Goal: Task Accomplishment & Management: Use online tool/utility

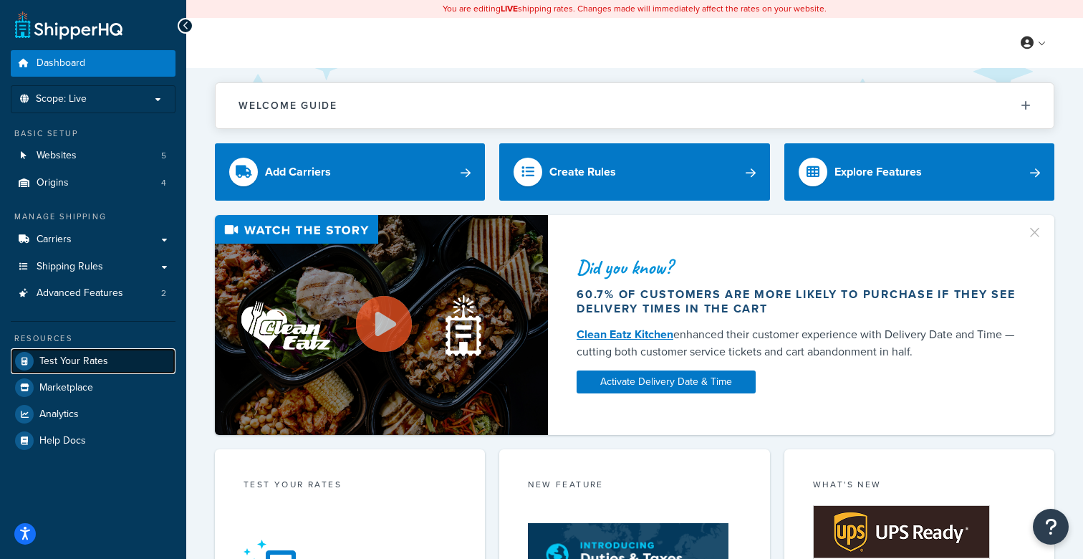
click at [74, 361] on span "Test Your Rates" at bounding box center [73, 361] width 69 height 12
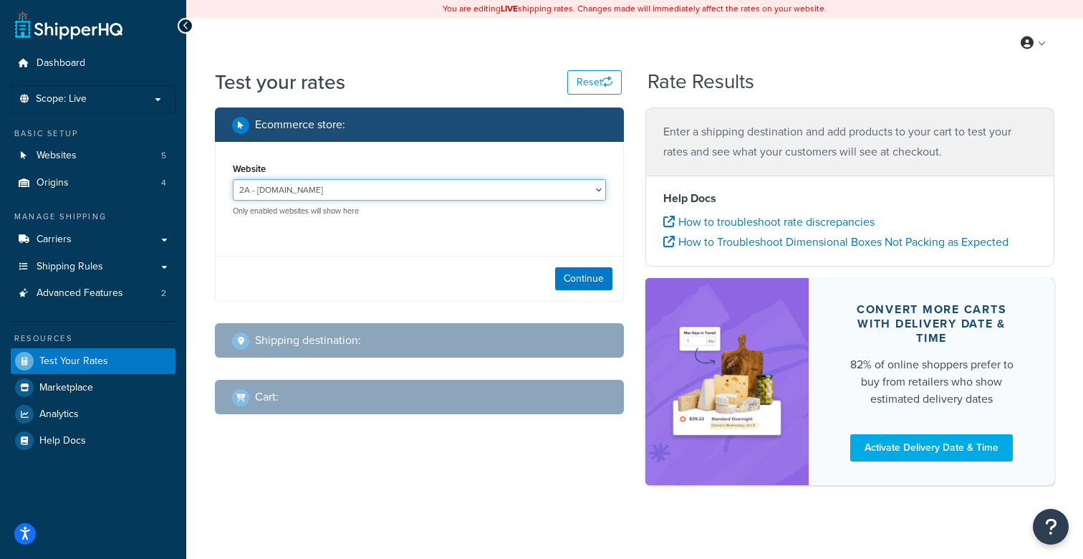
click at [346, 198] on select "2A - 2ammo.com AD - ammunitiondepot.com AD-jrstage - jrstage.ammunitiondepot.co…" at bounding box center [419, 189] width 373 height 21
select select "f1ede68cc417c5fd2caca301f18234ed"
click at [233, 179] on select "2A - 2ammo.com AD - ammunitiondepot.com AD-jrstage - jrstage.ammunitiondepot.co…" at bounding box center [419, 189] width 373 height 21
click at [590, 279] on button "Continue" at bounding box center [583, 278] width 57 height 23
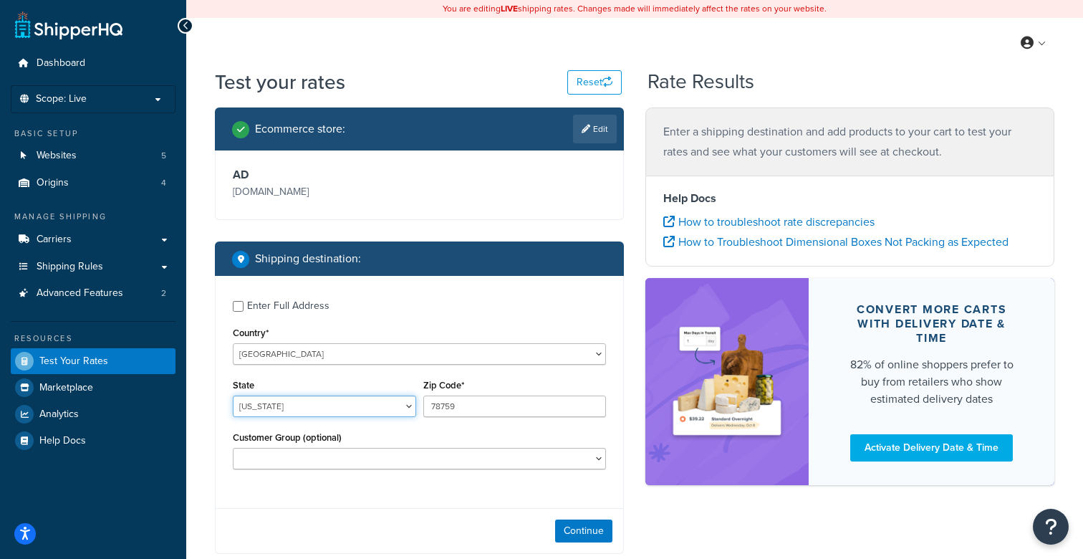
click at [302, 413] on select "Alabama Alaska American Samoa Arizona Arkansas Armed Forces Americas Armed Forc…" at bounding box center [324, 405] width 183 height 21
select select "FL"
click at [233, 395] on select "Alabama Alaska American Samoa Arizona Arkansas Armed Forces Americas Armed Forc…" at bounding box center [324, 405] width 183 height 21
click at [477, 408] on input "78759" at bounding box center [514, 405] width 183 height 21
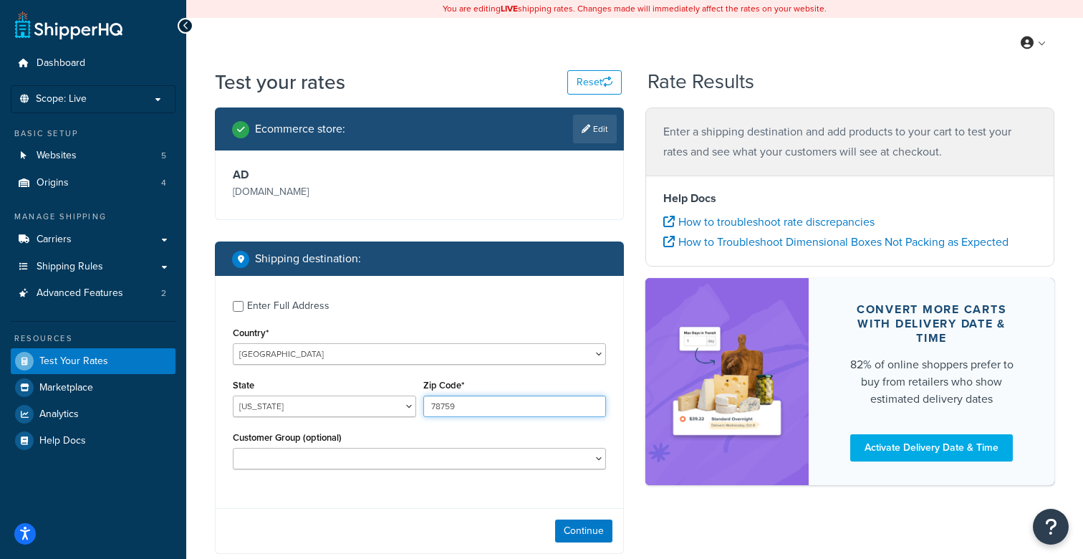
click at [477, 408] on input "78759" at bounding box center [514, 405] width 183 height 21
type input "33431"
click at [337, 453] on select "Logged In Not Logged in Retail Wholesale" at bounding box center [419, 458] width 373 height 21
click at [580, 529] on button "Continue" at bounding box center [583, 530] width 57 height 23
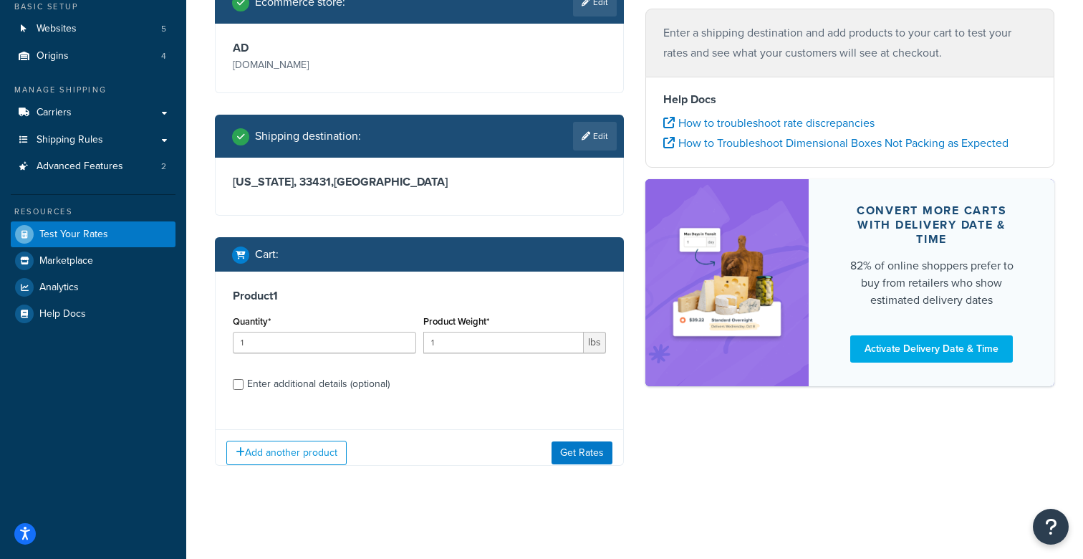
scroll to position [138, 0]
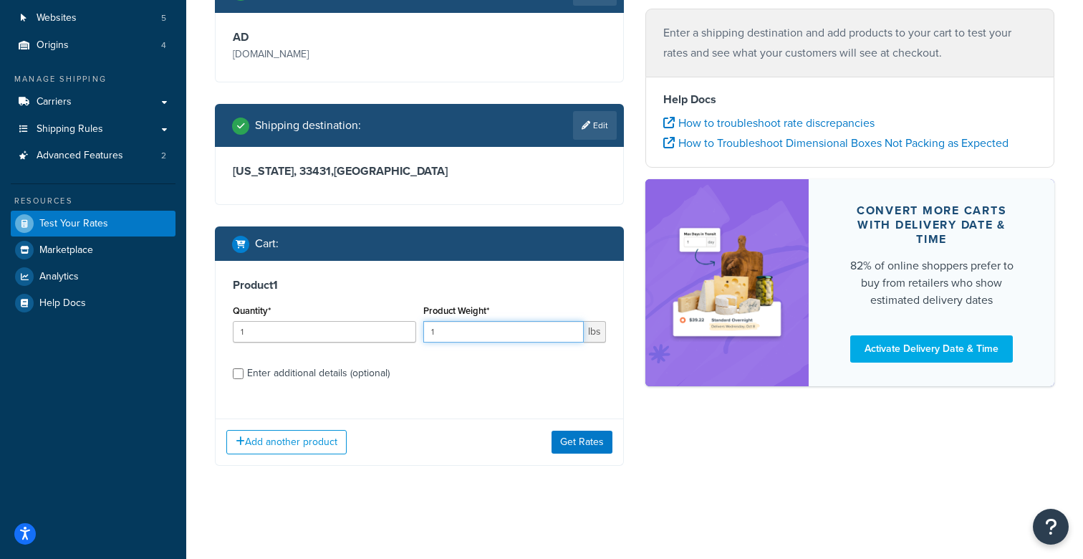
click at [458, 339] on input "1" at bounding box center [503, 331] width 161 height 21
type input "40"
click at [423, 371] on label "Enter additional details (optional)" at bounding box center [426, 371] width 359 height 23
click at [244, 371] on input "Enter additional details (optional)" at bounding box center [238, 373] width 11 height 11
checkbox input "true"
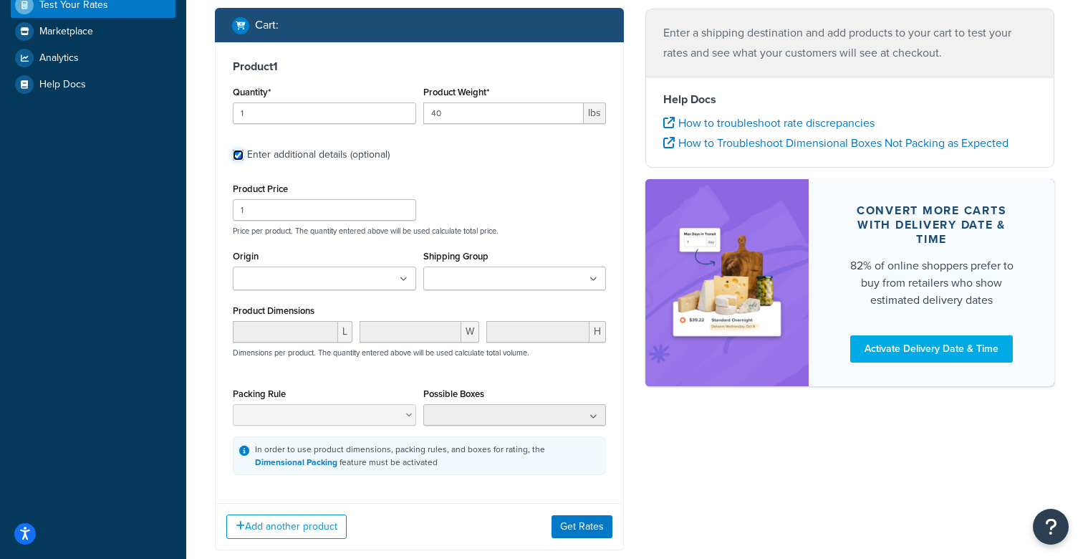
scroll to position [368, 0]
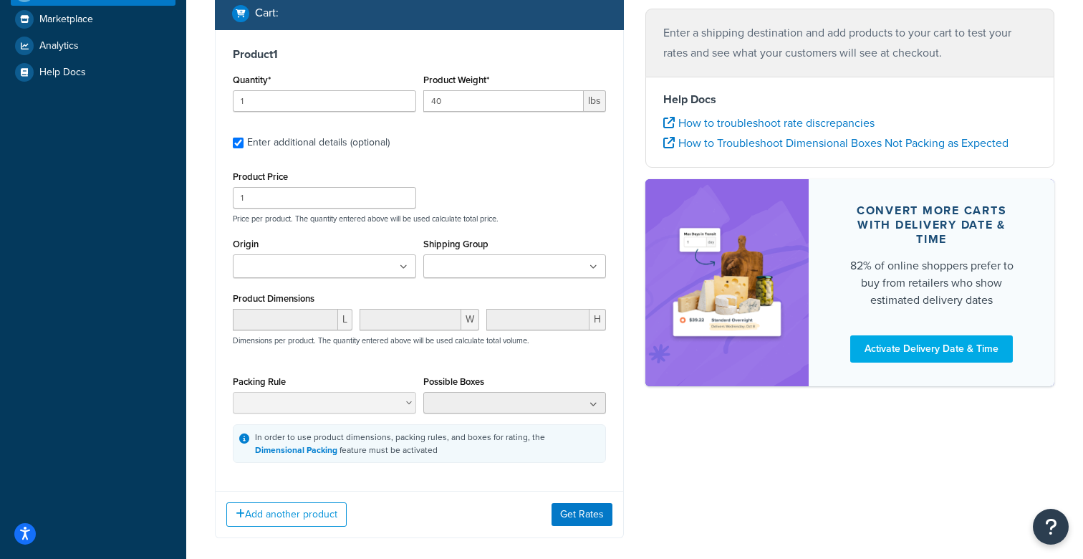
click at [469, 264] on input "Shipping Group" at bounding box center [491, 267] width 127 height 16
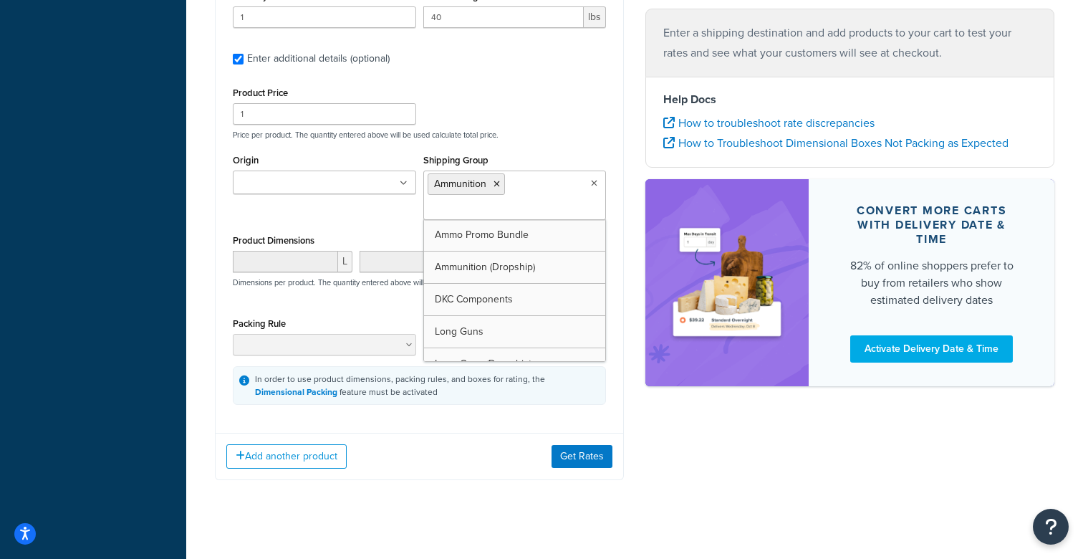
scroll to position [466, 0]
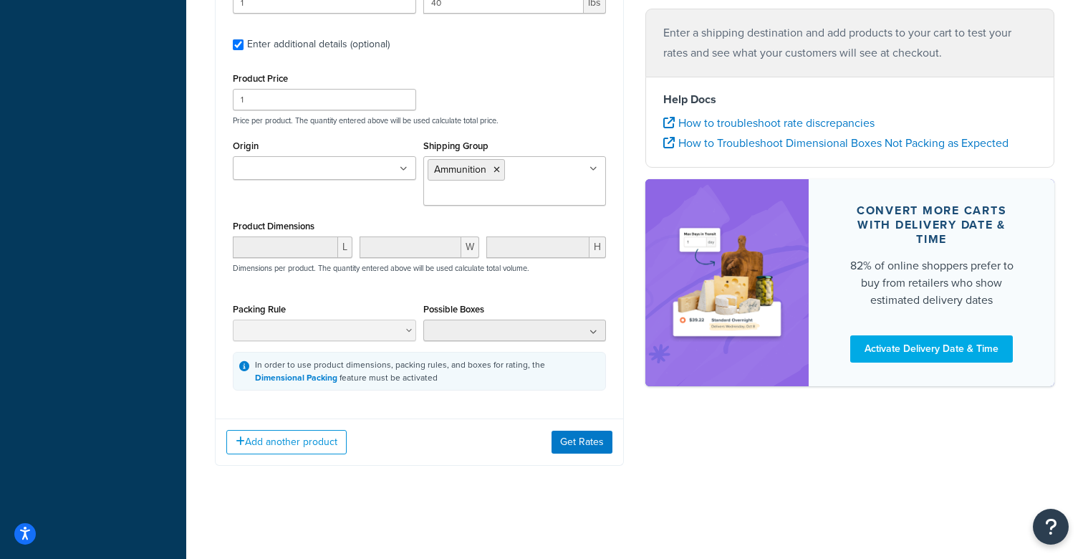
click at [435, 471] on div "Ecommerce store : Edit AD ammunitiondepot.com Shipping destination : Edit Flori…" at bounding box center [419, 64] width 430 height 846
click at [559, 443] on button "Get Rates" at bounding box center [581, 441] width 61 height 23
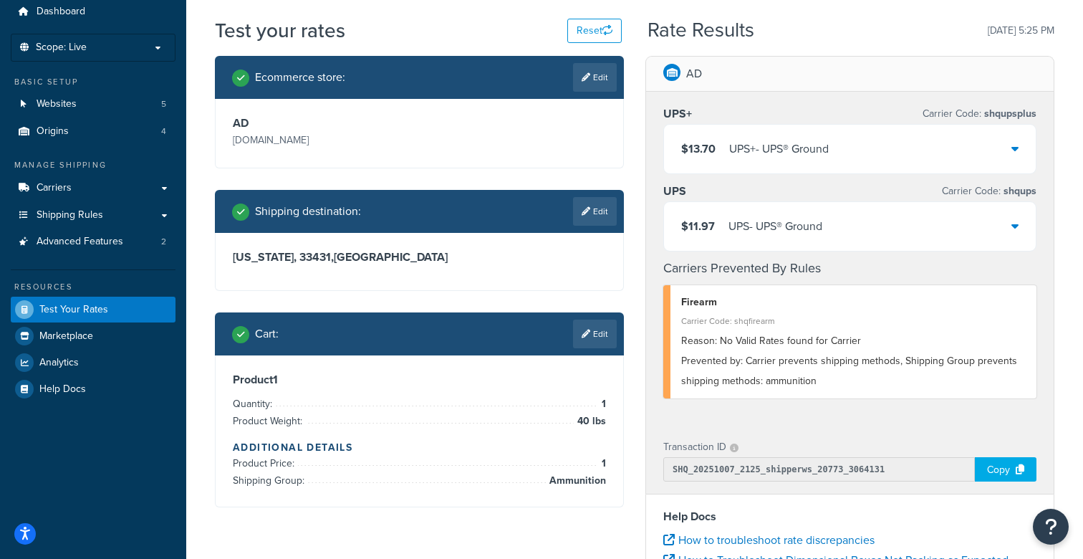
scroll to position [41, 0]
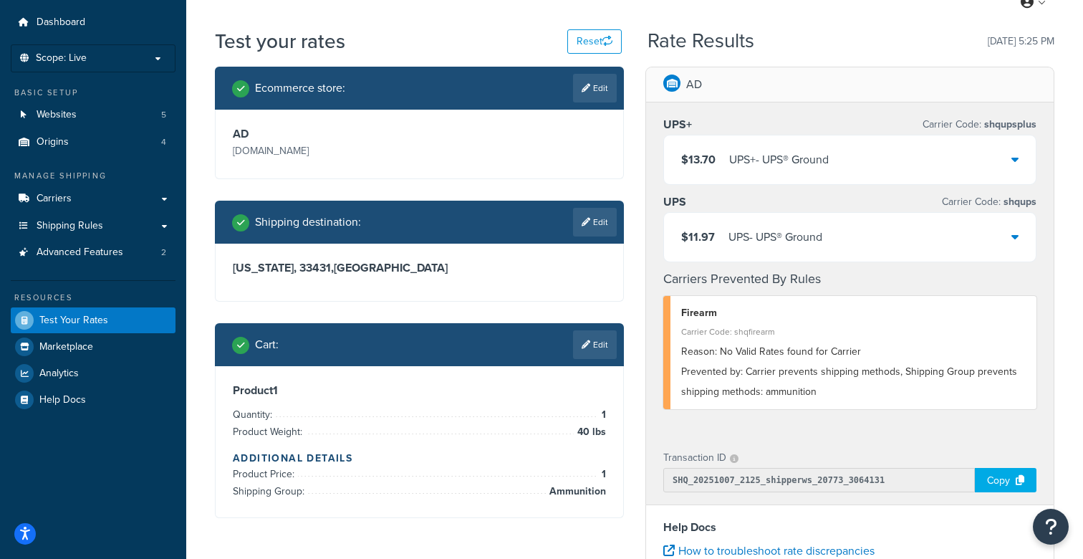
click at [1024, 236] on div "$11.97 UPS - UPS® Ground" at bounding box center [850, 237] width 372 height 49
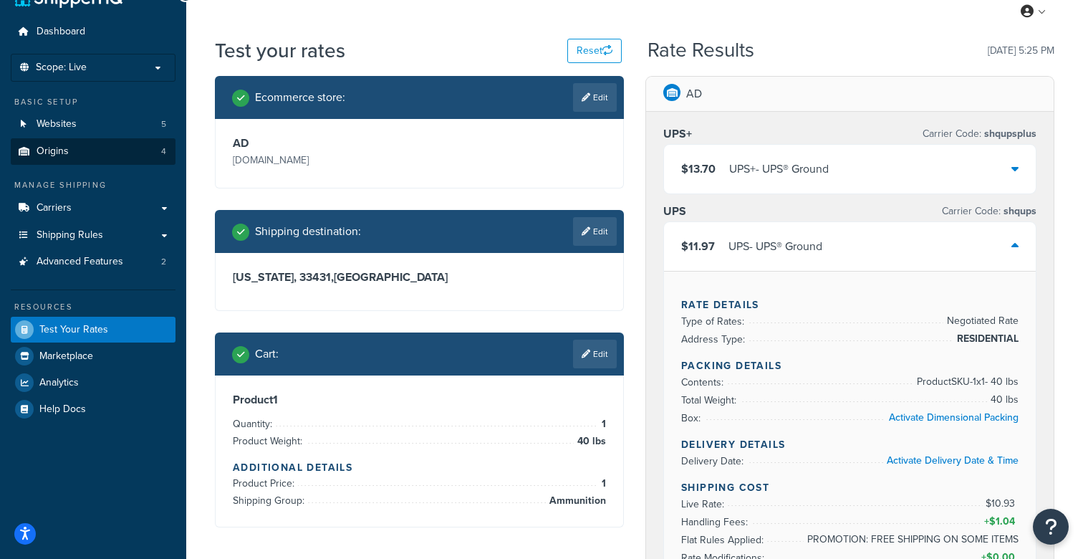
scroll to position [0, 0]
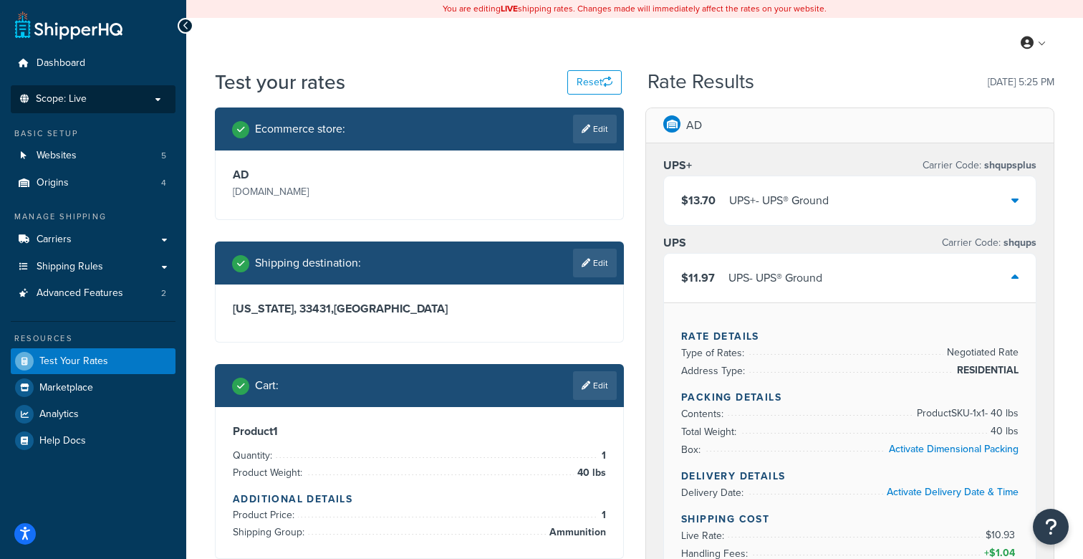
click at [157, 101] on p "Scope: Live" at bounding box center [93, 99] width 152 height 12
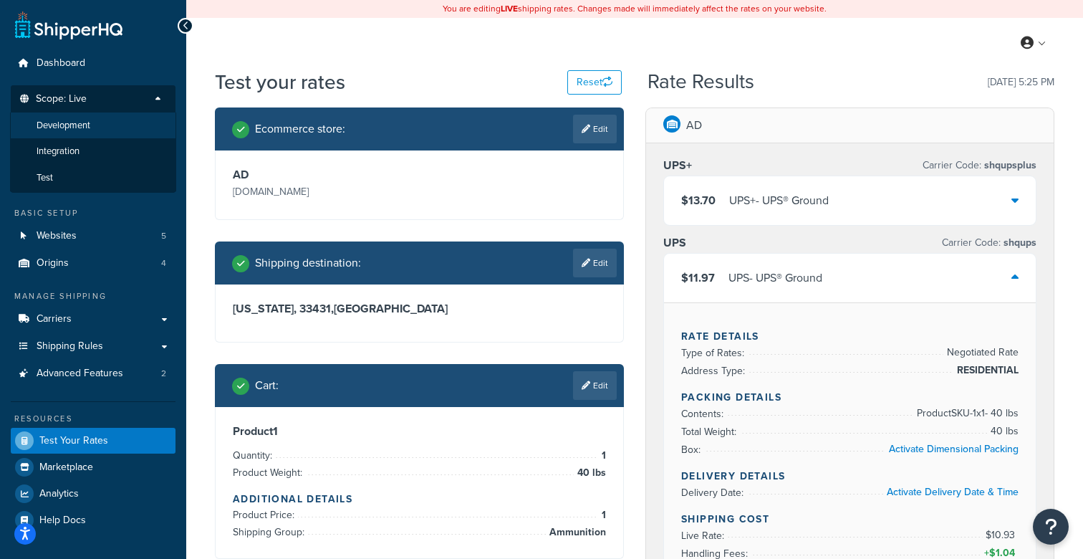
click at [138, 132] on li "Development" at bounding box center [93, 125] width 166 height 26
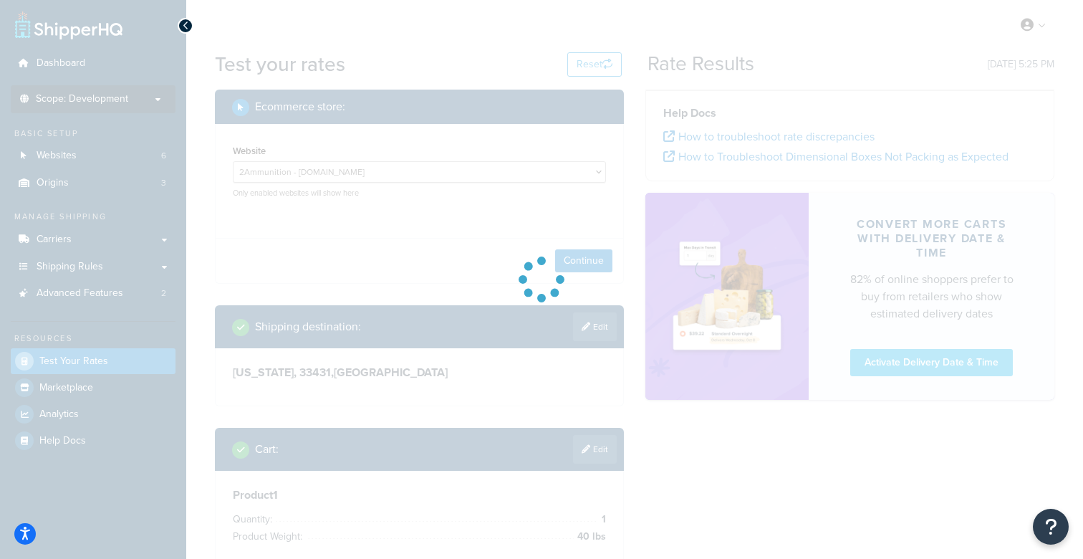
click at [319, 168] on div at bounding box center [541, 279] width 1083 height 559
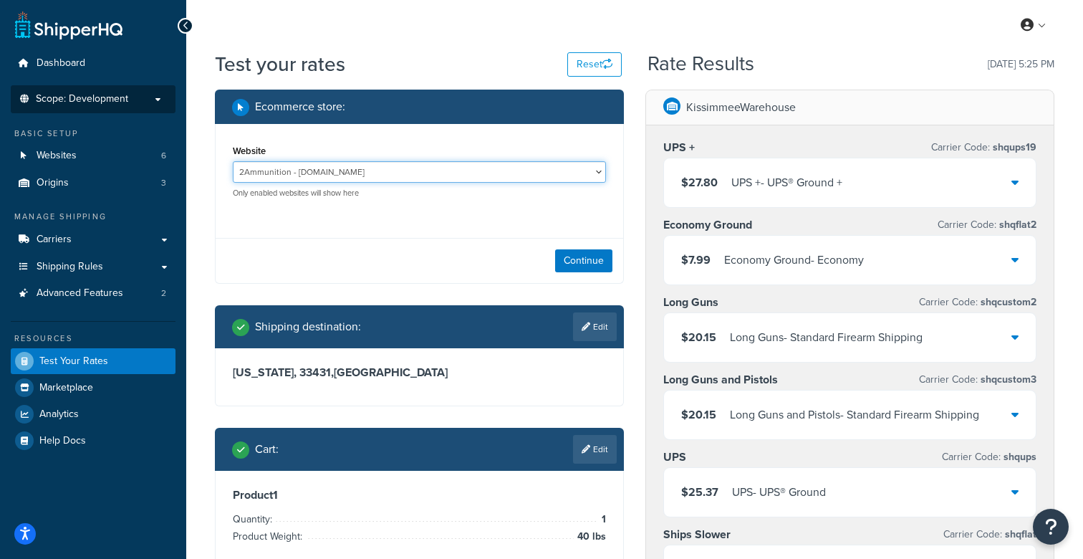
click at [364, 173] on select "2Ammunition - 2ammunition.com AMD Test - amd.test AmmunitionDepot Production - …" at bounding box center [419, 171] width 373 height 21
select select "f4cc12d180fbddee11aa0a1b9111950c"
click at [233, 161] on select "2Ammunition - 2ammunition.com AMD Test - amd.test AmmunitionDepot Production - …" at bounding box center [419, 171] width 373 height 21
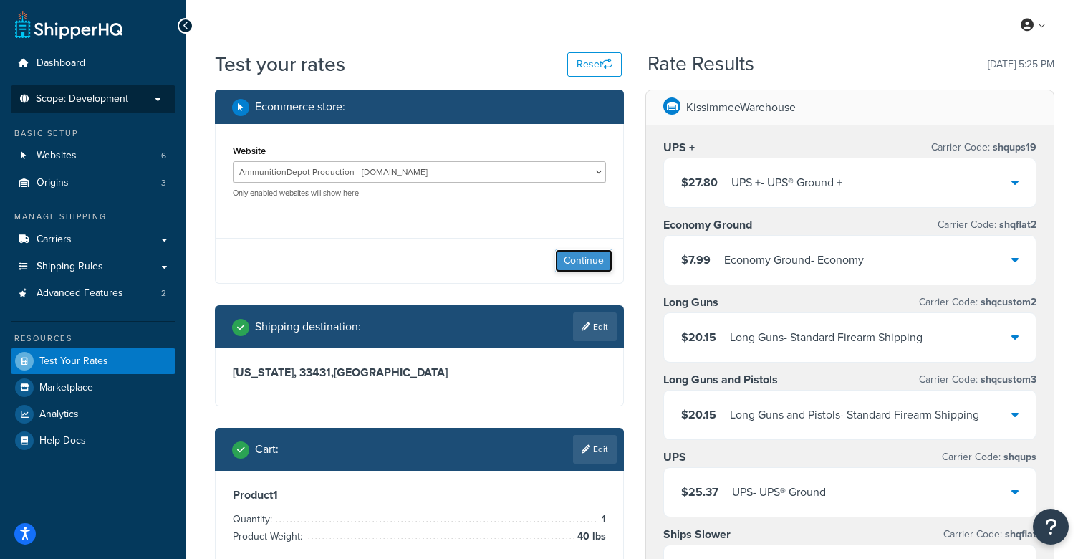
click at [570, 264] on button "Continue" at bounding box center [583, 260] width 57 height 23
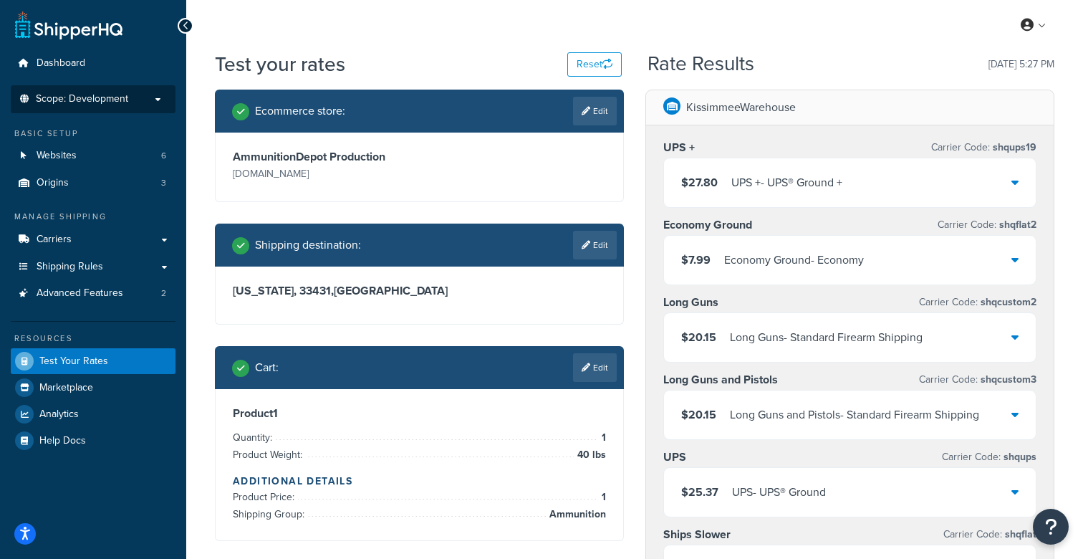
click at [147, 96] on p "Scope: Development" at bounding box center [93, 99] width 152 height 12
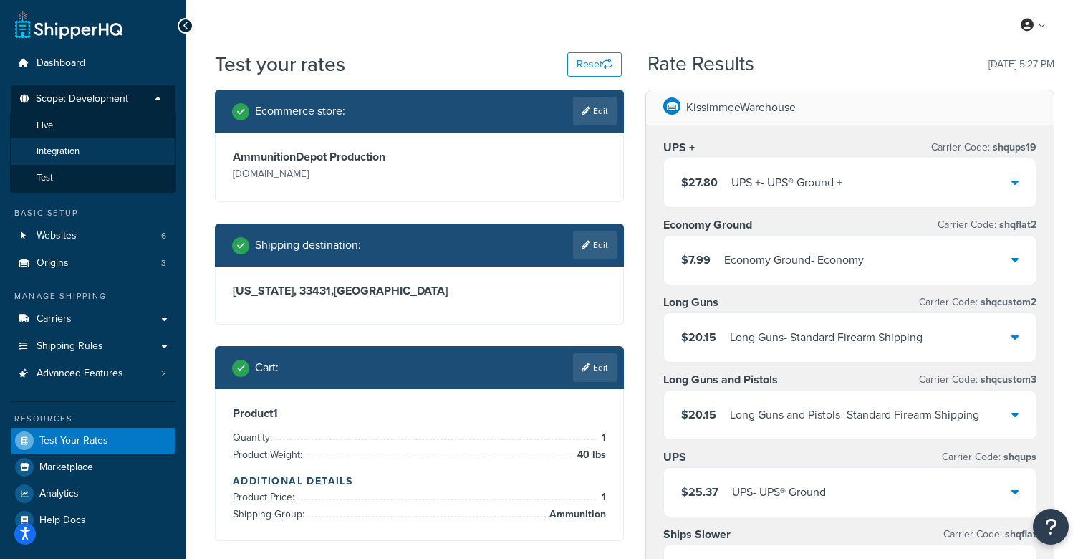
click at [102, 150] on li "Integration" at bounding box center [93, 151] width 166 height 26
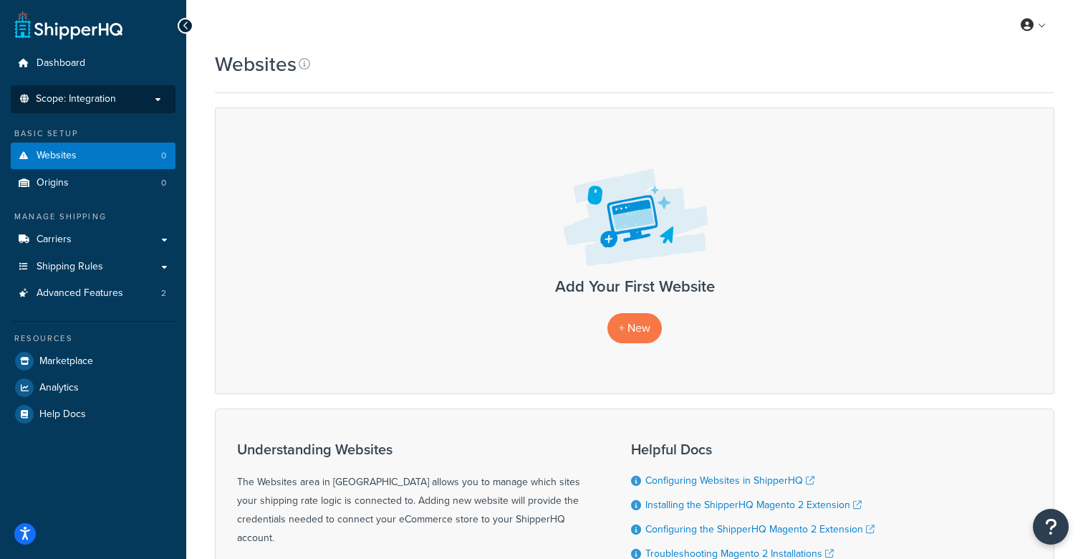
click at [91, 94] on span "Scope: Integration" at bounding box center [76, 99] width 80 height 12
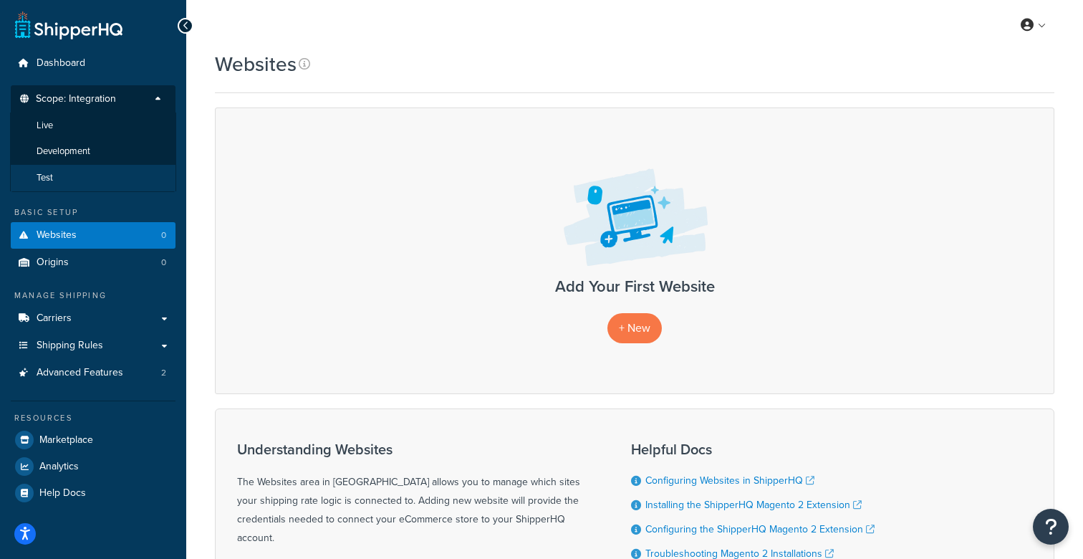
click at [72, 175] on li "Test" at bounding box center [93, 178] width 166 height 26
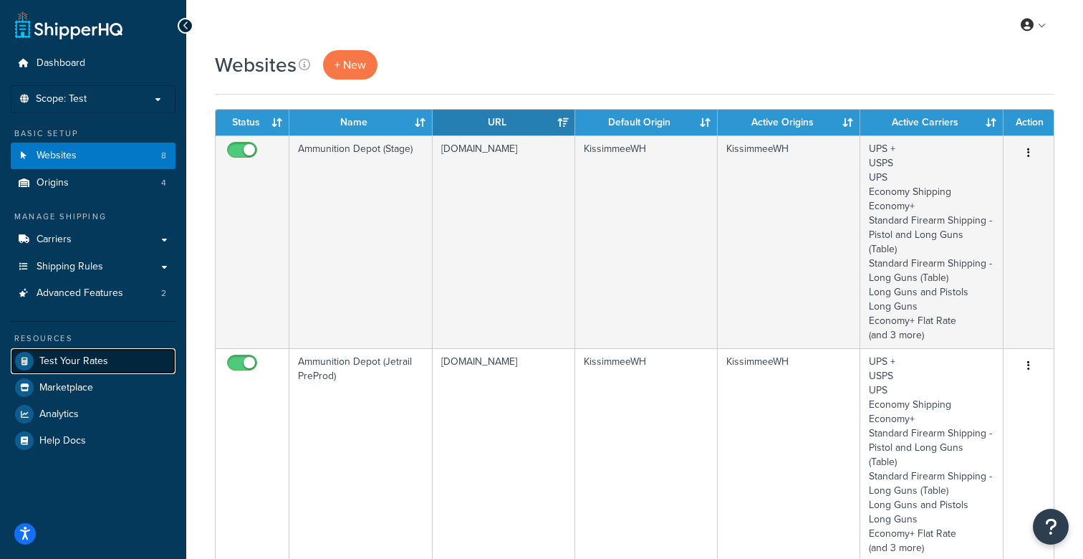
click at [68, 362] on span "Test Your Rates" at bounding box center [73, 361] width 69 height 12
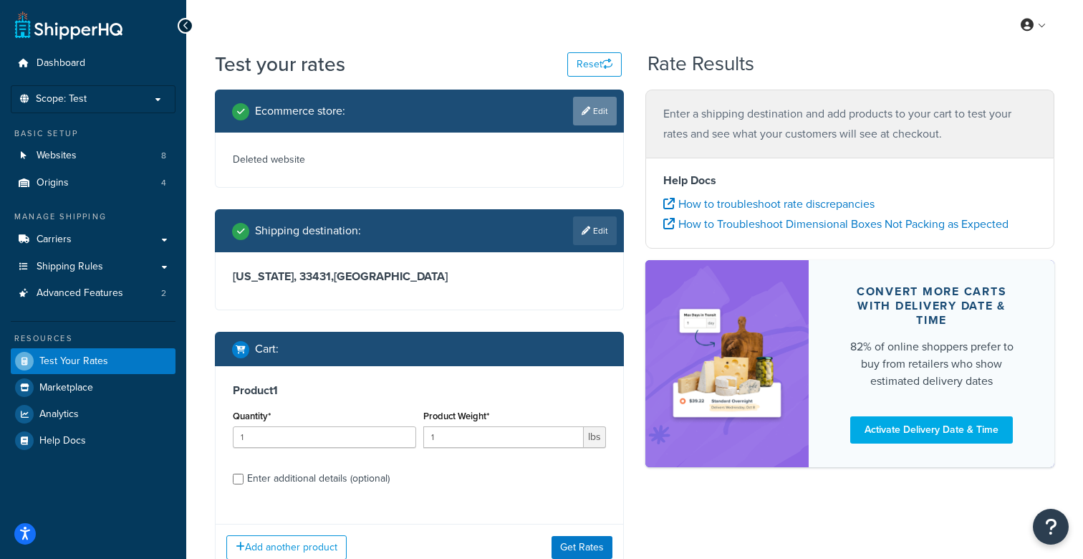
click at [602, 117] on link "Edit" at bounding box center [595, 111] width 44 height 29
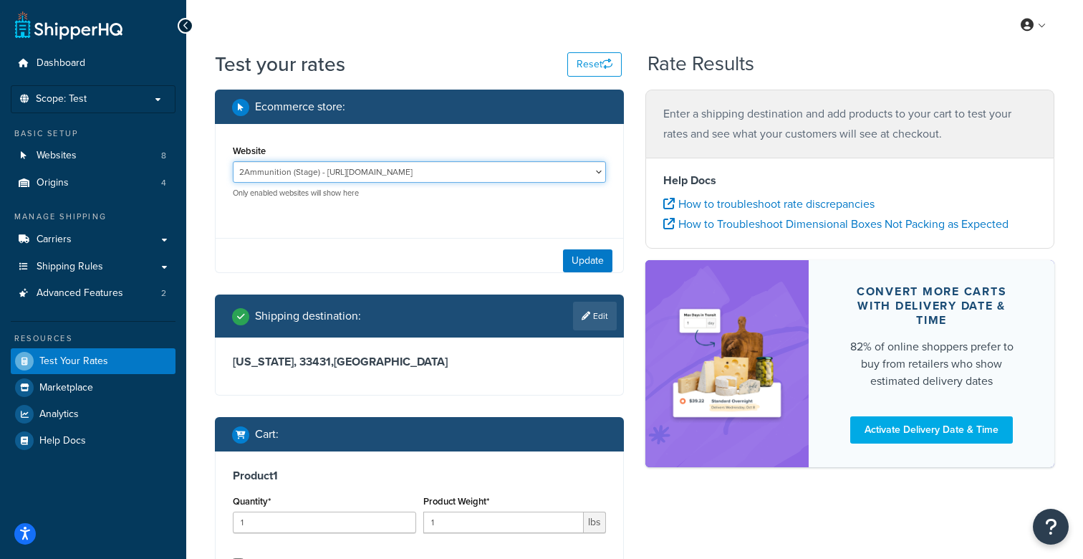
click at [286, 175] on select "2Ammunition (Stage) - https://stage.2ammo.com/ Ammunition Depot (Jetrail Dev) -…" at bounding box center [419, 171] width 373 height 21
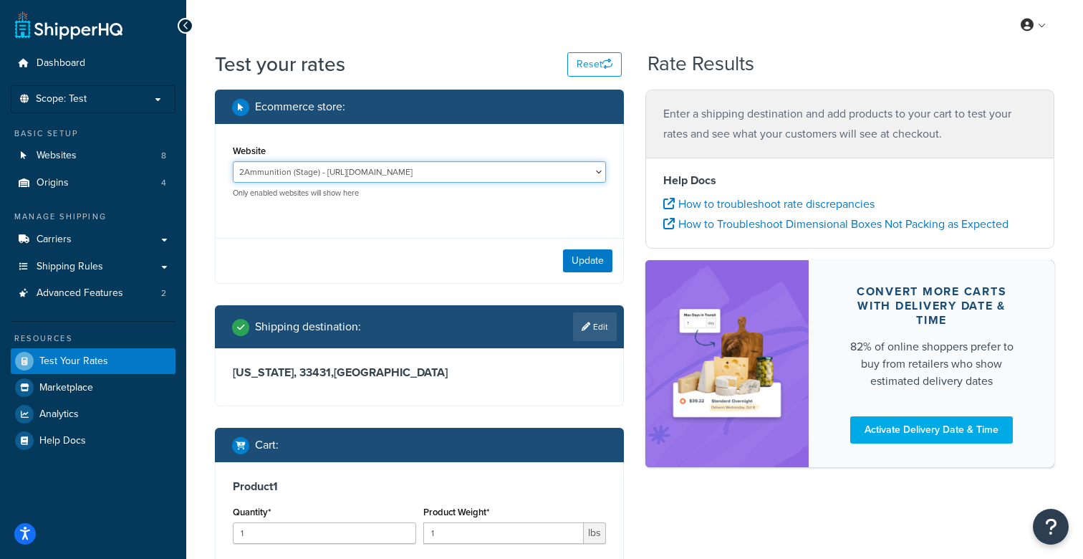
select select "7cdf5ab1efbfefcae3e1a89151fbe81a"
click at [233, 161] on select "2Ammunition (Stage) - https://stage.2ammo.com/ Ammunition Depot (Jetrail Dev) -…" at bounding box center [419, 171] width 373 height 21
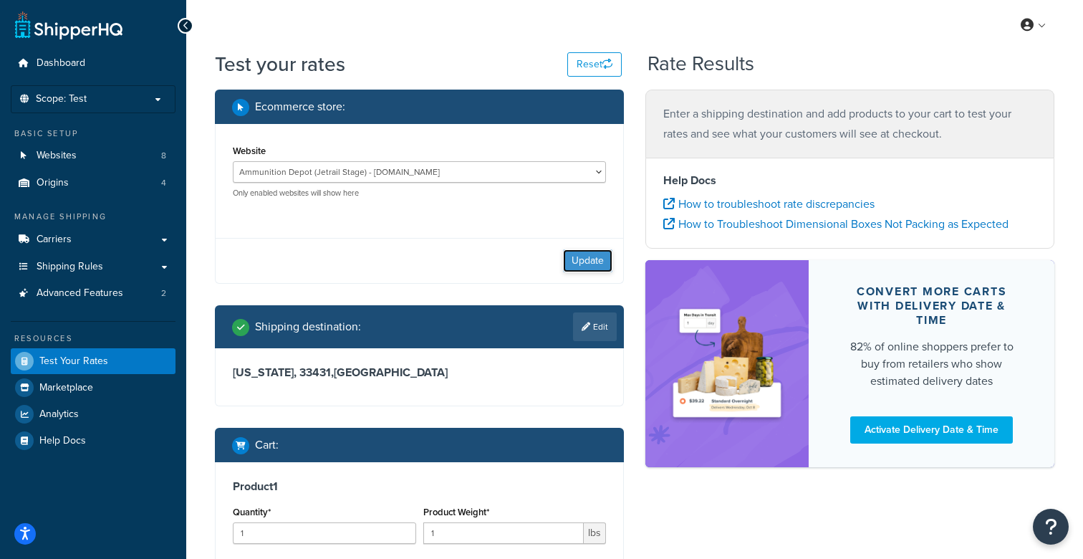
click at [571, 261] on button "Update" at bounding box center [587, 260] width 49 height 23
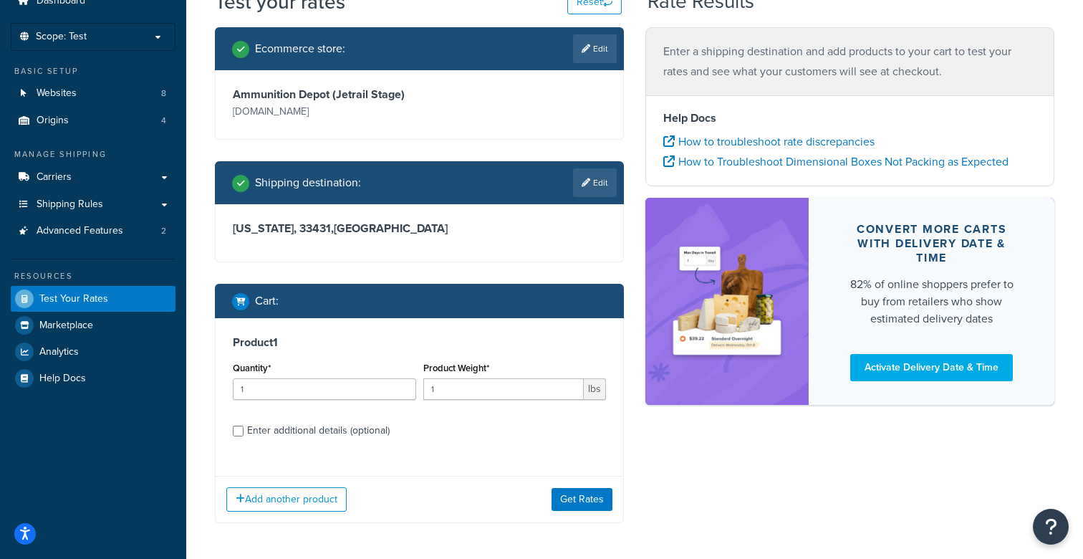
scroll to position [120, 0]
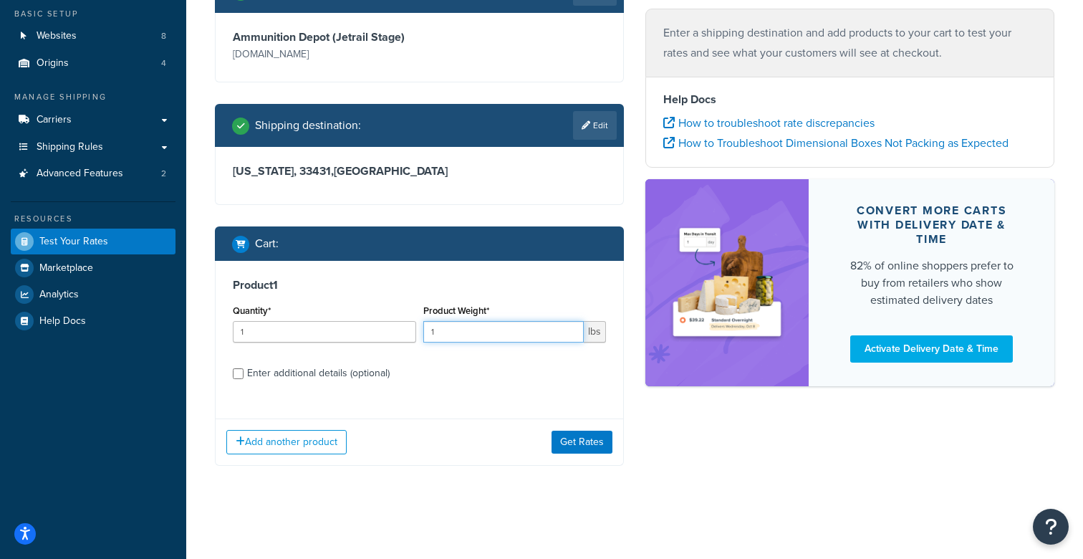
click at [441, 331] on input "1" at bounding box center [503, 331] width 161 height 21
type input "40"
click at [410, 377] on label "Enter additional details (optional)" at bounding box center [426, 371] width 359 height 23
click at [244, 377] on input "Enter additional details (optional)" at bounding box center [238, 373] width 11 height 11
checkbox input "true"
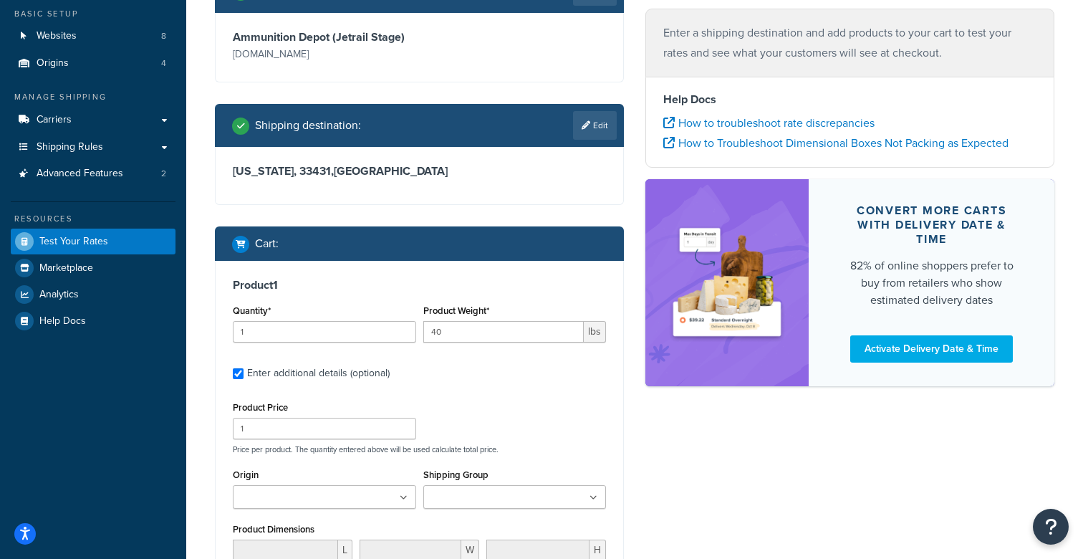
click at [480, 488] on ul at bounding box center [514, 497] width 183 height 24
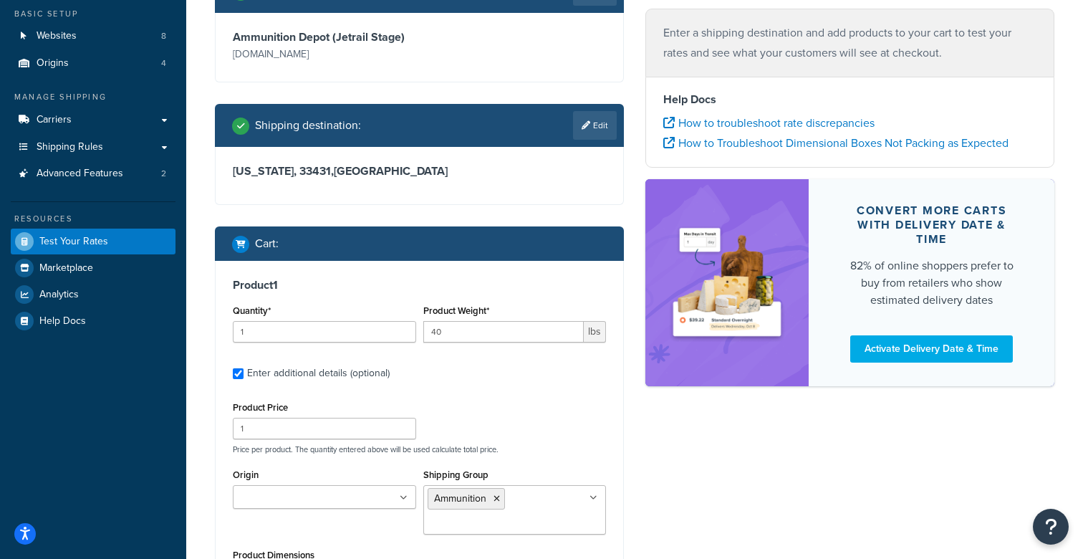
click at [705, 514] on div "Ecommerce store : Edit Ammunition Depot (Jetrail Stage) jrstage.ammunitiondepot…" at bounding box center [634, 393] width 861 height 846
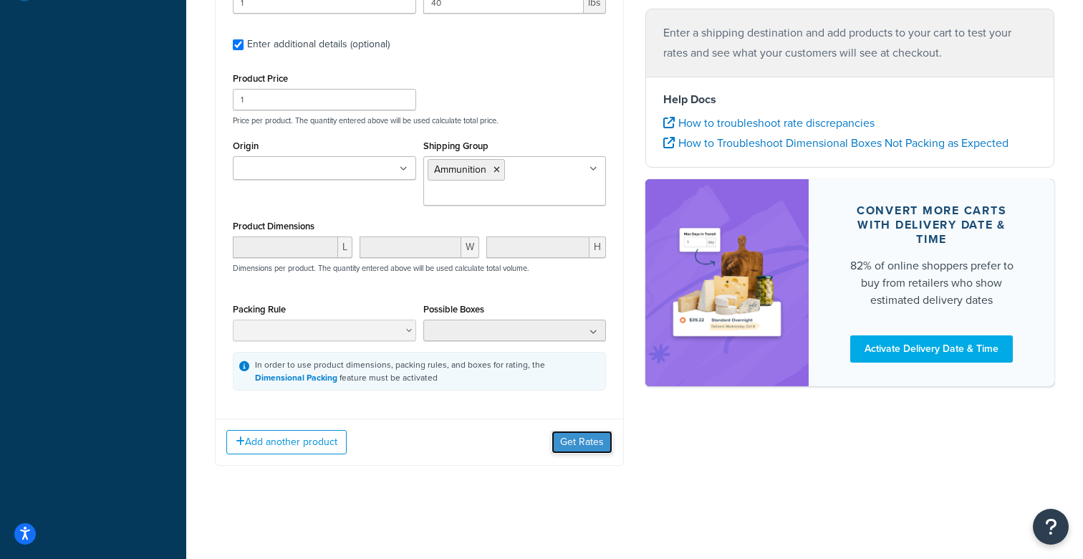
click at [574, 441] on button "Get Rates" at bounding box center [581, 441] width 61 height 23
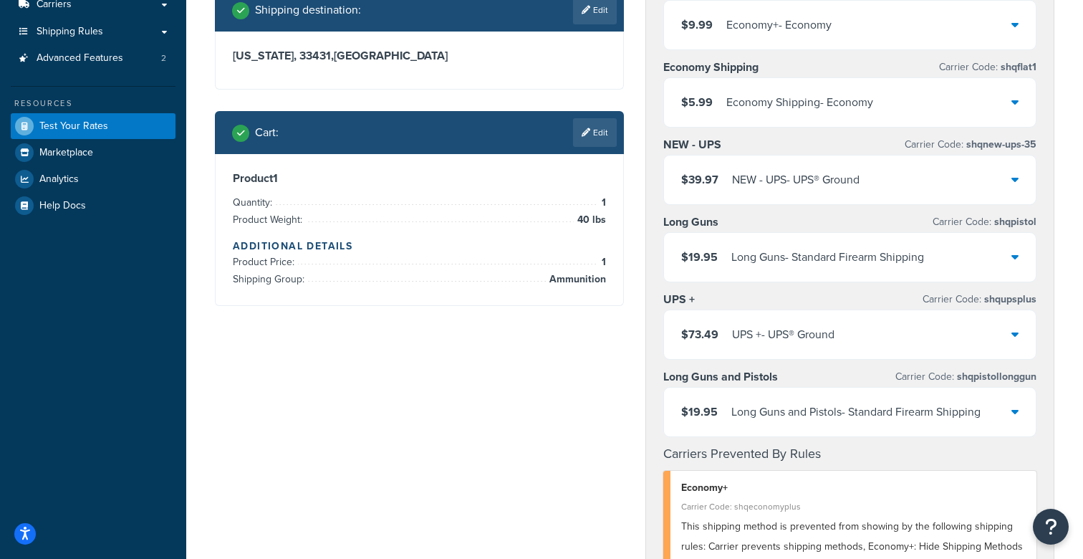
scroll to position [0, 0]
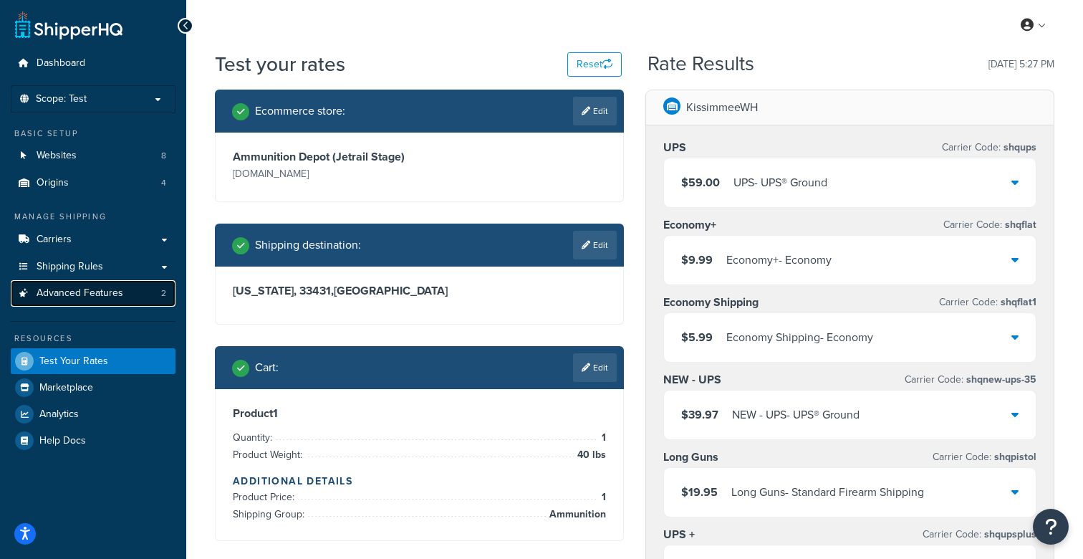
click at [110, 288] on span "Advanced Features" at bounding box center [80, 293] width 87 height 12
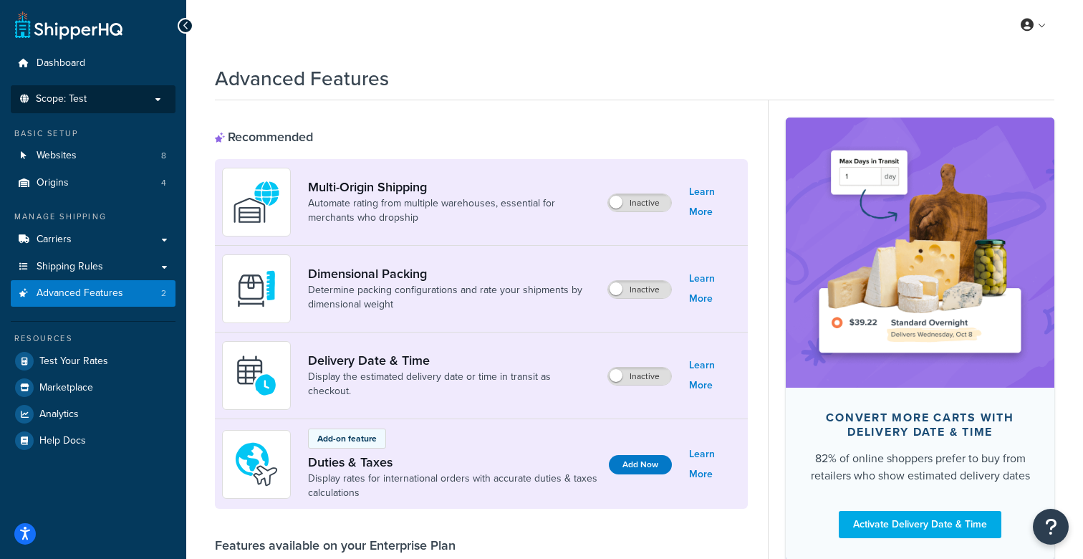
click at [67, 93] on span "Scope: Test" at bounding box center [61, 99] width 51 height 12
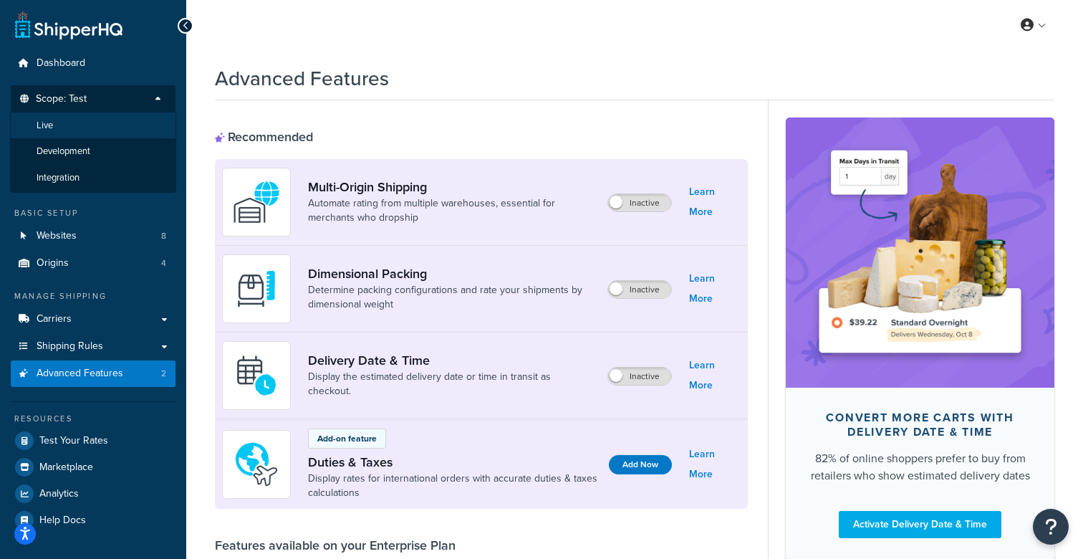
click at [61, 127] on li "Live" at bounding box center [93, 125] width 166 height 26
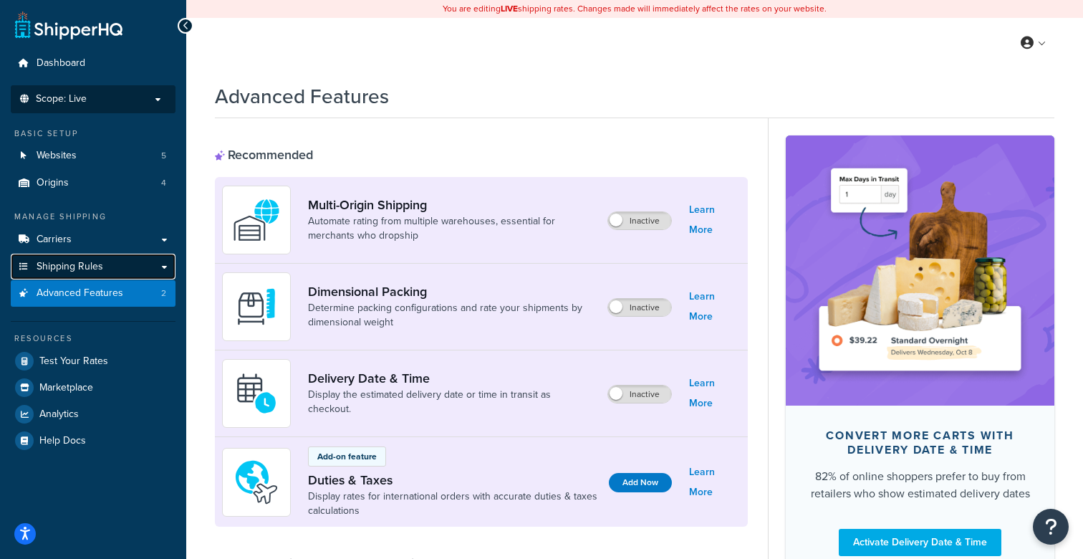
click at [108, 273] on link "Shipping Rules" at bounding box center [93, 267] width 165 height 26
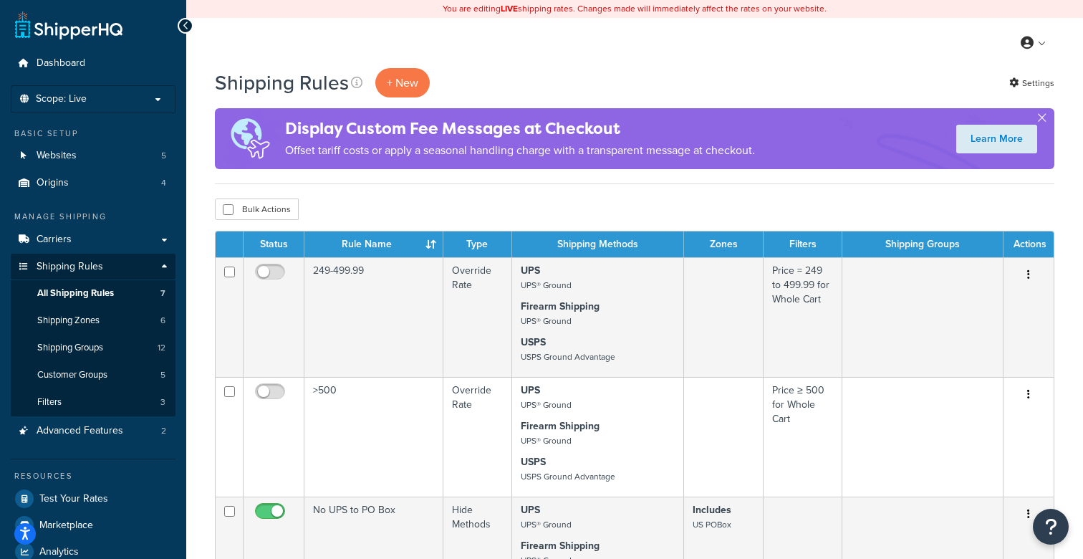
click at [264, 243] on th "Status" at bounding box center [274, 244] width 61 height 26
click at [275, 246] on th "Status" at bounding box center [274, 244] width 61 height 26
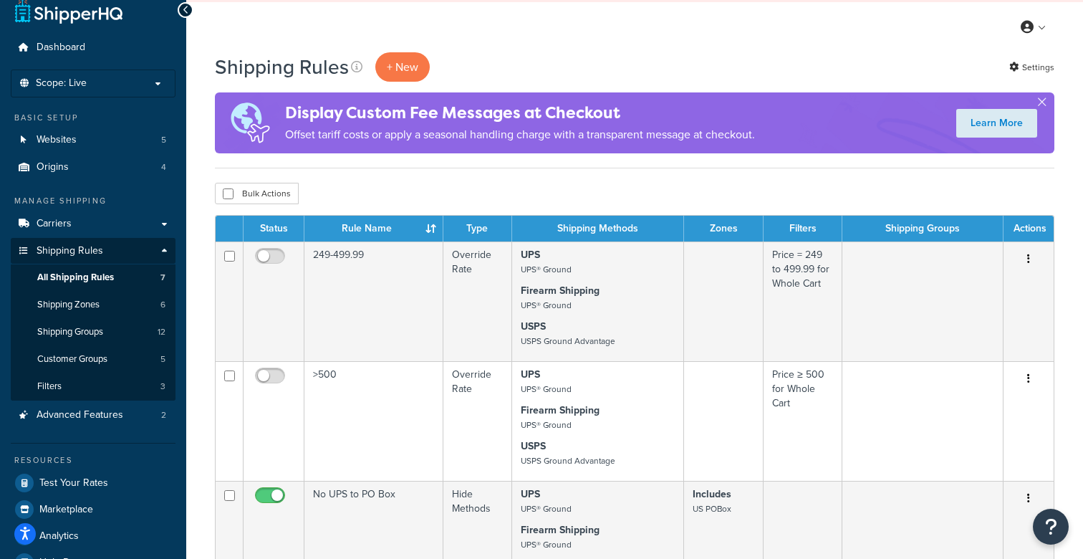
scroll to position [15, 0]
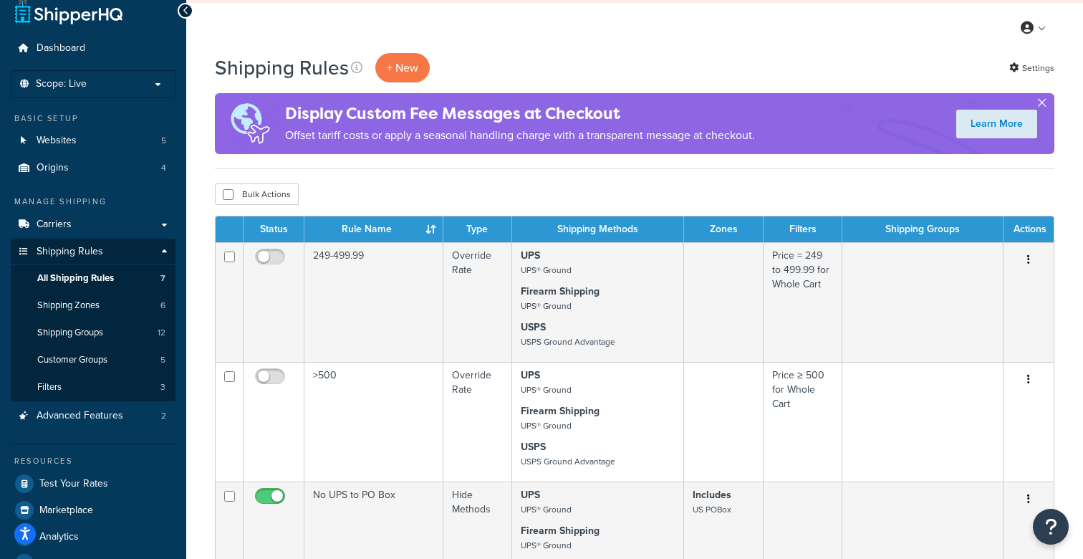
click at [1044, 104] on button "button" at bounding box center [1042, 106] width 4 height 4
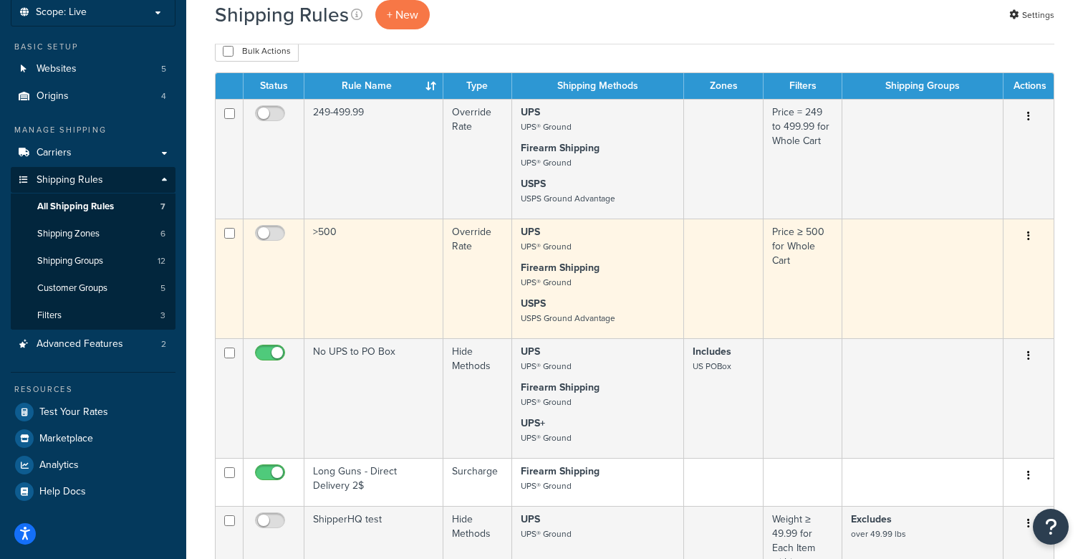
scroll to position [0, 0]
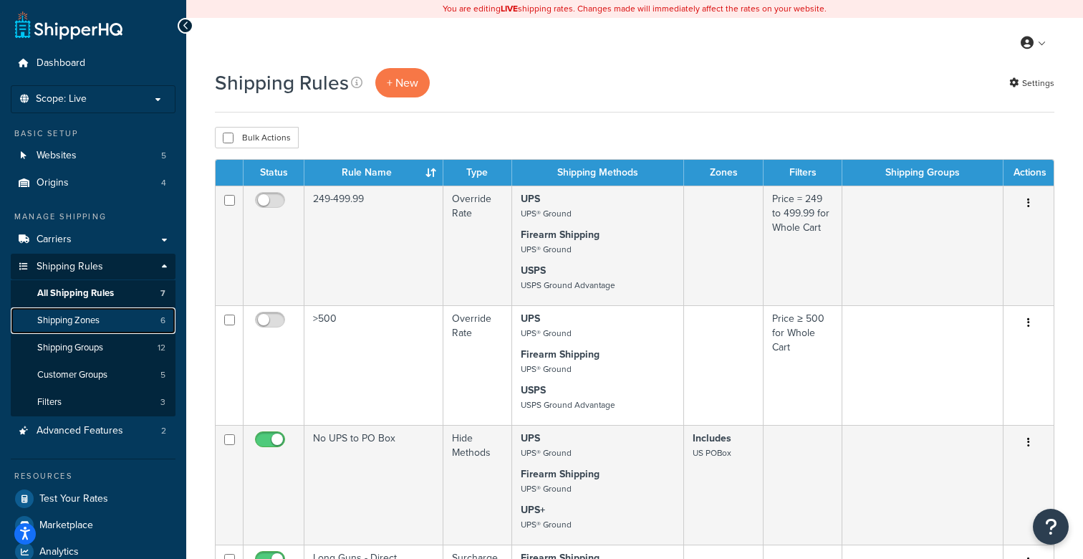
click at [96, 316] on span "Shipping Zones" at bounding box center [68, 320] width 62 height 12
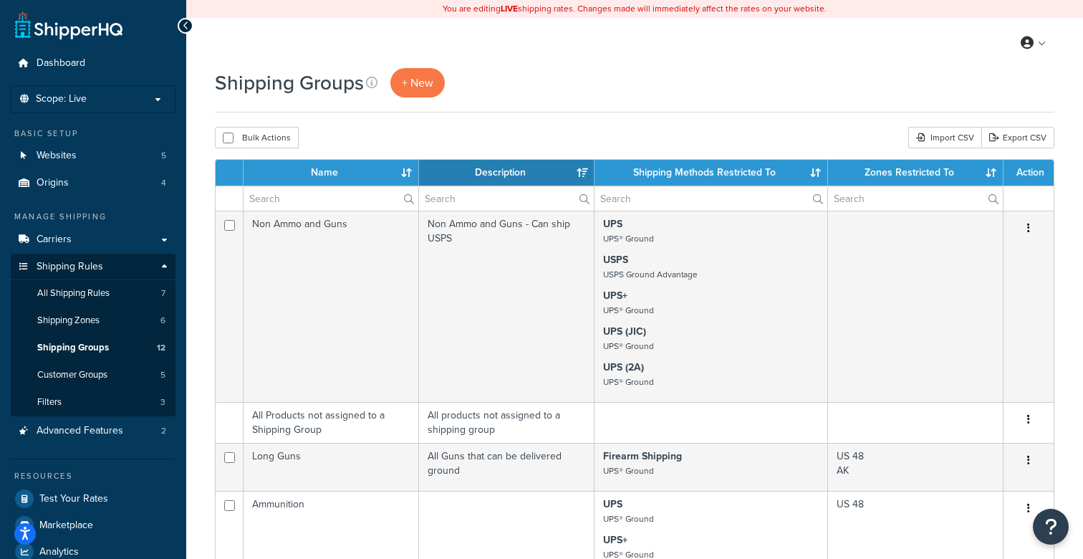
select select "15"
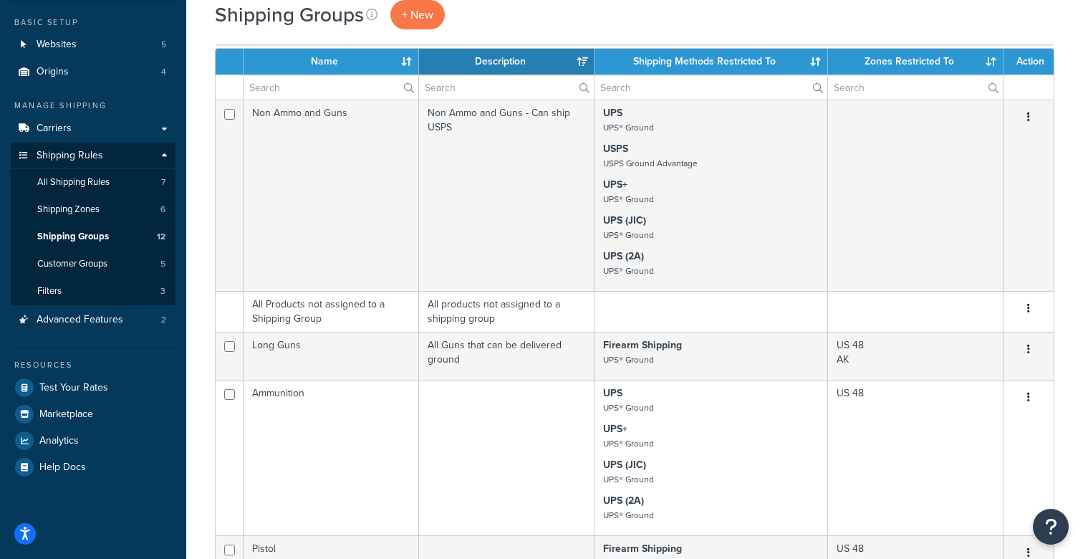
scroll to position [123, 0]
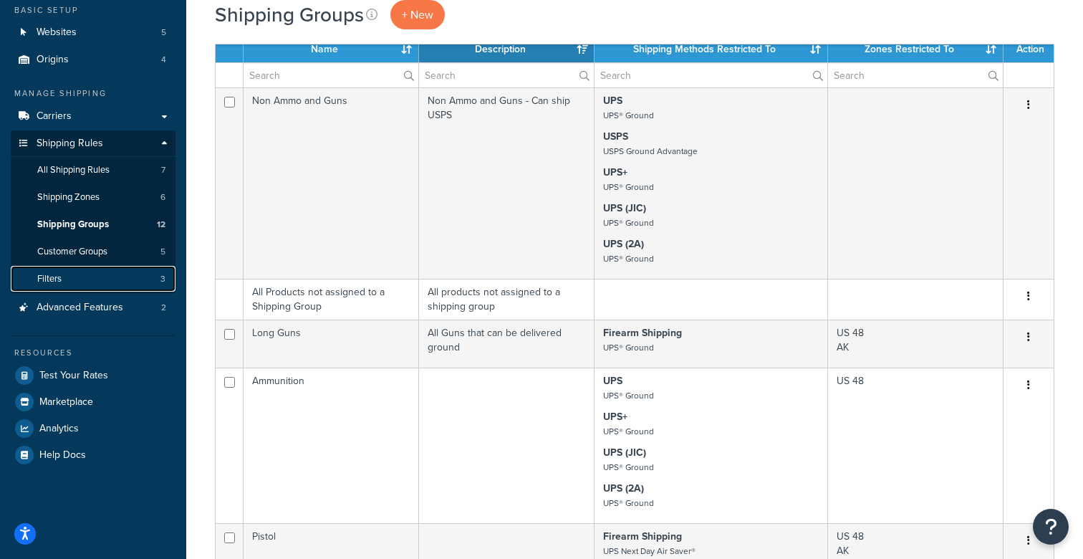
click at [62, 282] on link "Filters 3" at bounding box center [93, 279] width 165 height 26
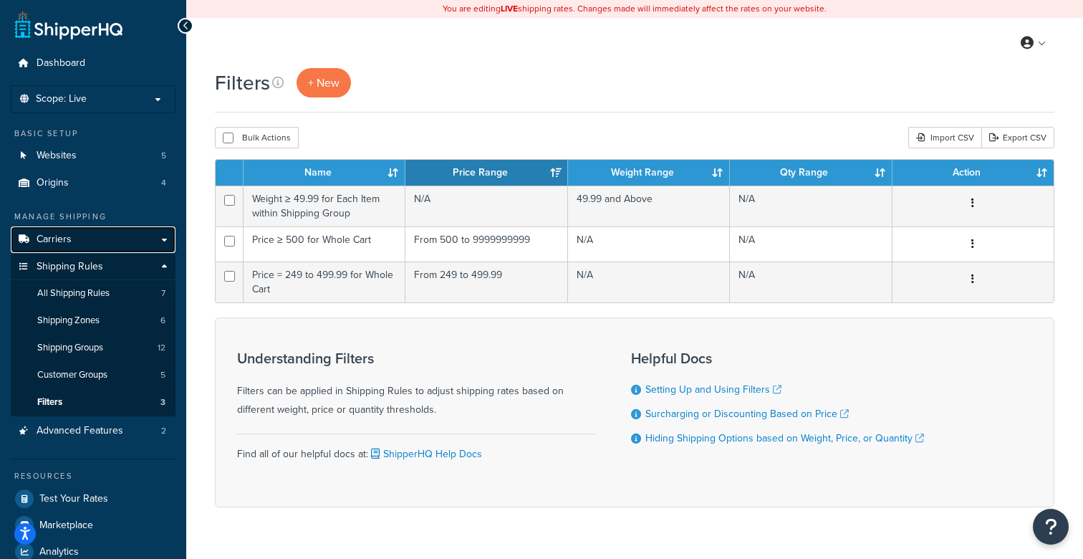
click at [66, 240] on span "Carriers" at bounding box center [54, 239] width 35 height 12
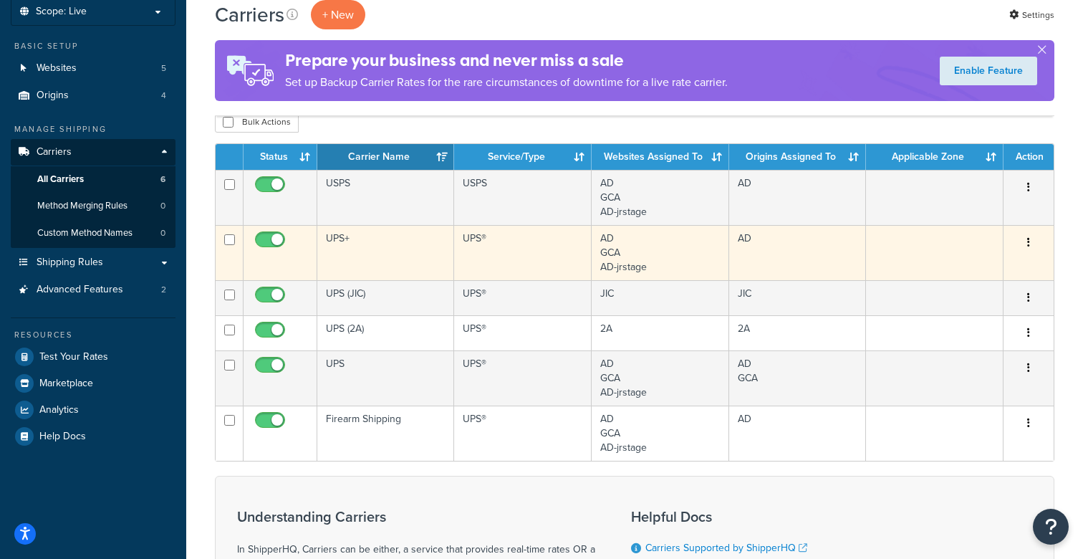
scroll to position [91, 0]
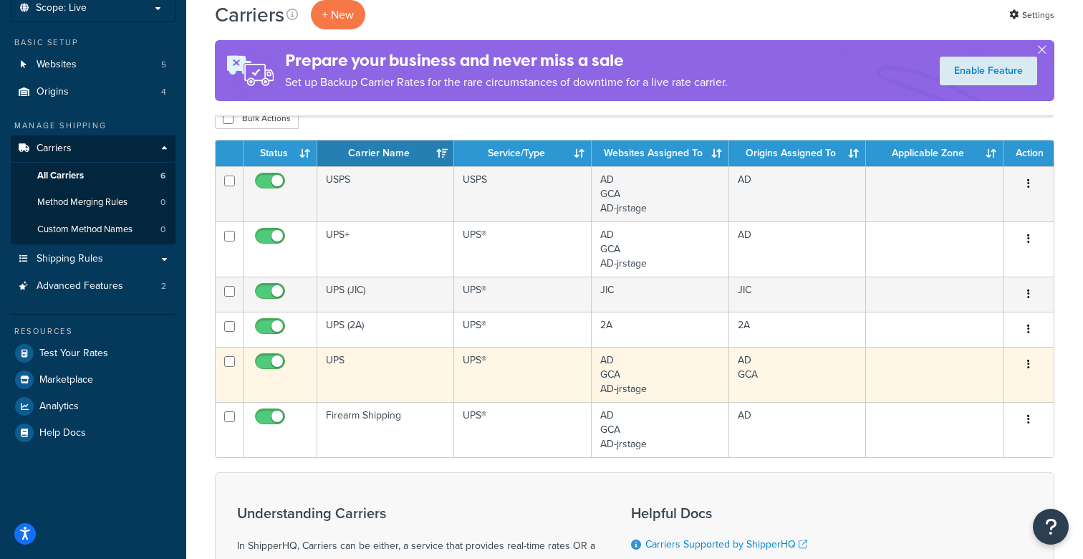
click at [1027, 364] on icon "button" at bounding box center [1028, 364] width 3 height 10
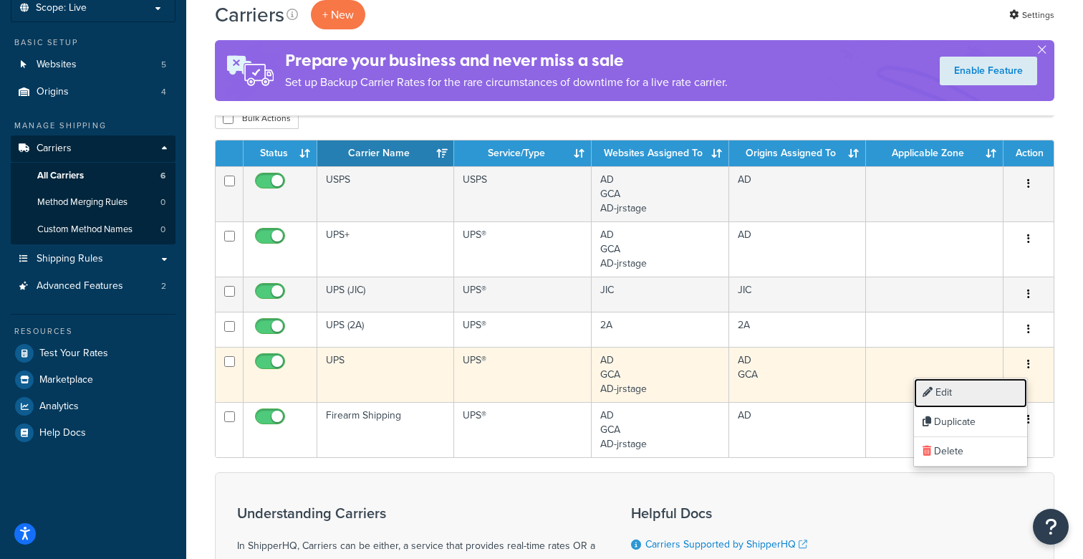
click at [986, 384] on link "Edit" at bounding box center [970, 392] width 113 height 29
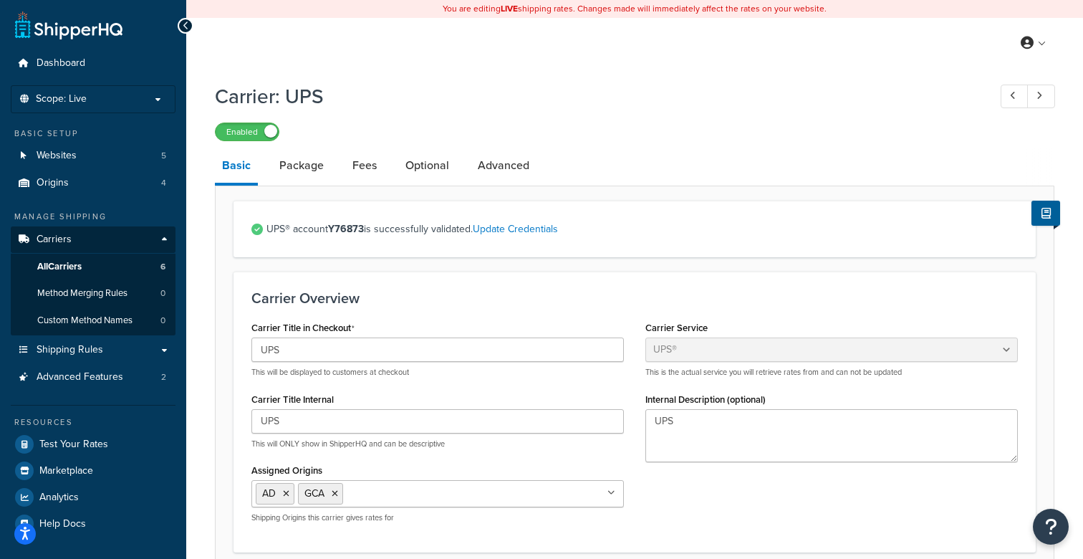
select select "ups"
click at [313, 161] on link "Package" at bounding box center [301, 165] width 59 height 34
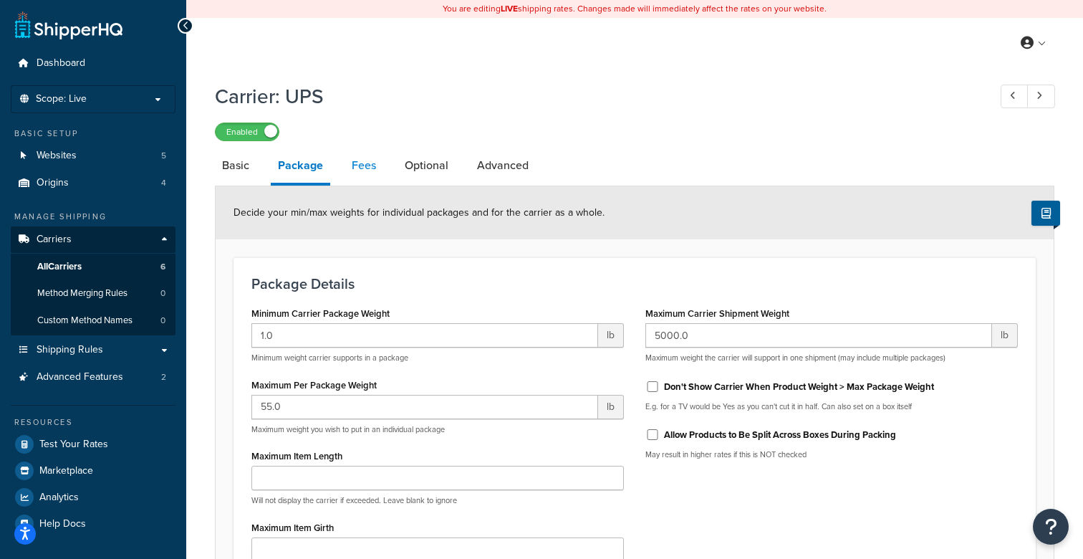
click at [361, 165] on link "Fees" at bounding box center [363, 165] width 39 height 34
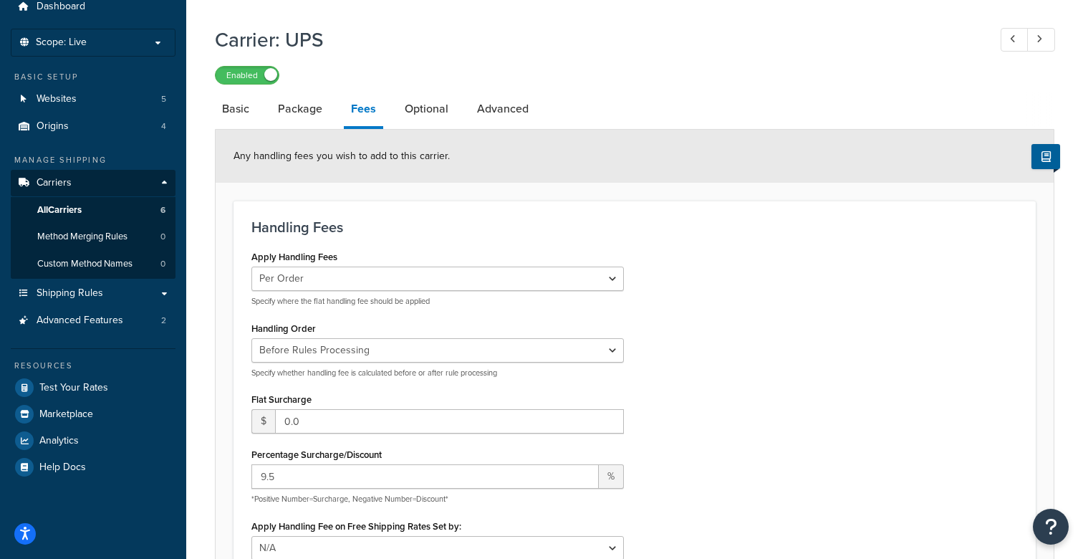
scroll to position [53, 0]
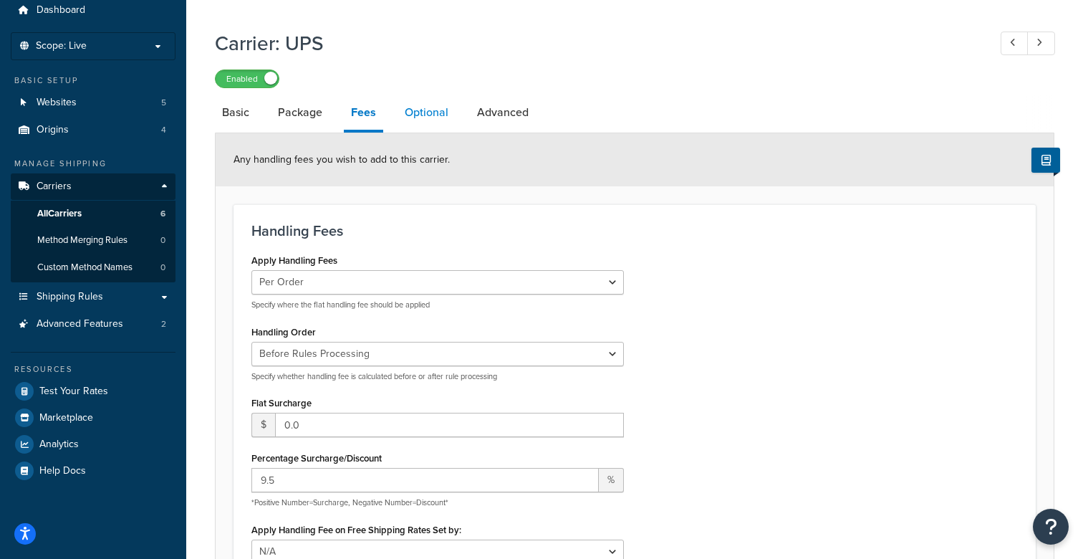
click at [434, 115] on link "Optional" at bounding box center [426, 112] width 58 height 34
select select "residential"
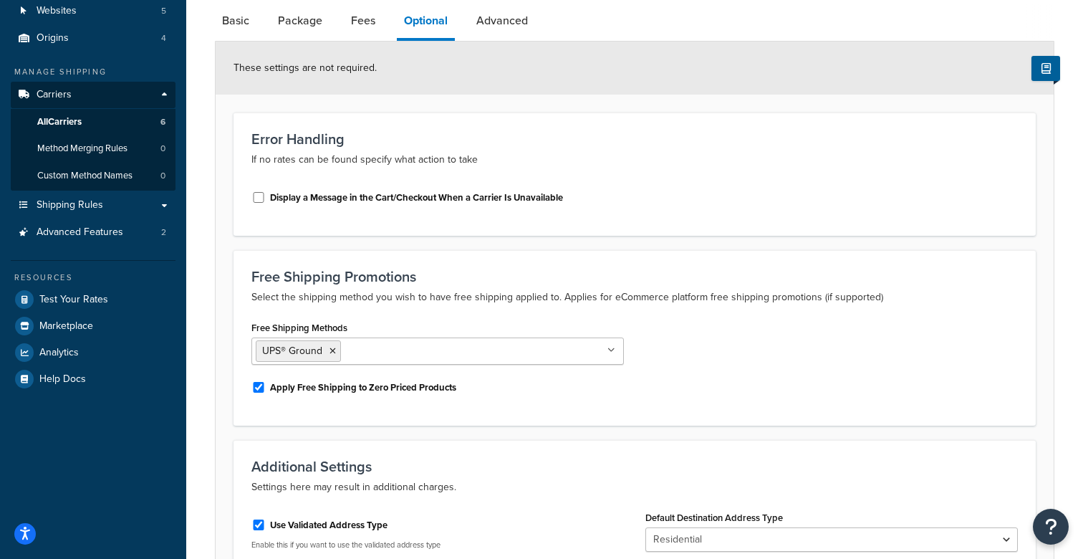
scroll to position [31, 0]
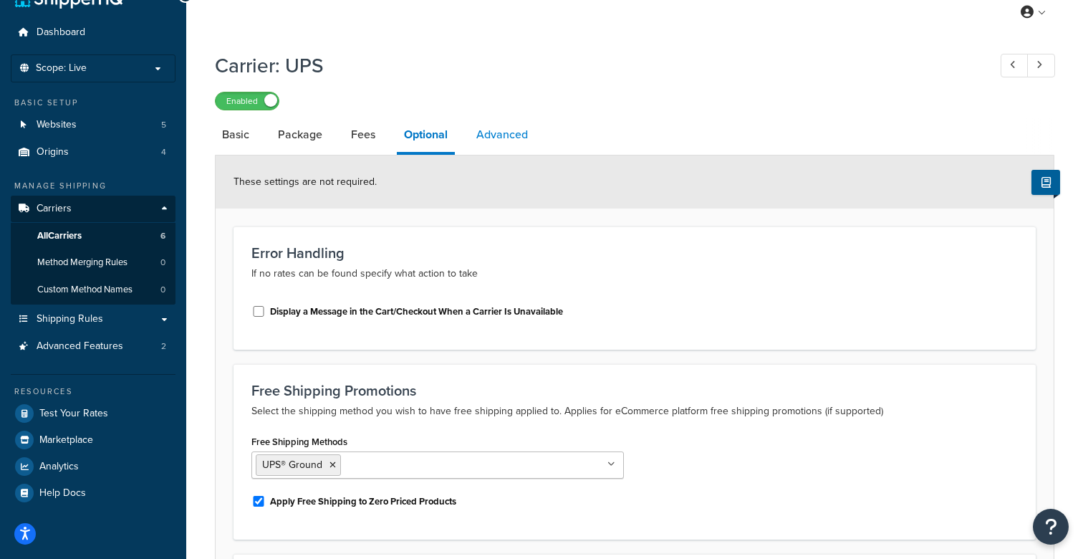
click at [506, 131] on link "Advanced" at bounding box center [502, 134] width 66 height 34
select select "false"
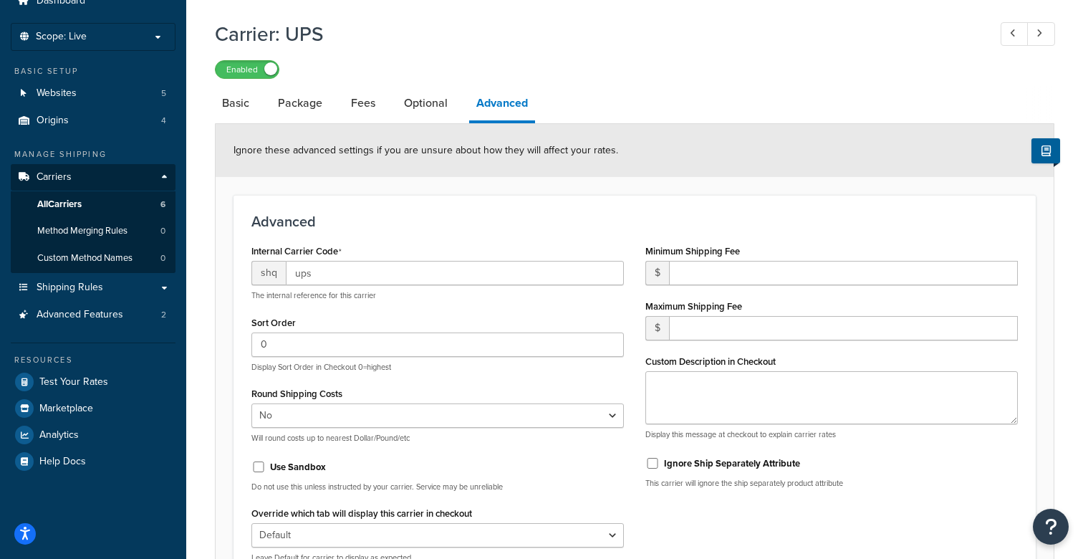
scroll to position [51, 0]
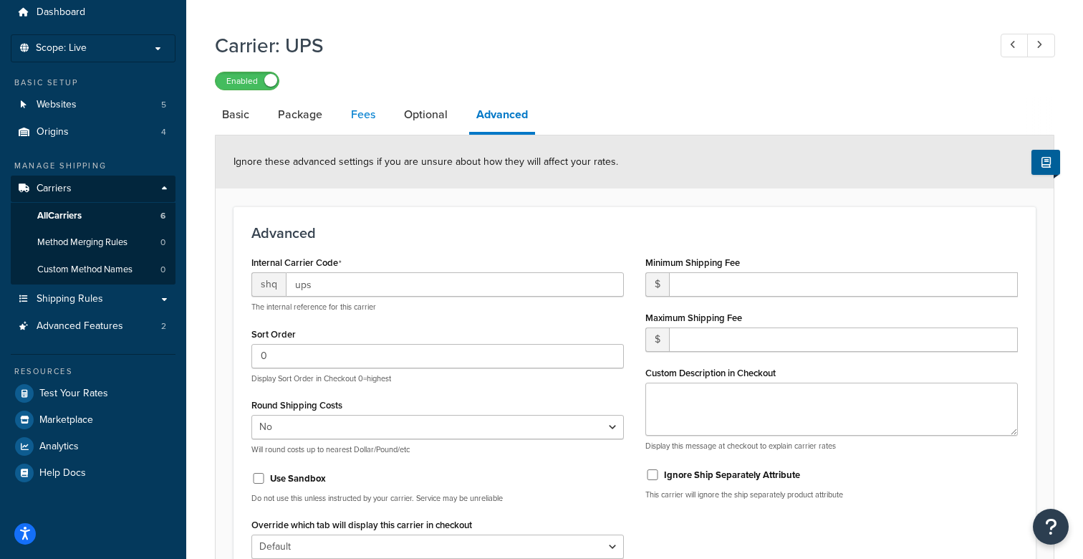
click at [367, 117] on link "Fees" at bounding box center [363, 114] width 39 height 34
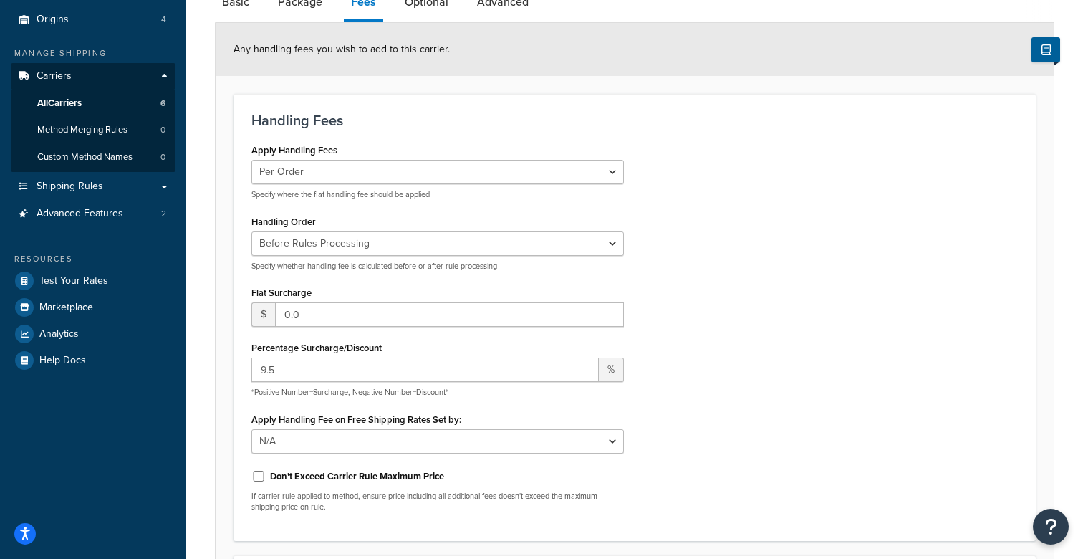
scroll to position [168, 0]
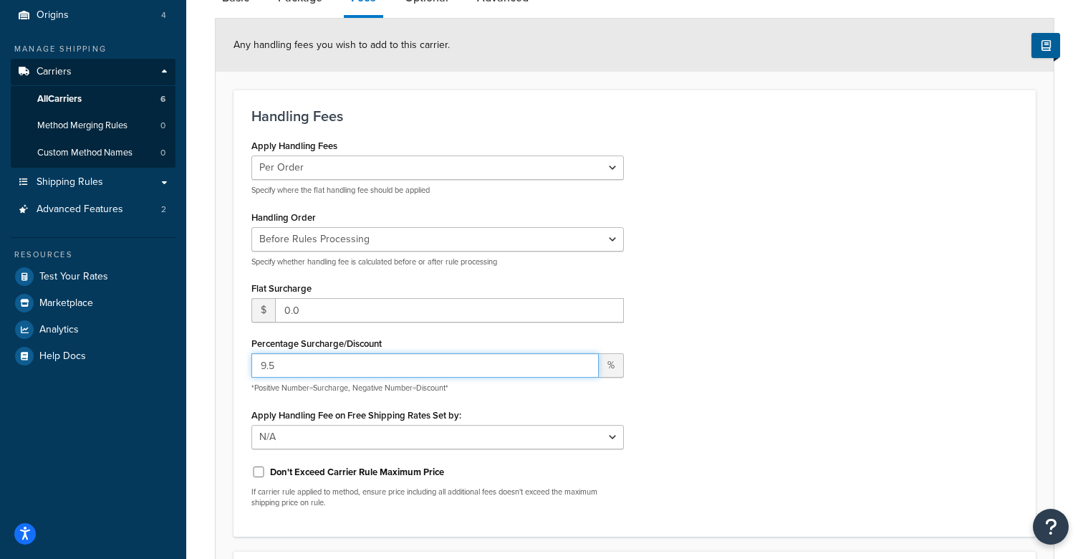
click at [284, 362] on input "9.5" at bounding box center [424, 365] width 347 height 24
type input "9"
type input "10.5"
click at [705, 380] on div "Apply Handling Fees Per Order Per Item Per Package Specify where the flat handl…" at bounding box center [635, 326] width 788 height 383
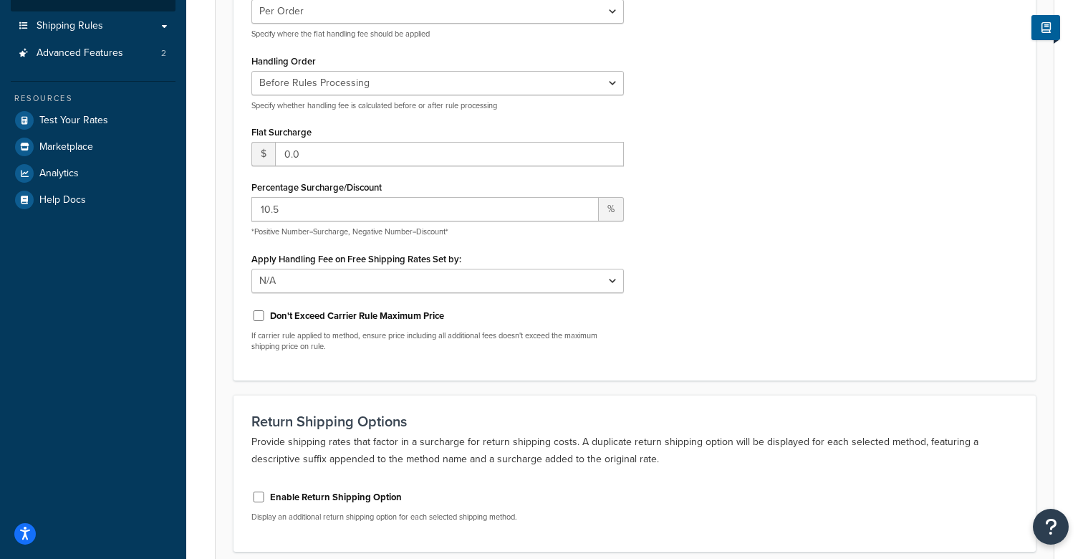
scroll to position [396, 0]
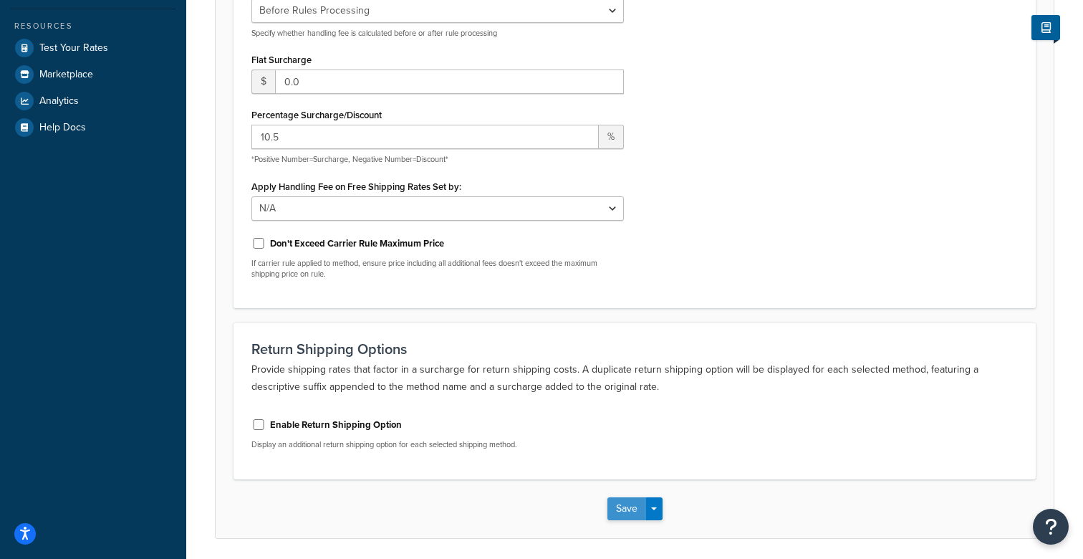
click at [629, 506] on button "Save" at bounding box center [626, 508] width 39 height 23
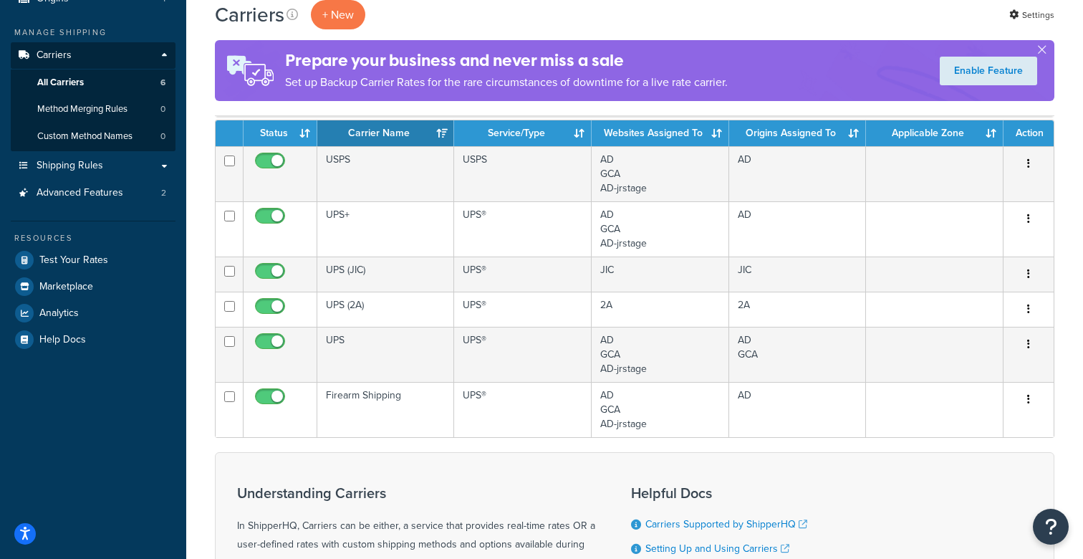
scroll to position [183, 0]
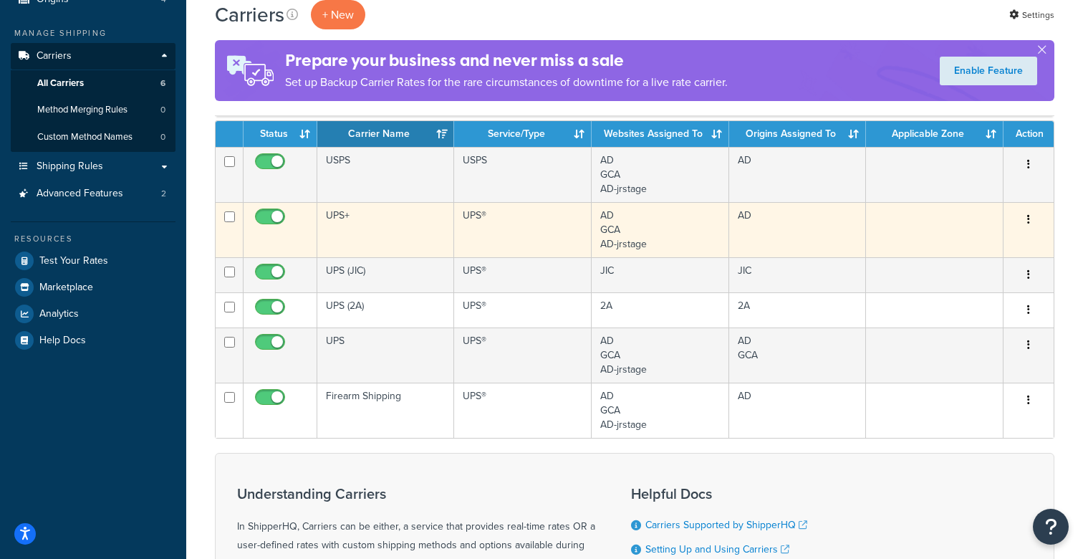
click at [342, 219] on td "UPS+" at bounding box center [385, 229] width 137 height 55
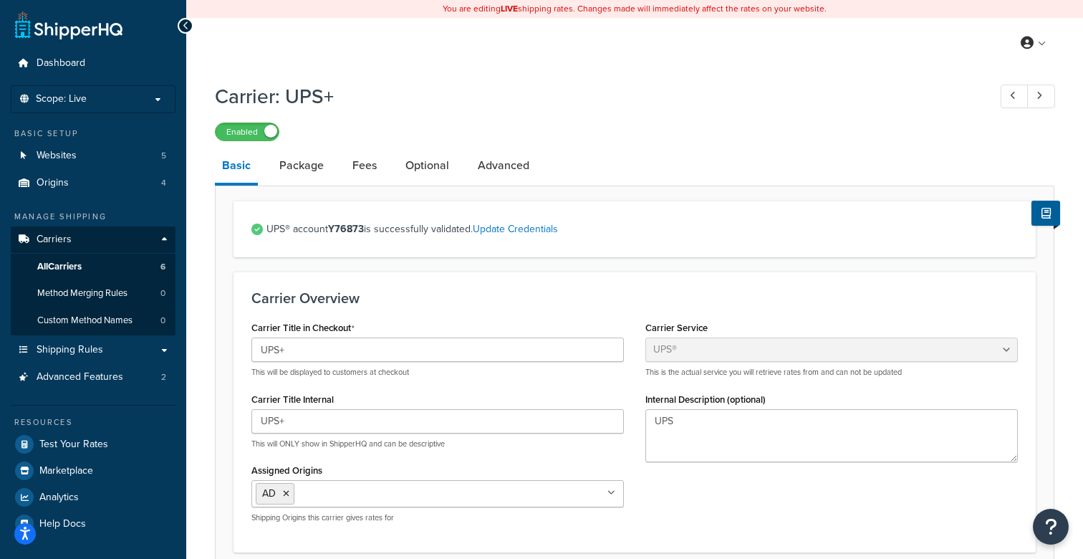
select select "ups"
click at [309, 159] on link "Package" at bounding box center [301, 165] width 59 height 34
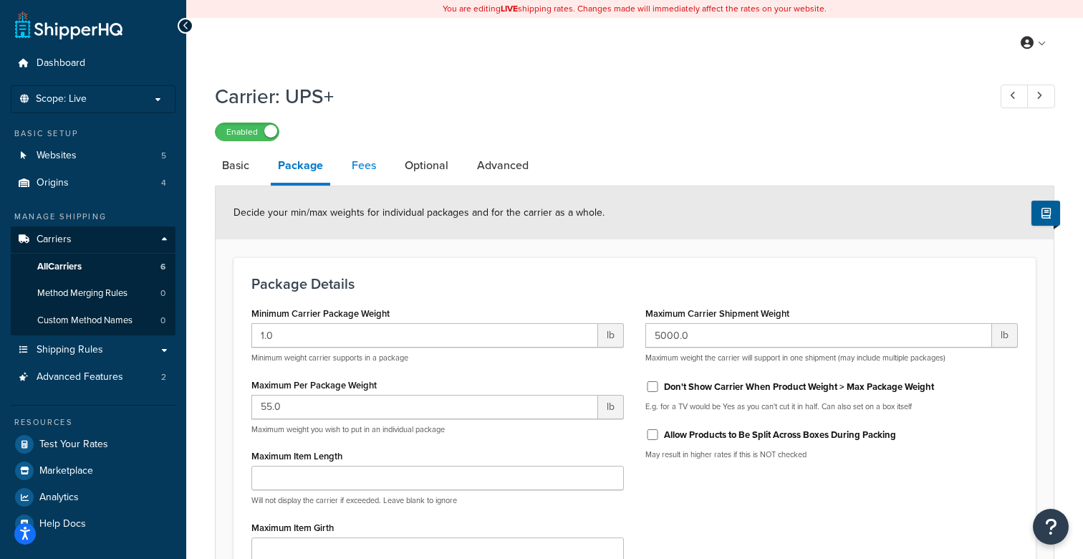
click at [367, 164] on link "Fees" at bounding box center [363, 165] width 39 height 34
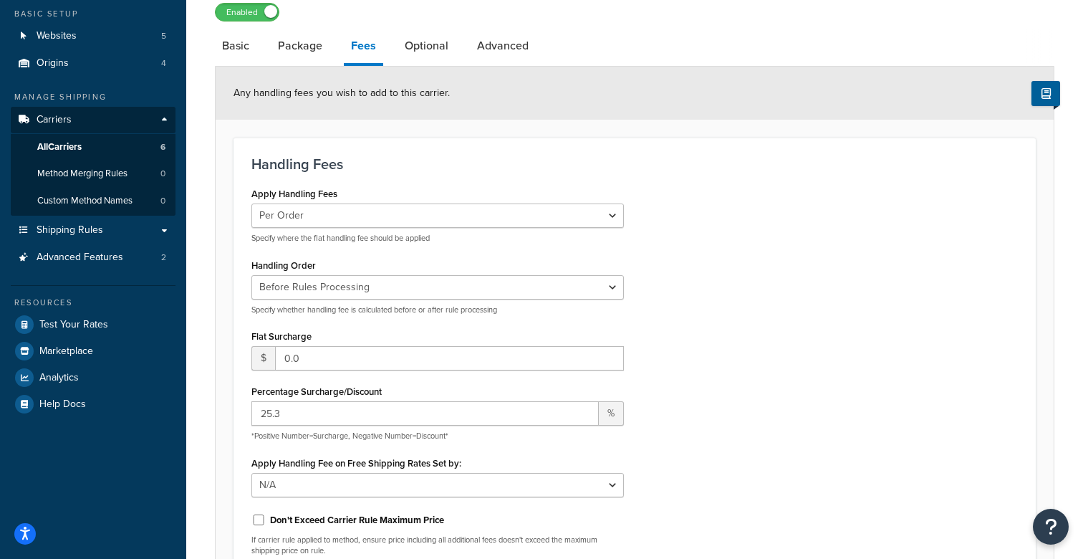
scroll to position [114, 0]
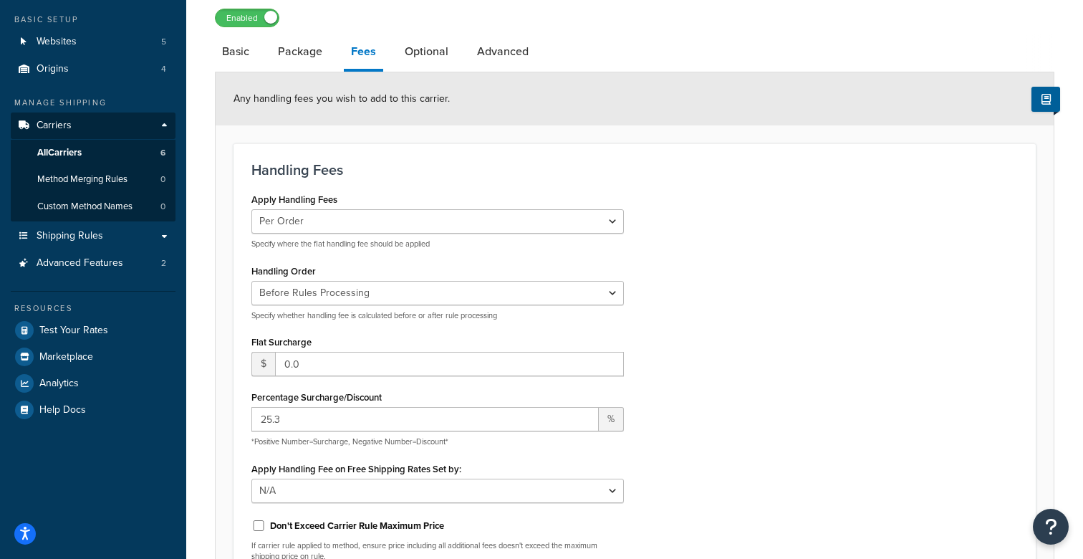
click at [849, 339] on div "Apply Handling Fees Per Order Per Item Per Package Specify where the flat handl…" at bounding box center [635, 380] width 788 height 383
click at [70, 333] on span "Test Your Rates" at bounding box center [73, 330] width 69 height 12
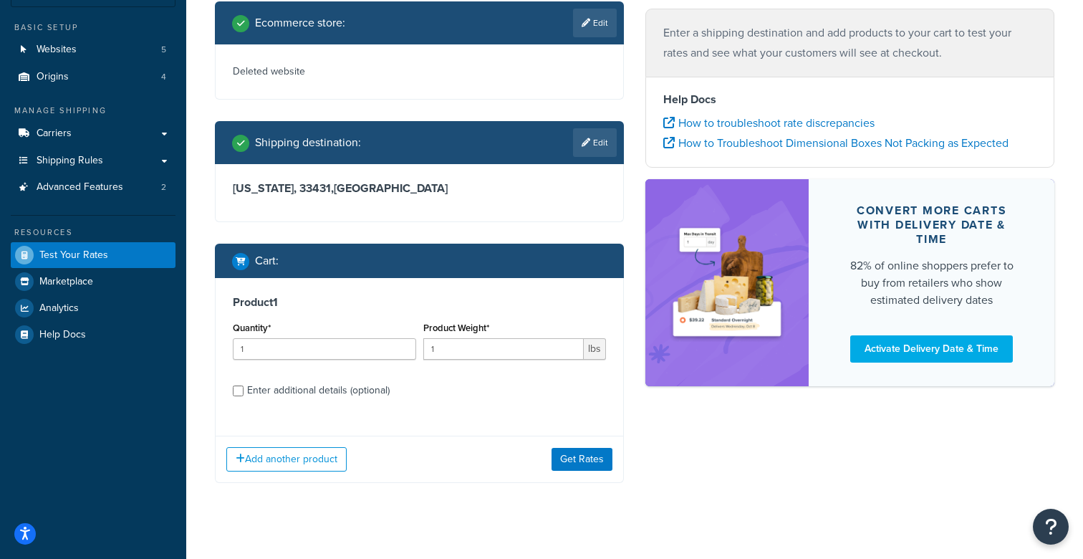
scroll to position [114, 0]
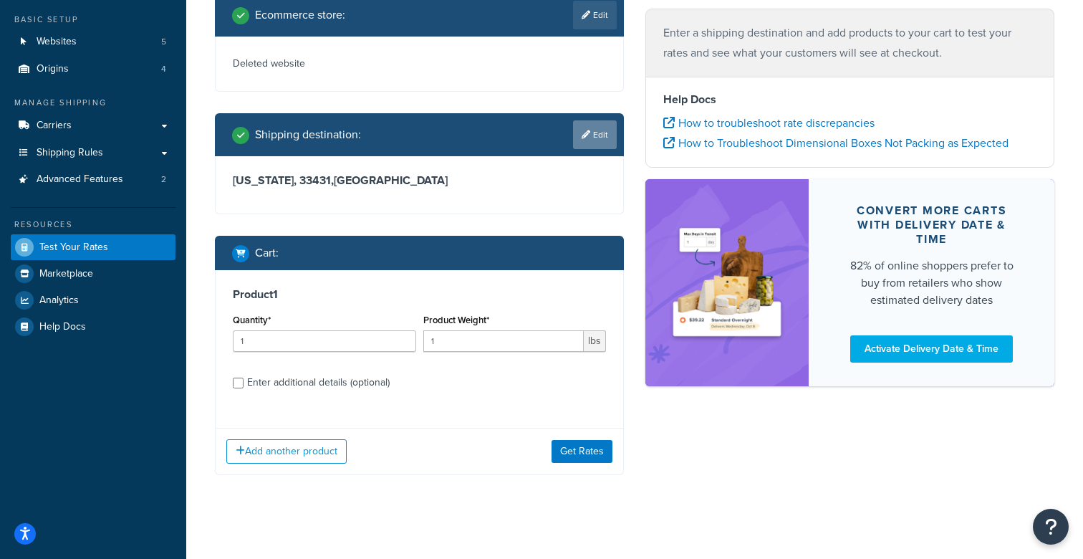
click at [593, 136] on link "Edit" at bounding box center [595, 134] width 44 height 29
select select "FL"
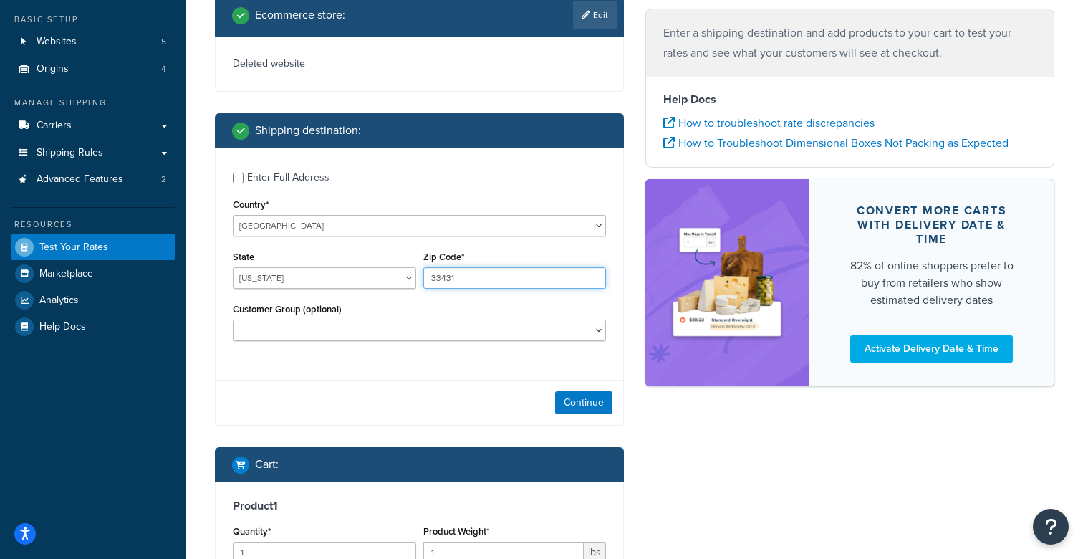
click at [461, 275] on input "33431" at bounding box center [514, 277] width 183 height 21
type input "33433"
click at [382, 350] on div "Customer Group (optional) Logged In Not Logged in Retail Wholesale" at bounding box center [419, 325] width 380 height 52
click at [584, 405] on button "Continue" at bounding box center [583, 402] width 57 height 23
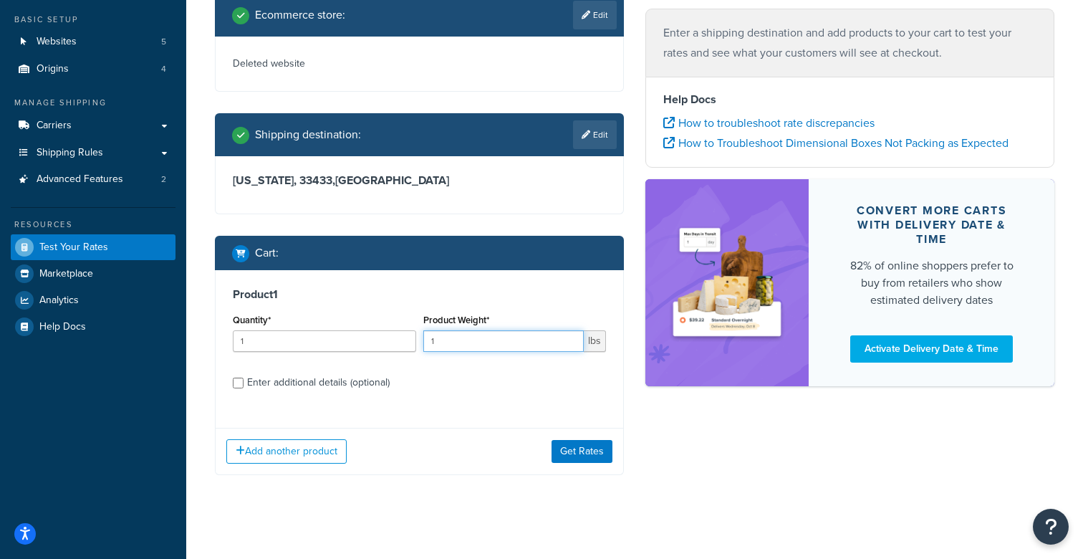
click at [441, 330] on input "1" at bounding box center [503, 340] width 161 height 21
type input "40"
click at [584, 457] on button "Get Rates" at bounding box center [581, 451] width 61 height 23
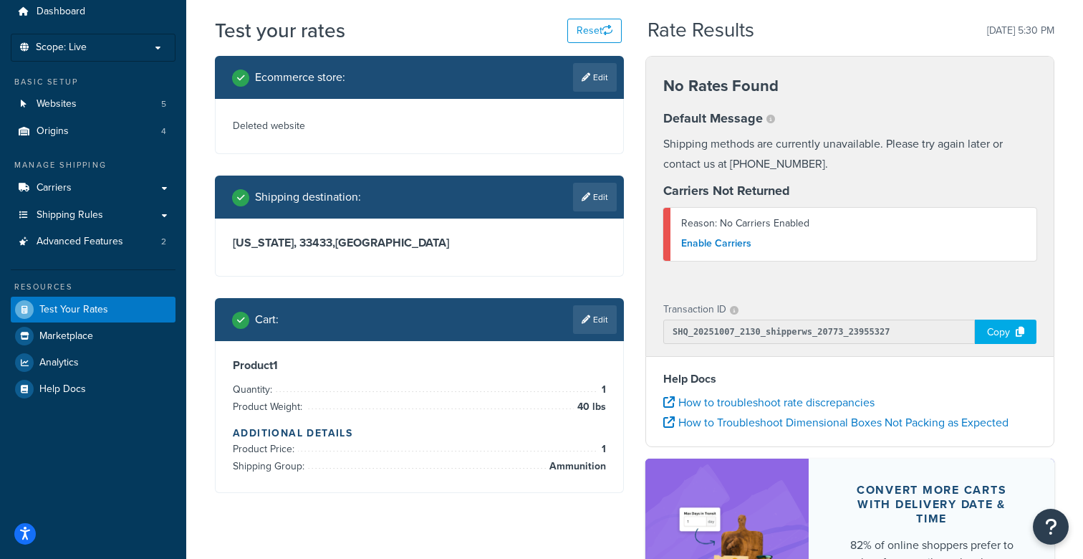
scroll to position [48, 0]
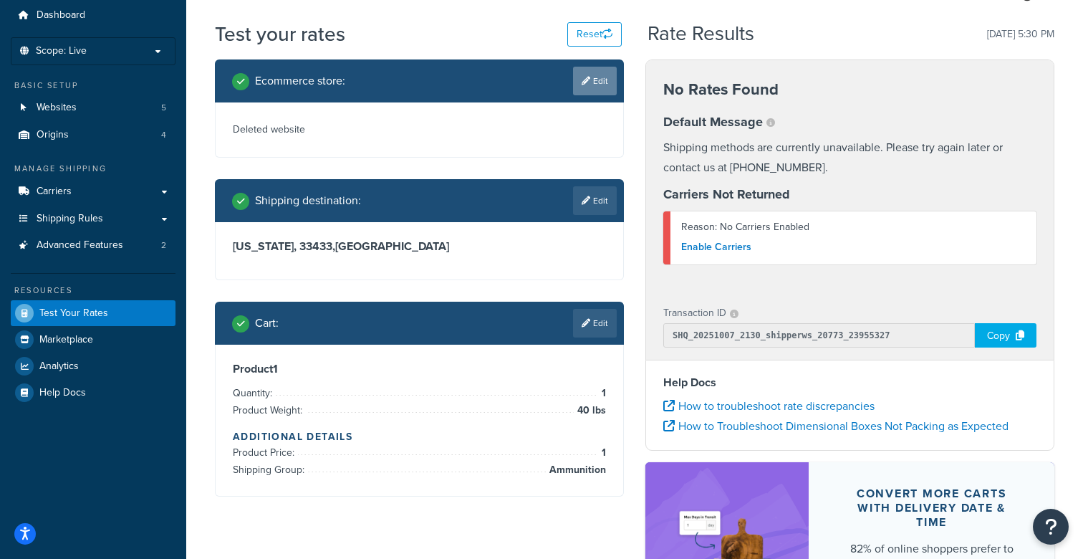
click at [584, 74] on link "Edit" at bounding box center [595, 81] width 44 height 29
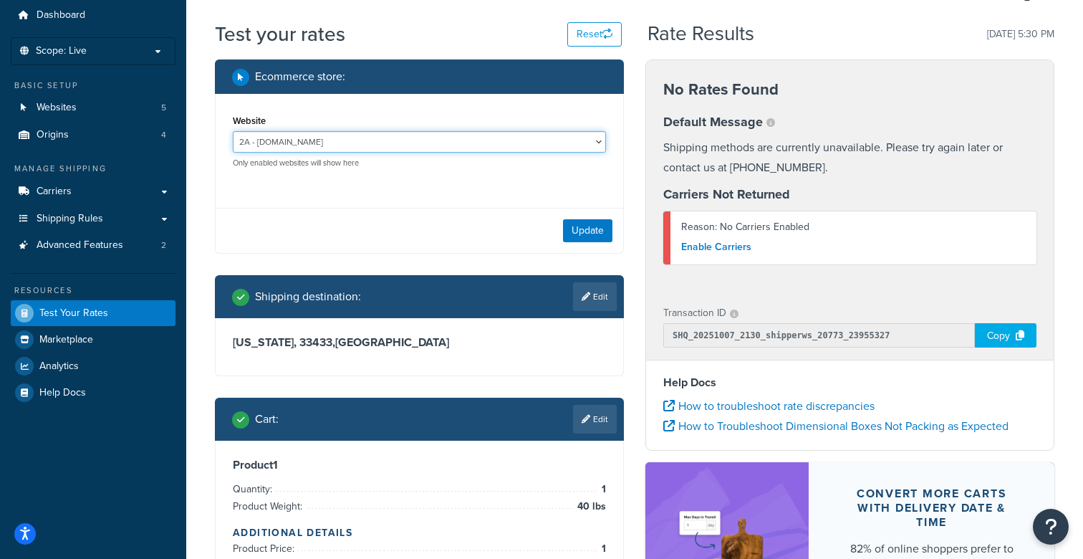
click at [317, 142] on select "2A - 2ammo.com AD - ammunitiondepot.com AD-jrstage - jrstage.ammunitiondepot.co…" at bounding box center [419, 141] width 373 height 21
select select "f1ede68cc417c5fd2caca301f18234ed"
click at [233, 131] on select "2A - 2ammo.com AD - ammunitiondepot.com AD-jrstage - jrstage.ammunitiondepot.co…" at bounding box center [419, 141] width 373 height 21
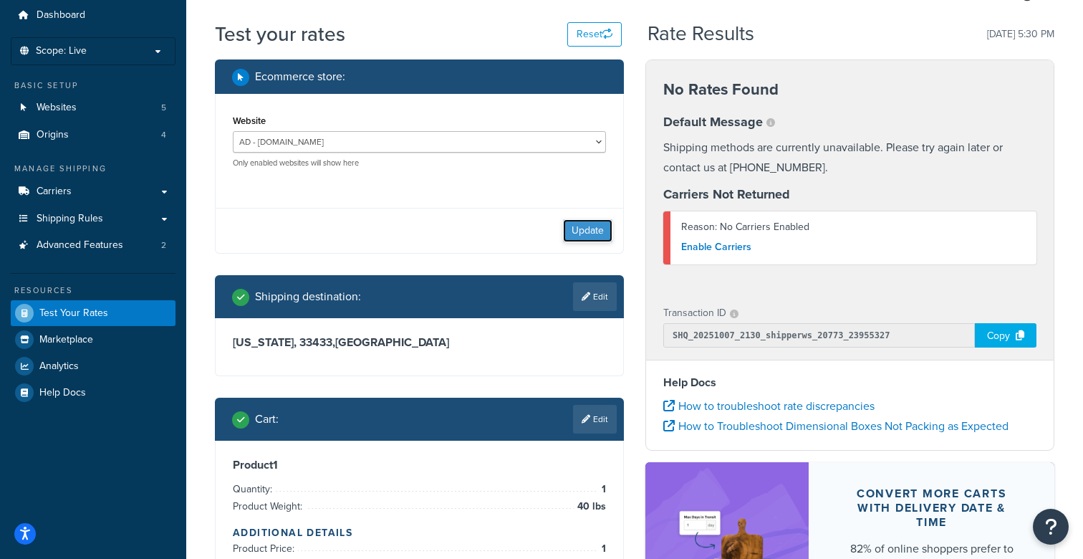
click at [587, 228] on button "Update" at bounding box center [587, 230] width 49 height 23
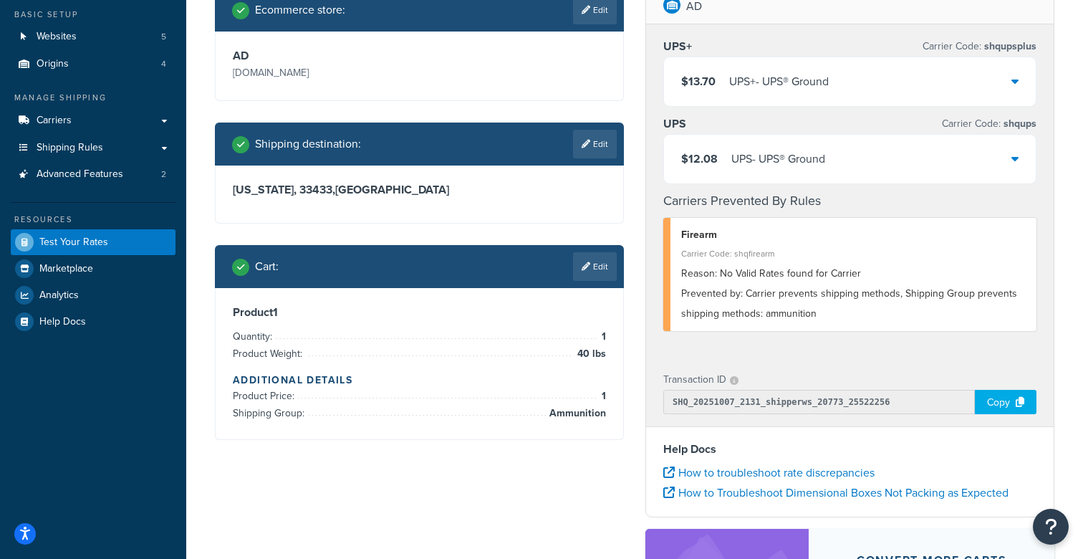
scroll to position [118, 0]
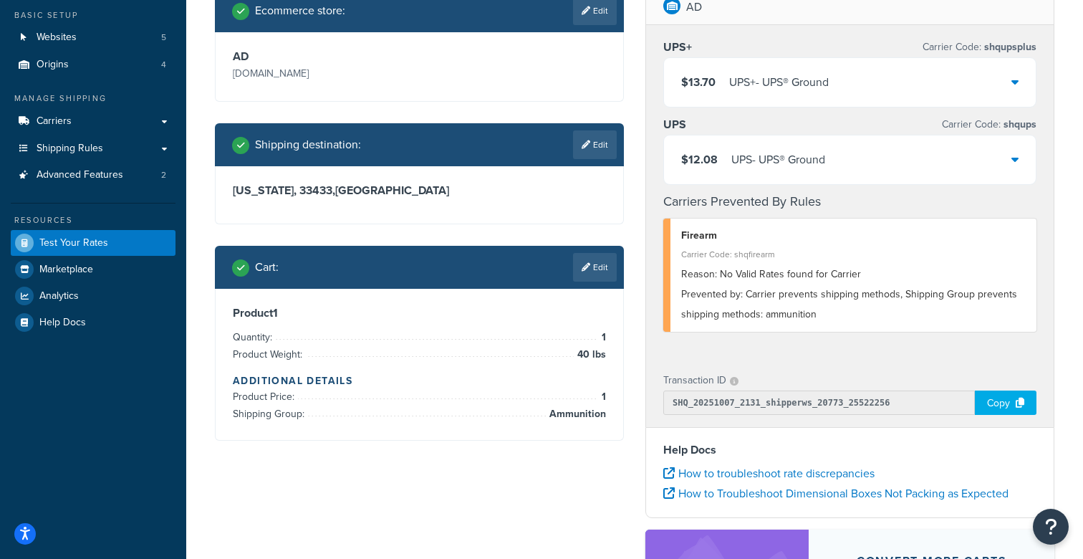
click at [953, 170] on div "$12.08 UPS - UPS® Ground" at bounding box center [850, 159] width 372 height 49
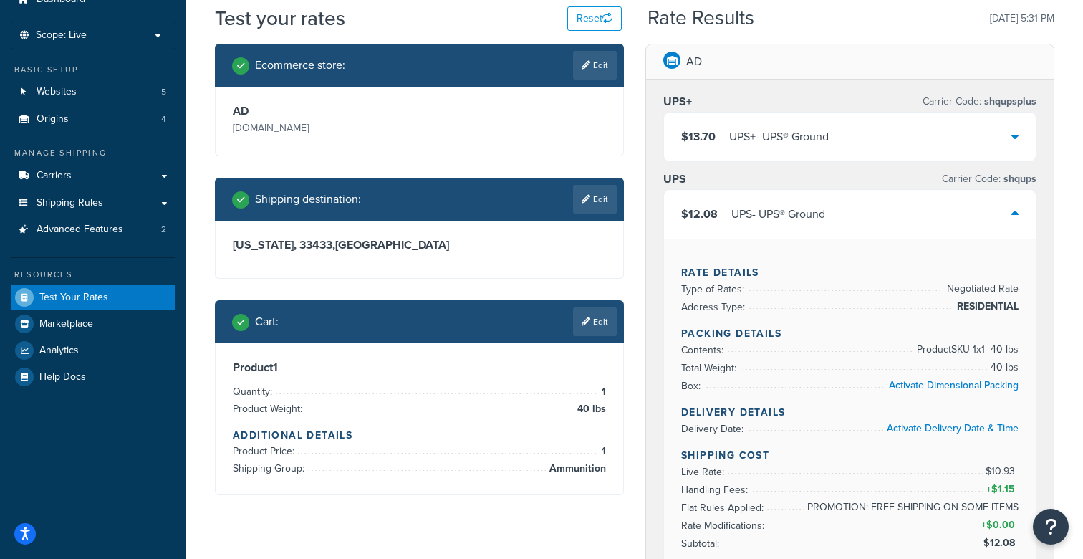
scroll to position [59, 0]
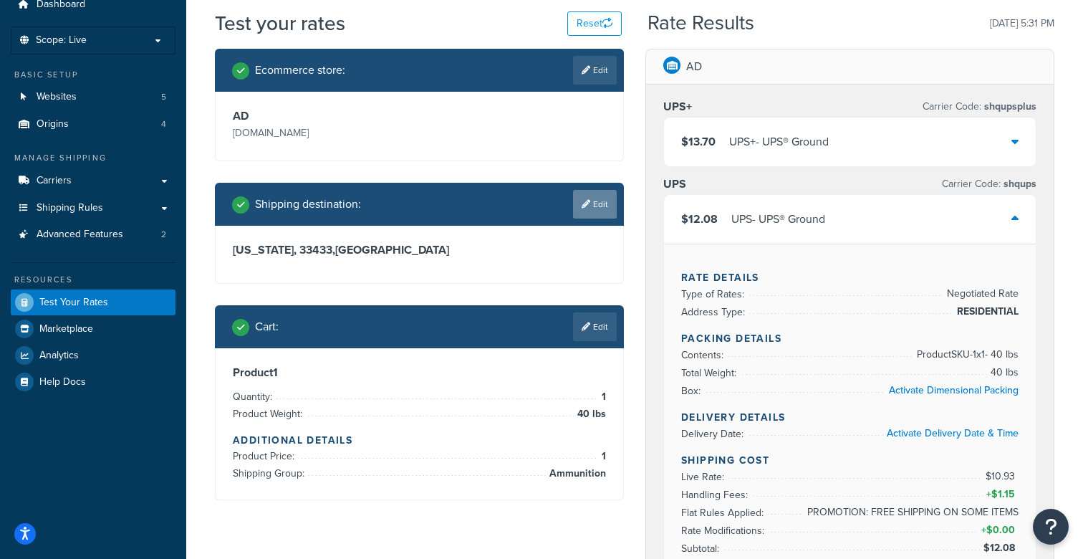
click at [587, 195] on link "Edit" at bounding box center [595, 204] width 44 height 29
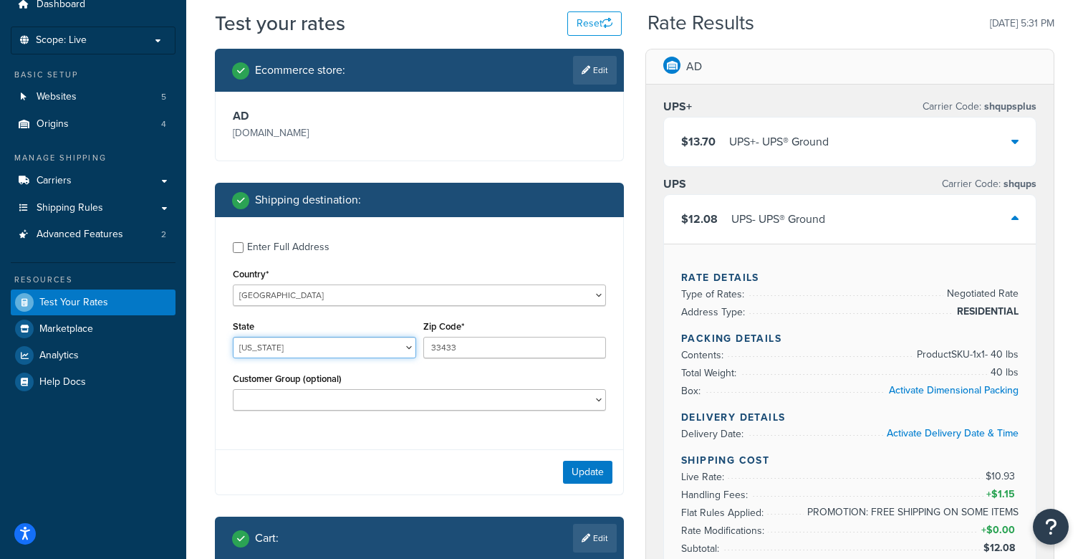
click at [310, 352] on select "Alabama Alaska American Samoa Arizona Arkansas Armed Forces Americas Armed Forc…" at bounding box center [324, 347] width 183 height 21
select select "NV"
click at [233, 337] on select "Alabama Alaska American Samoa Arizona Arkansas Armed Forces Americas Armed Forc…" at bounding box center [324, 347] width 183 height 21
click at [444, 347] on input "33433" at bounding box center [514, 347] width 183 height 21
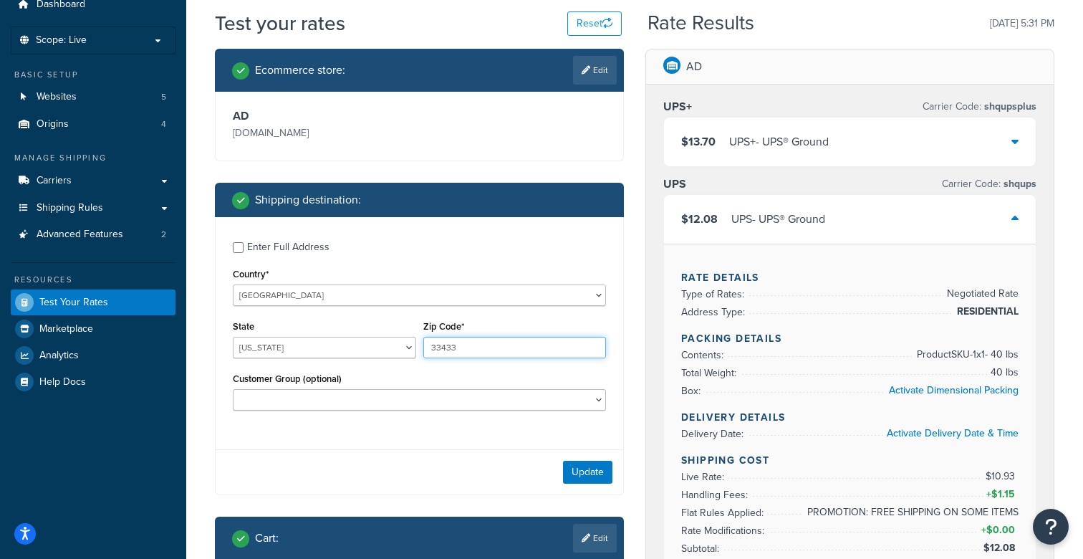
click at [444, 347] on input "33433" at bounding box center [514, 347] width 183 height 21
type input "88901"
click at [591, 465] on button "Update" at bounding box center [587, 472] width 49 height 23
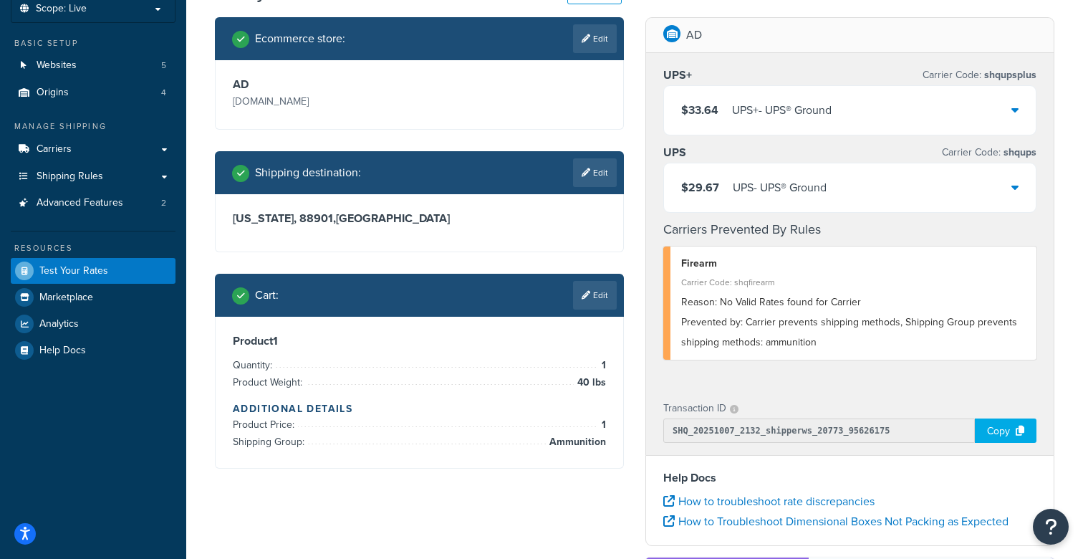
scroll to position [89, 0]
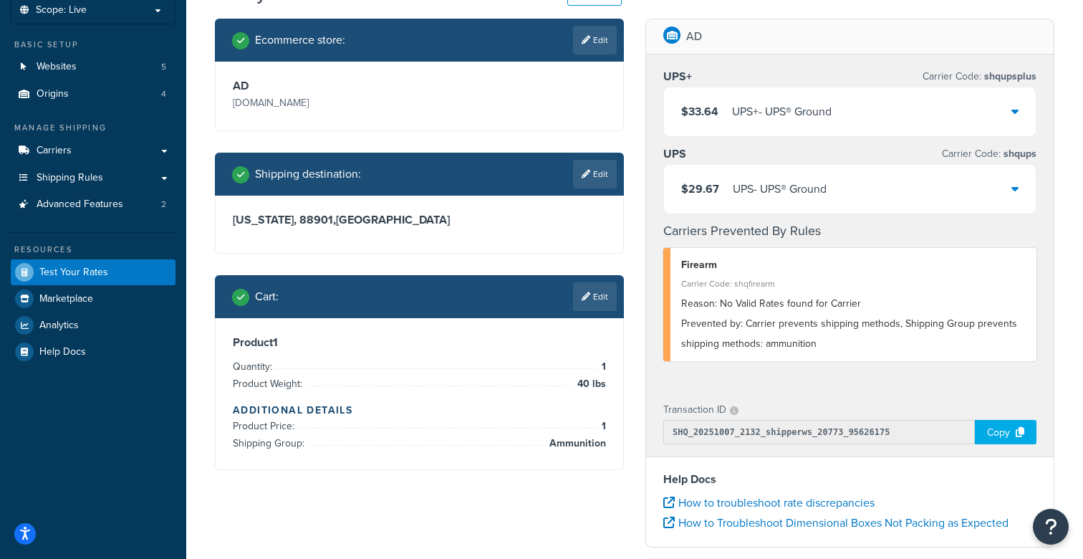
click at [1015, 187] on icon at bounding box center [1014, 188] width 7 height 11
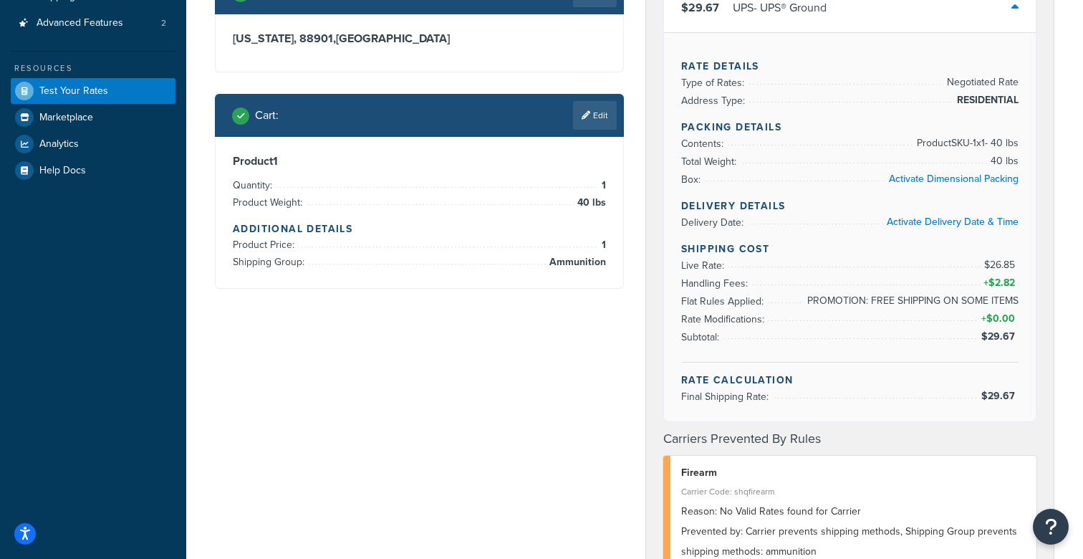
scroll to position [0, 0]
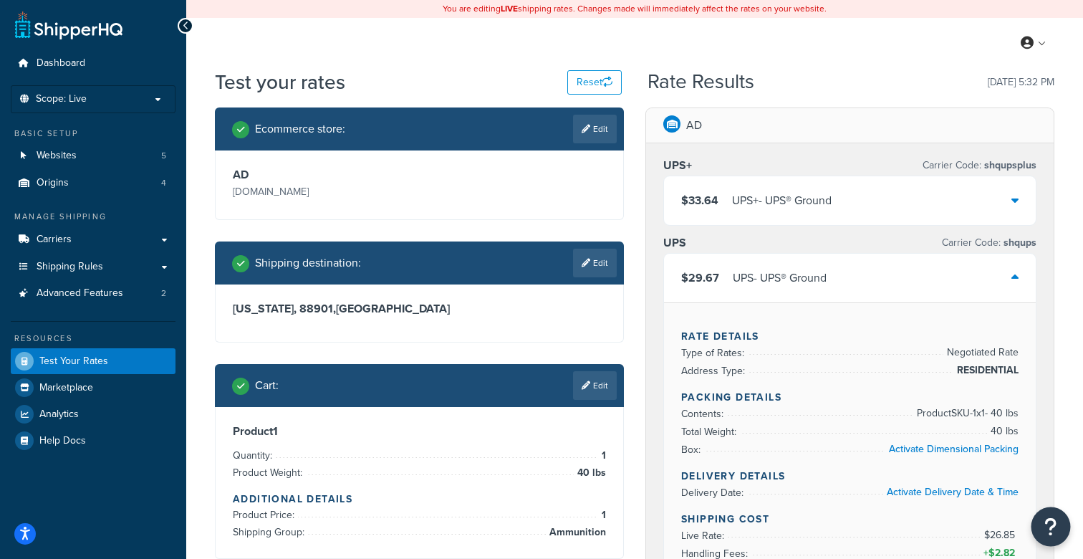
click at [1053, 531] on icon "Open Resource Center" at bounding box center [1051, 526] width 14 height 20
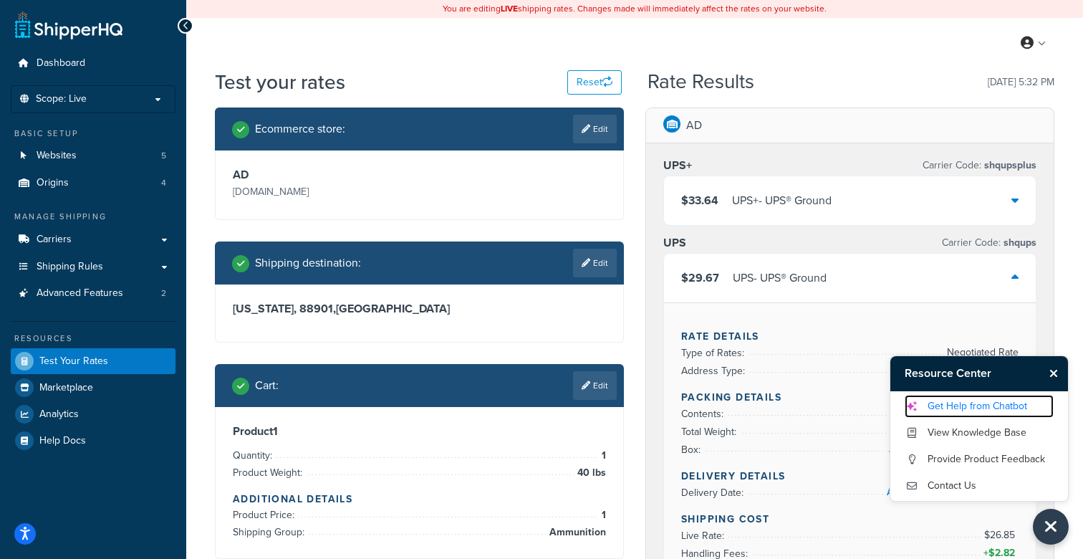
click at [969, 410] on link "Get Help from Chatbot" at bounding box center [979, 406] width 149 height 23
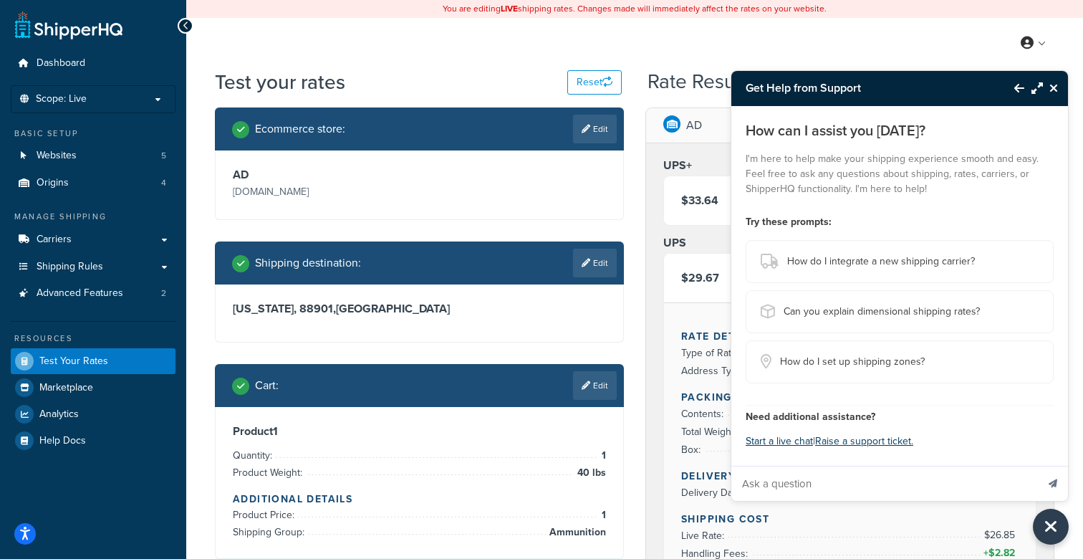
click at [1052, 85] on icon "Close Resource Center" at bounding box center [1053, 87] width 9 height 11
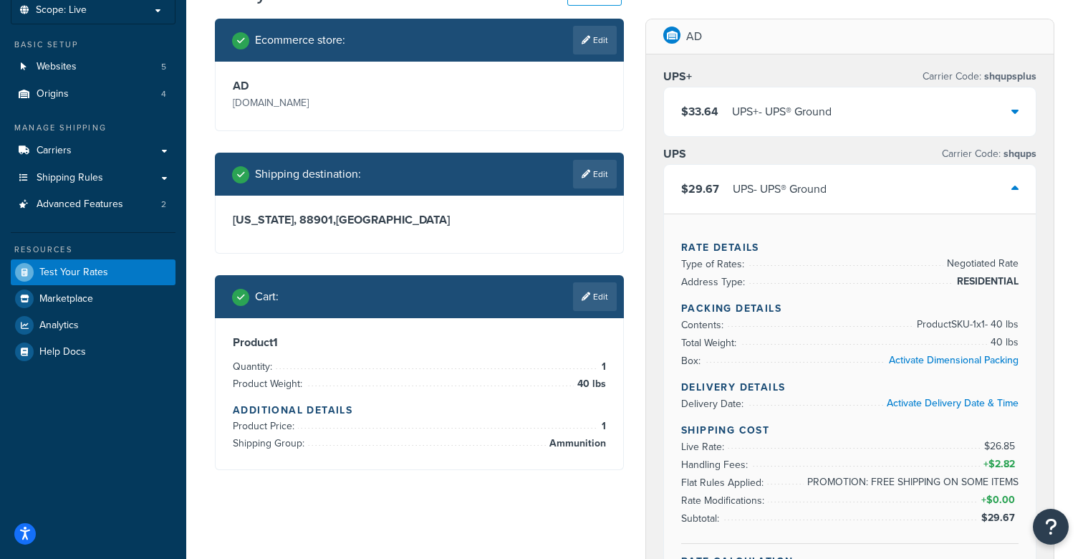
scroll to position [70, 0]
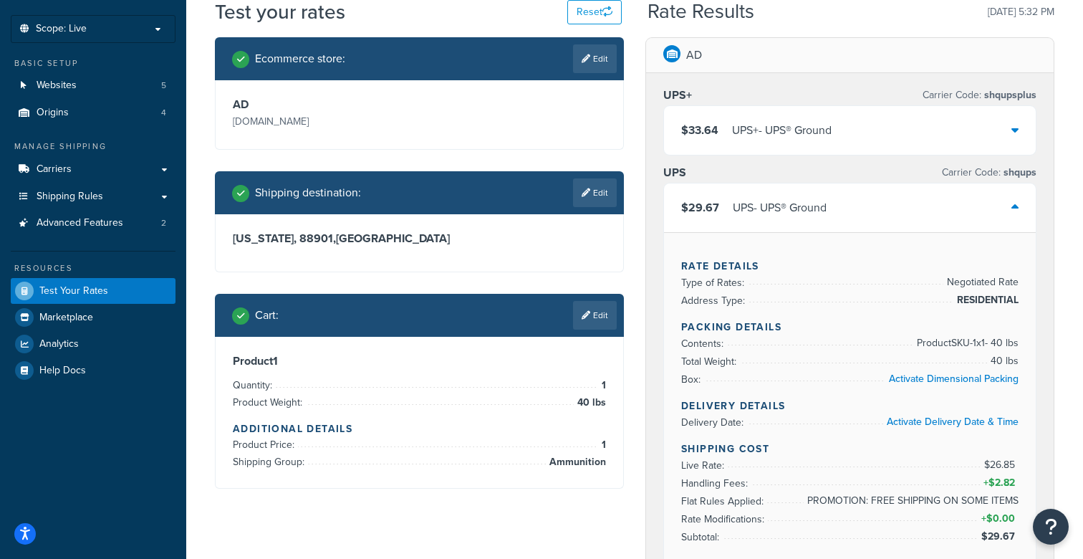
click at [852, 138] on div "$33.64 UPS+ - UPS® Ground" at bounding box center [850, 130] width 372 height 49
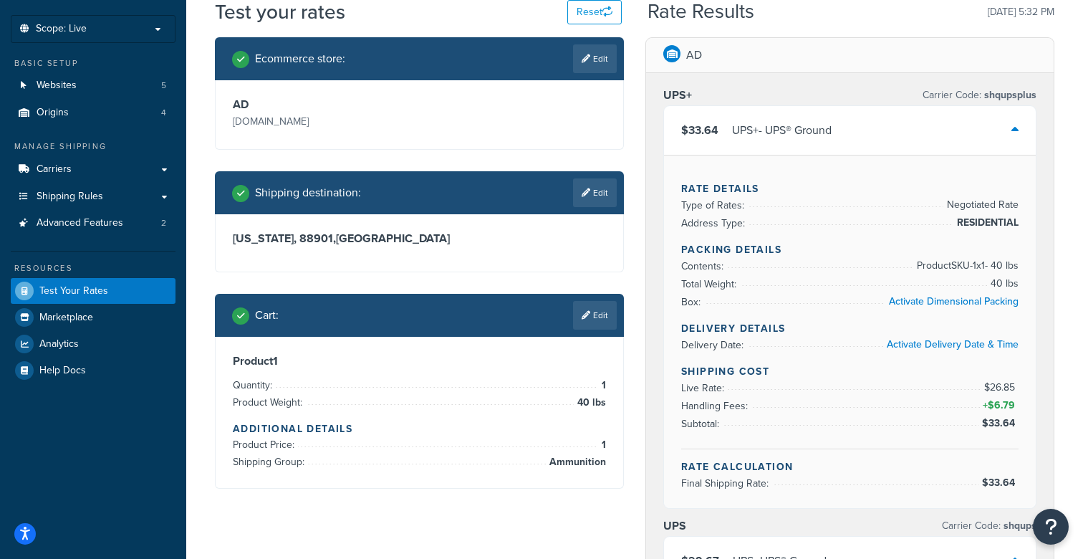
click at [630, 355] on div "Ecommerce store : Edit AD ammunitiondepot.com Shipping destination : Edit Nevad…" at bounding box center [419, 273] width 430 height 473
click at [594, 314] on link "Edit" at bounding box center [595, 315] width 44 height 29
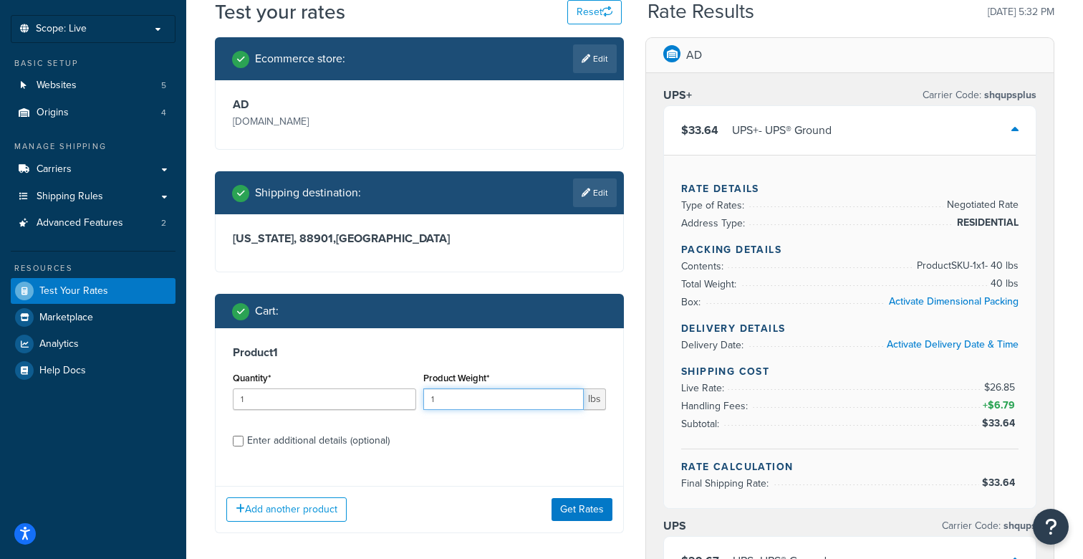
click at [474, 404] on input "1" at bounding box center [503, 398] width 161 height 21
type input "30"
click at [584, 510] on button "Get Rates" at bounding box center [581, 509] width 61 height 23
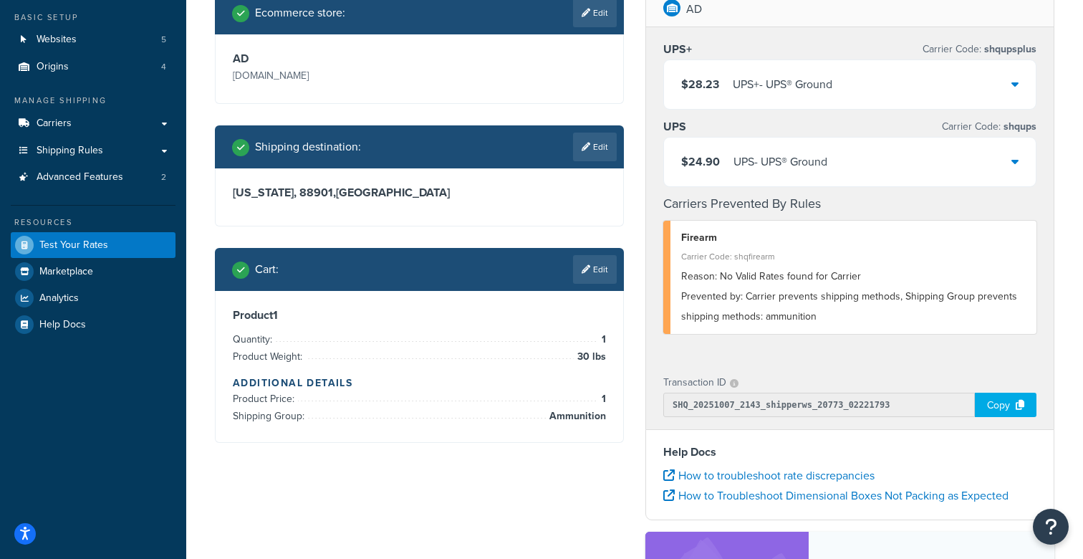
scroll to position [115, 0]
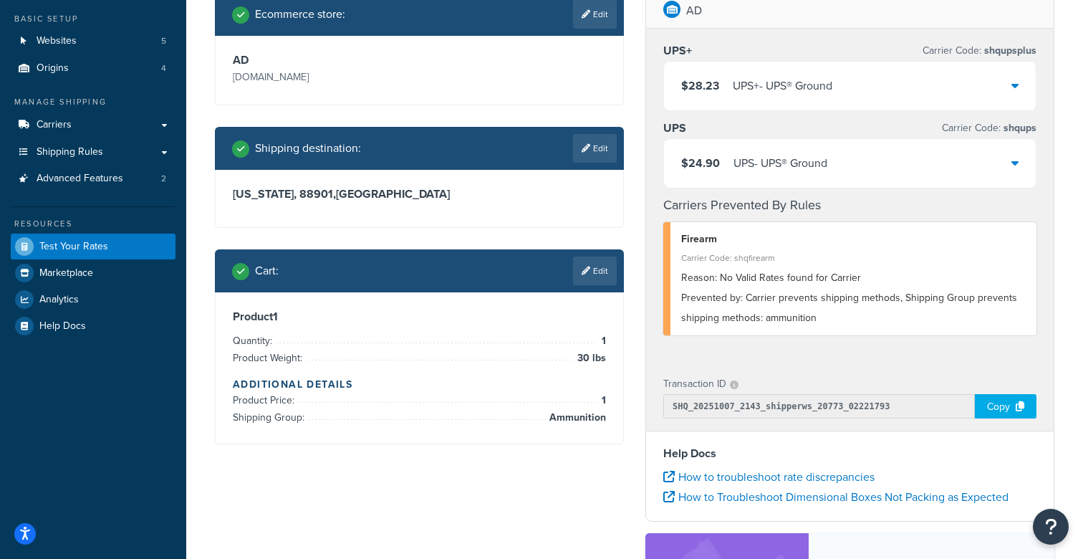
click at [907, 166] on div "$24.90 UPS - UPS® Ground" at bounding box center [850, 163] width 372 height 49
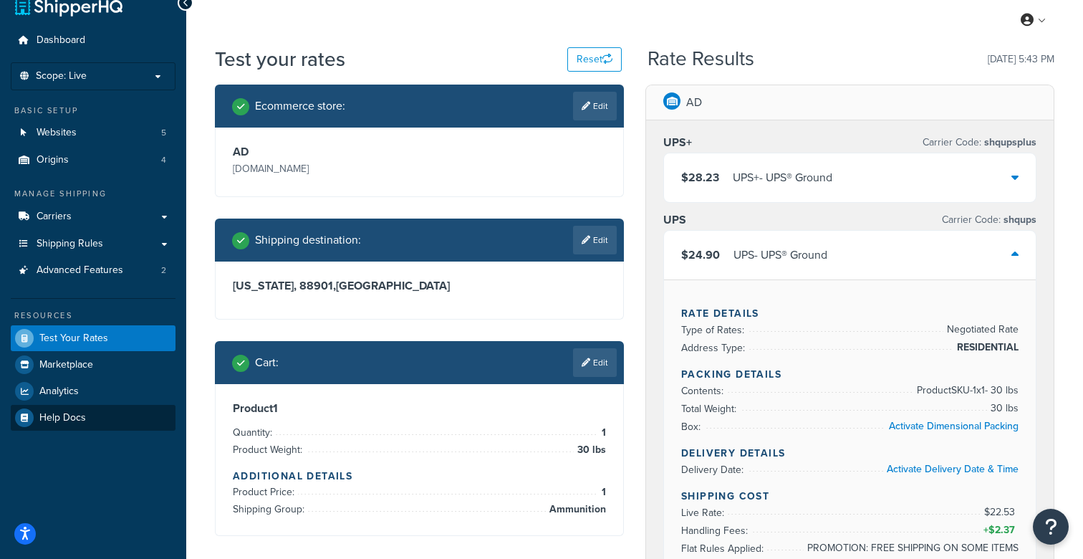
scroll to position [0, 0]
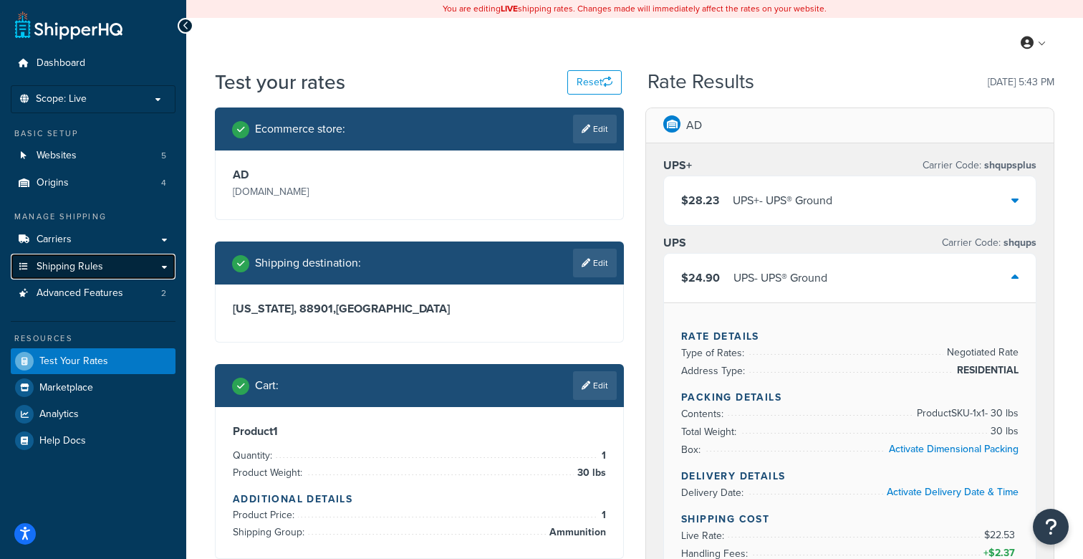
click at [59, 274] on link "Shipping Rules" at bounding box center [93, 267] width 165 height 26
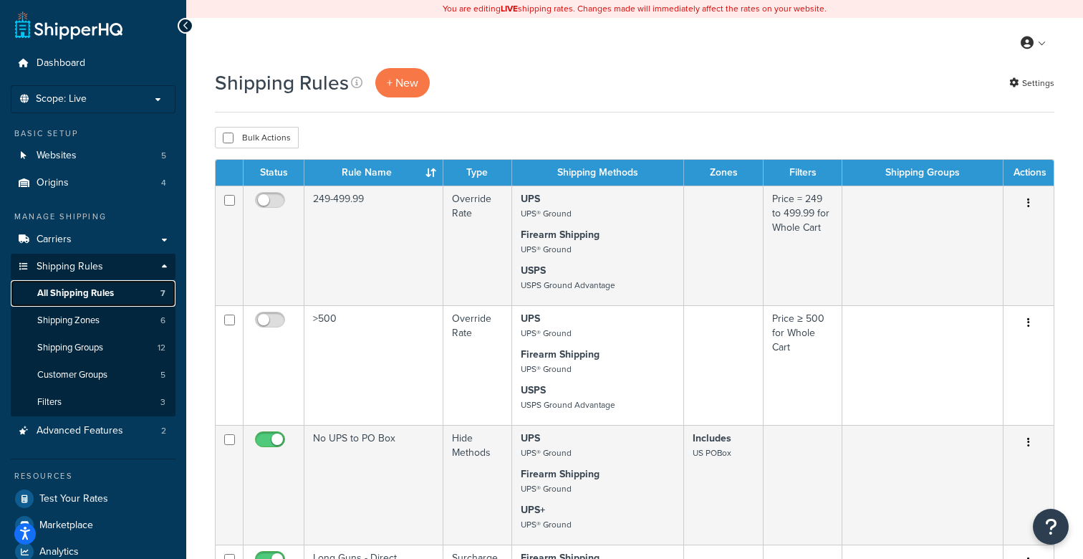
click at [58, 293] on span "All Shipping Rules" at bounding box center [75, 293] width 77 height 12
click at [59, 319] on span "Shipping Zones" at bounding box center [68, 320] width 62 height 12
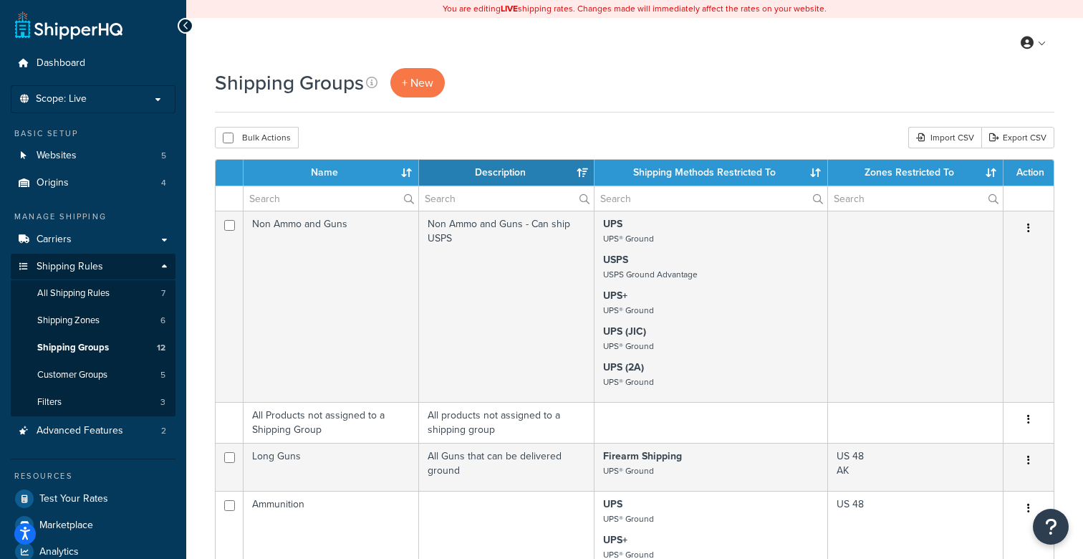
select select "15"
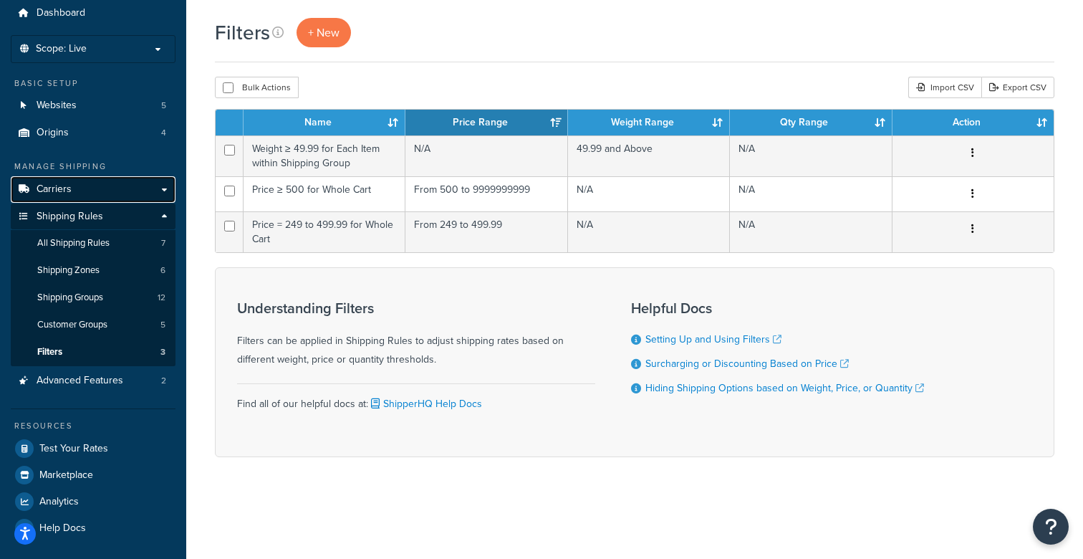
click at [80, 184] on link "Carriers" at bounding box center [93, 189] width 165 height 26
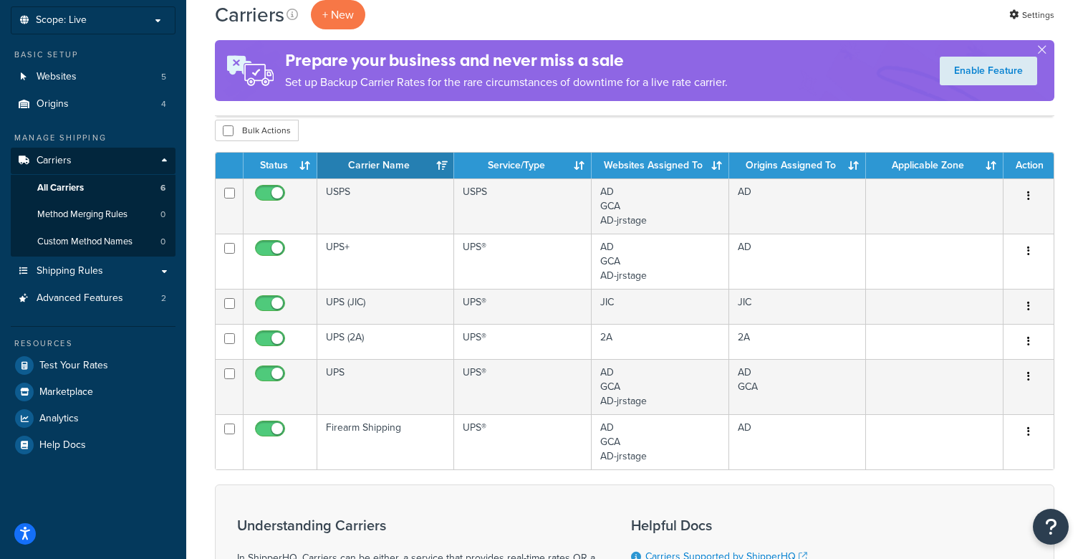
scroll to position [58, 0]
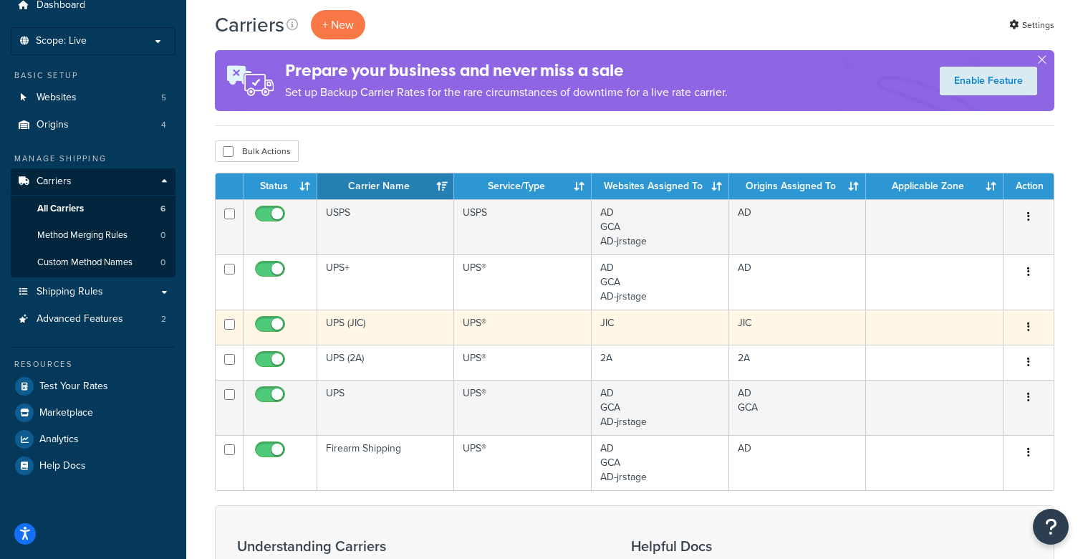
click at [341, 327] on td "UPS (JIC)" at bounding box center [385, 326] width 137 height 35
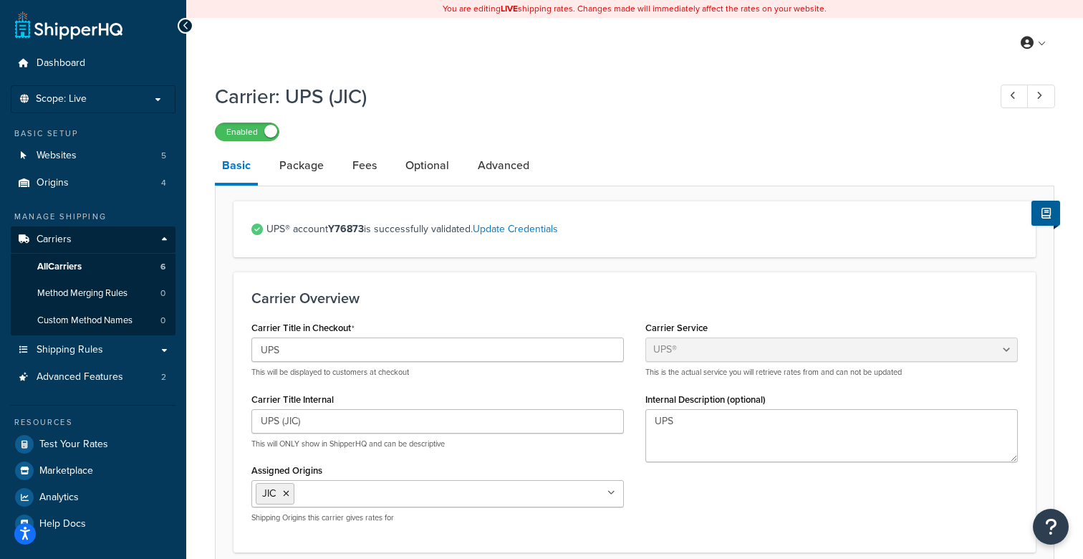
select select "ups"
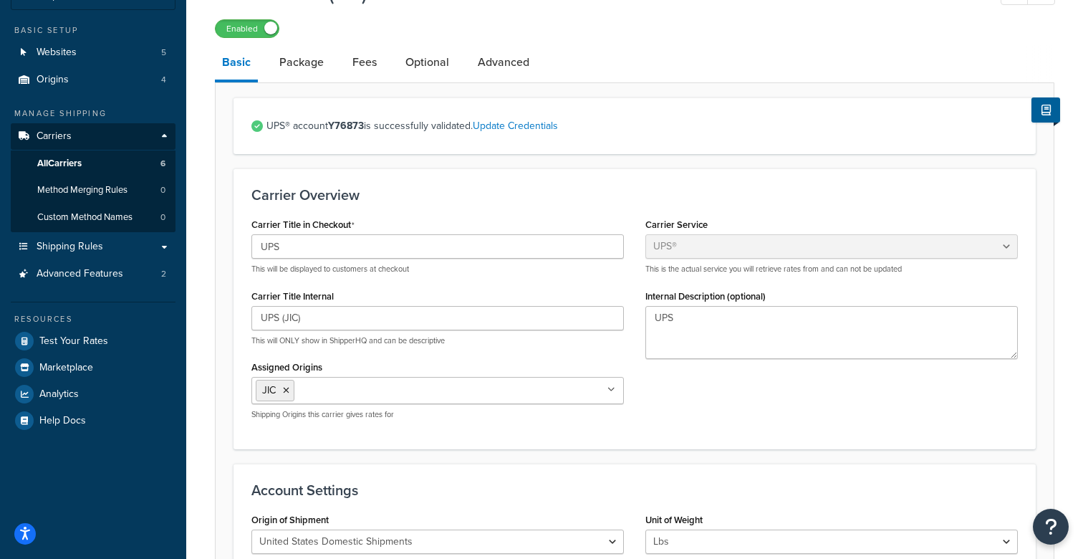
scroll to position [113, 0]
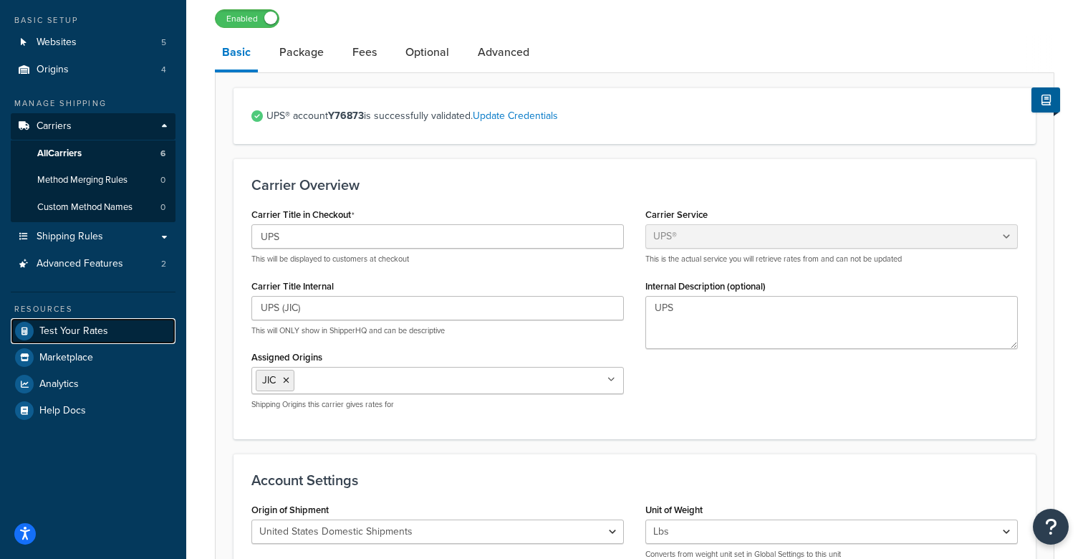
click at [56, 326] on span "Test Your Rates" at bounding box center [73, 331] width 69 height 12
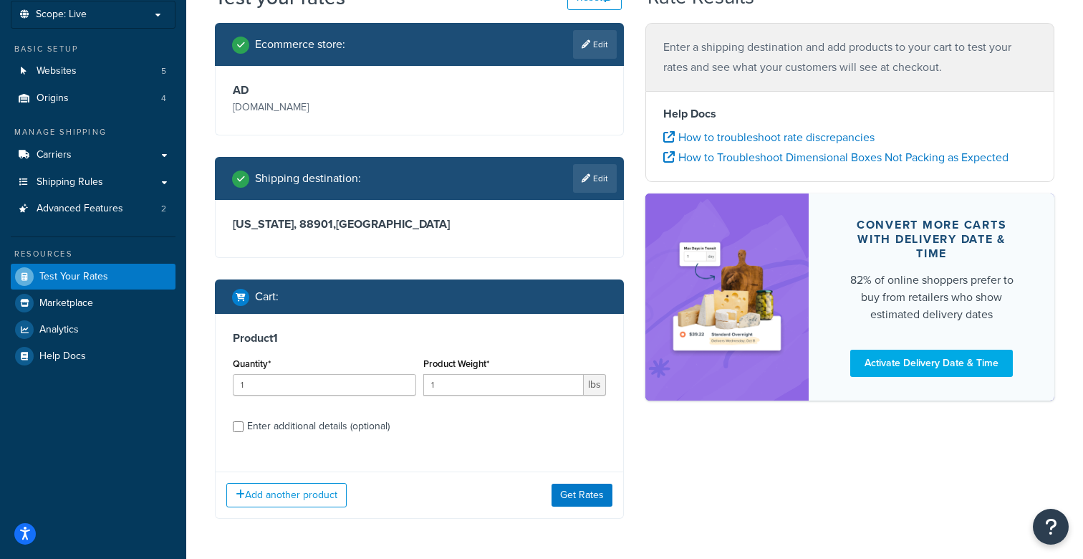
scroll to position [42, 0]
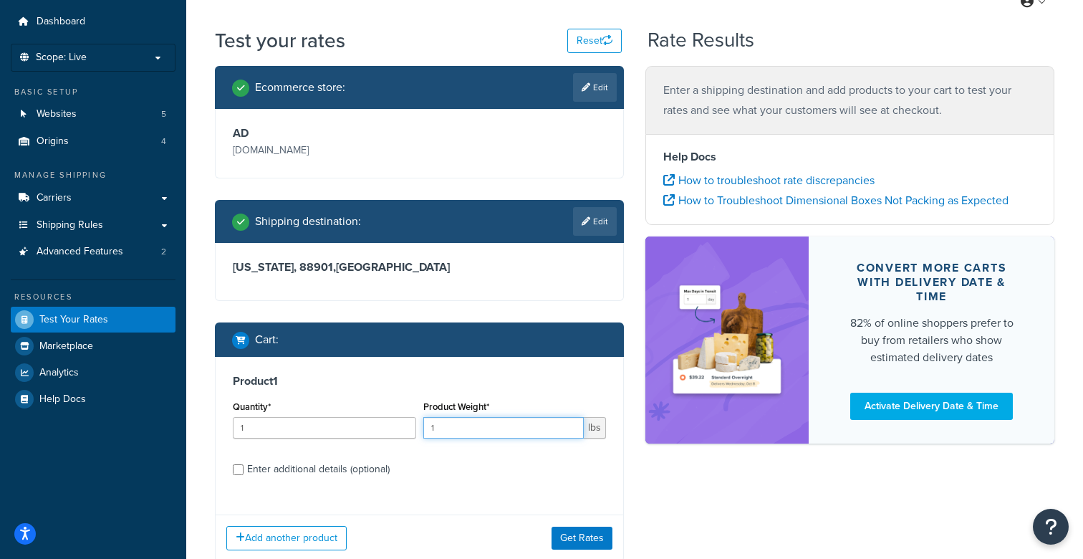
click at [448, 428] on input "1" at bounding box center [503, 427] width 161 height 21
type input "40"
click at [595, 530] on button "Get Rates" at bounding box center [581, 537] width 61 height 23
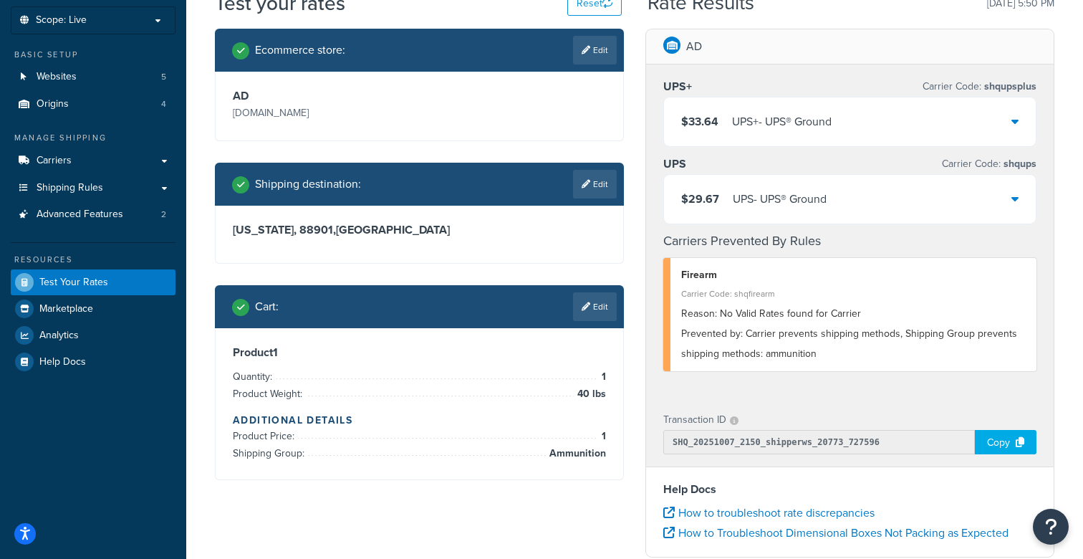
scroll to position [64, 0]
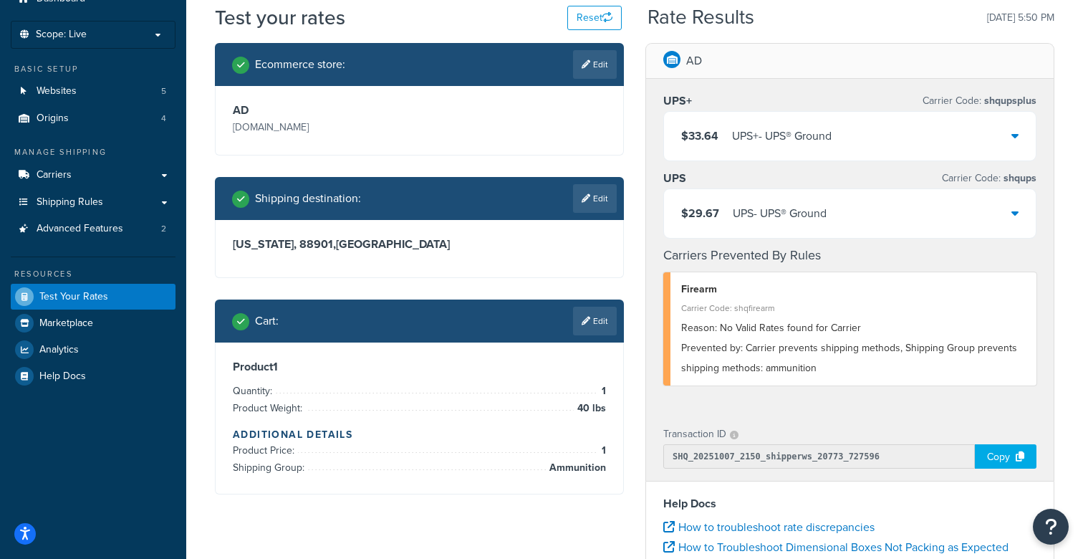
click at [887, 216] on div "$29.67 UPS - UPS® Ground" at bounding box center [850, 213] width 372 height 49
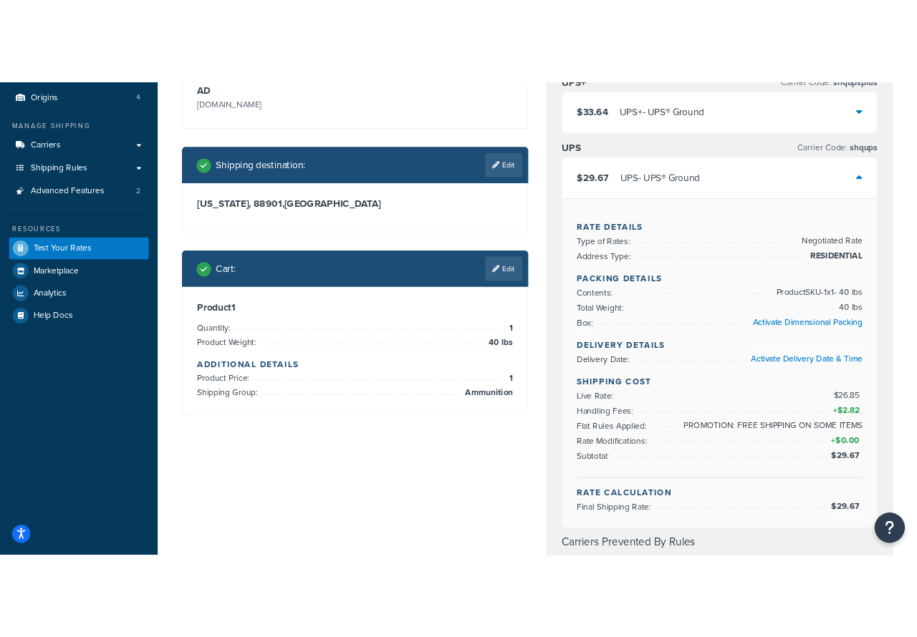
scroll to position [173, 0]
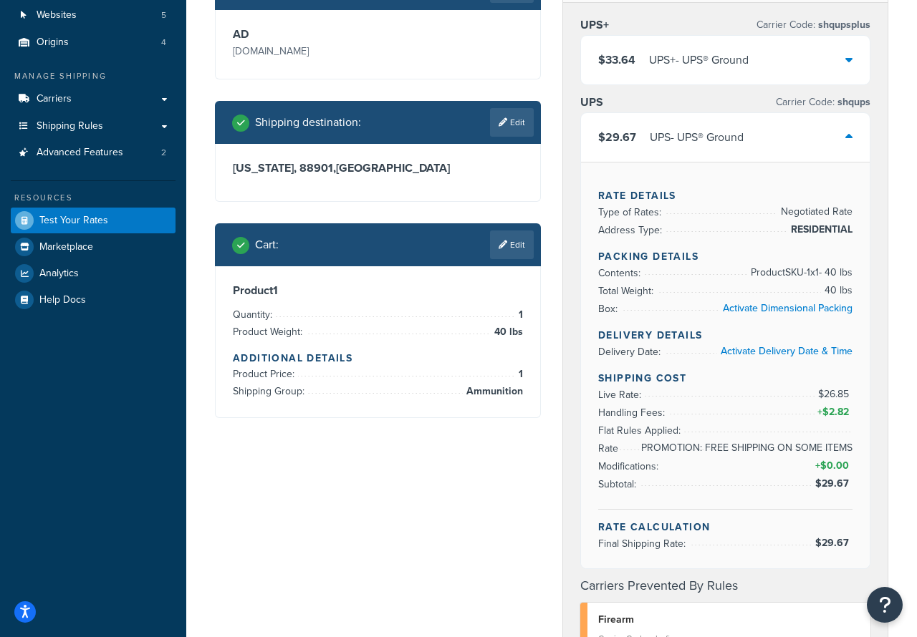
scroll to position [133, 0]
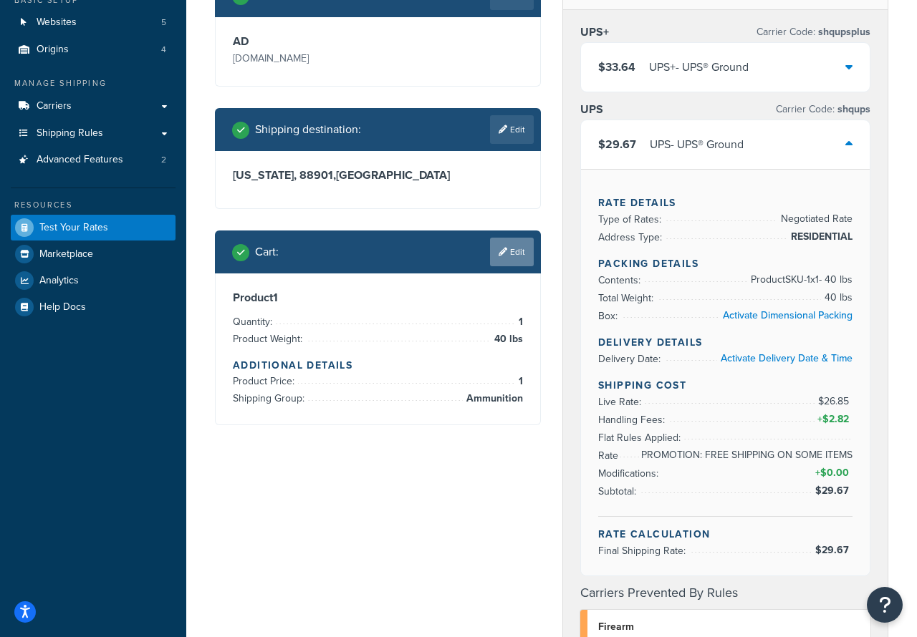
click at [515, 248] on link "Edit" at bounding box center [512, 252] width 44 height 29
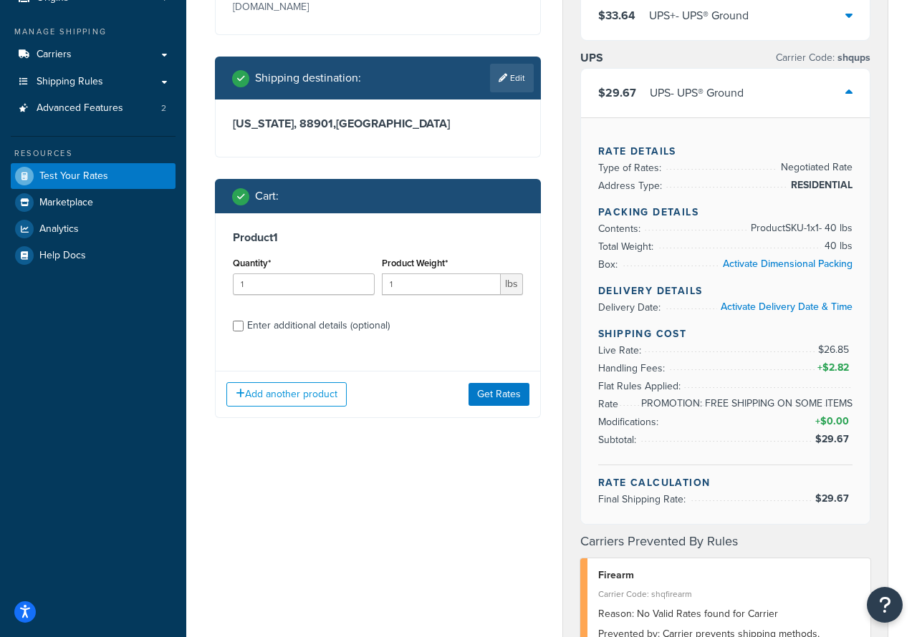
scroll to position [183, 0]
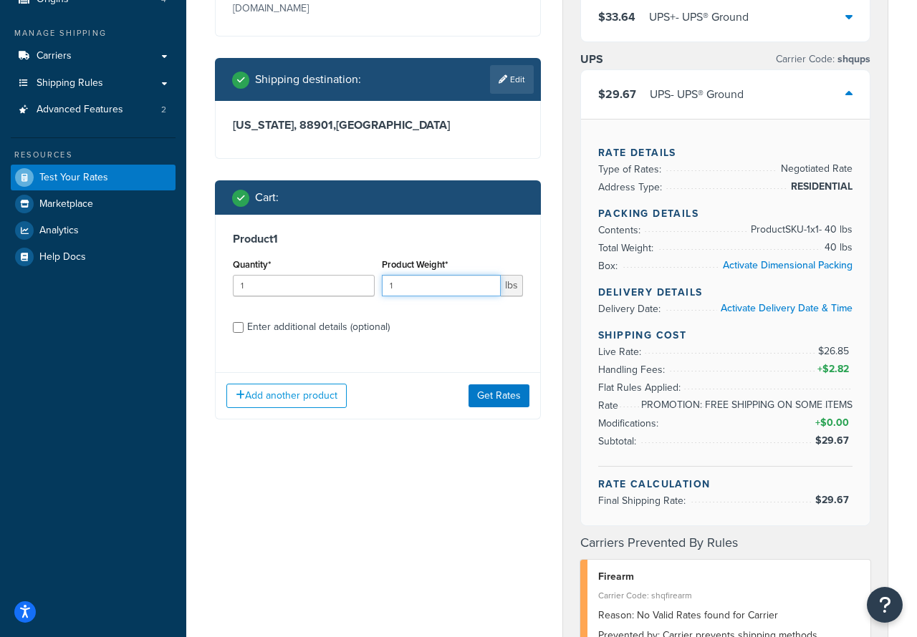
click at [399, 289] on input "1" at bounding box center [442, 285] width 120 height 21
type input "40.4"
click at [407, 423] on div "Ecommerce store : Edit AD [DOMAIN_NAME] Shipping destination : Edit [US_STATE],…" at bounding box center [377, 182] width 347 height 517
click at [491, 400] on button "Get Rates" at bounding box center [498, 396] width 61 height 23
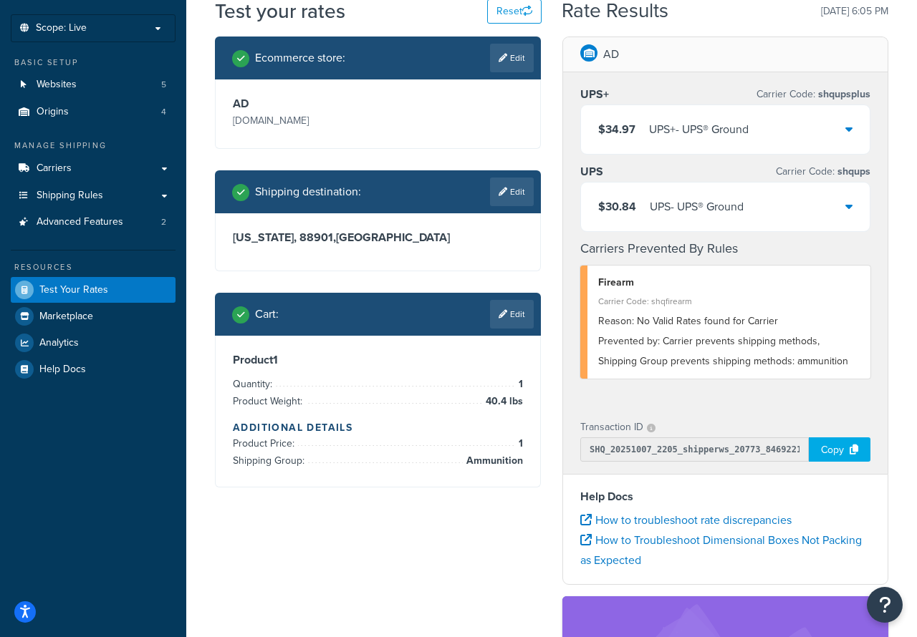
scroll to position [61, 0]
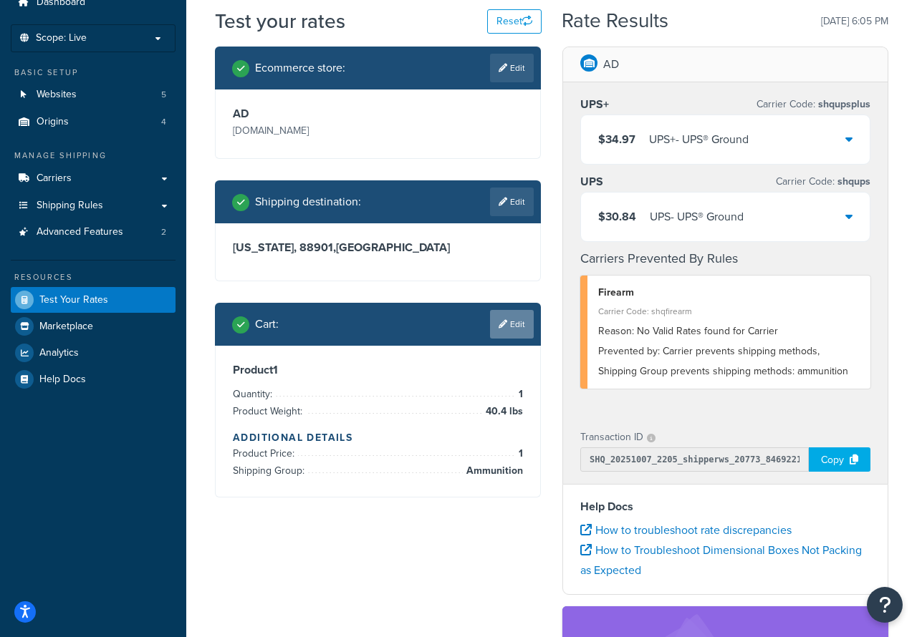
click at [509, 316] on link "Edit" at bounding box center [512, 324] width 44 height 29
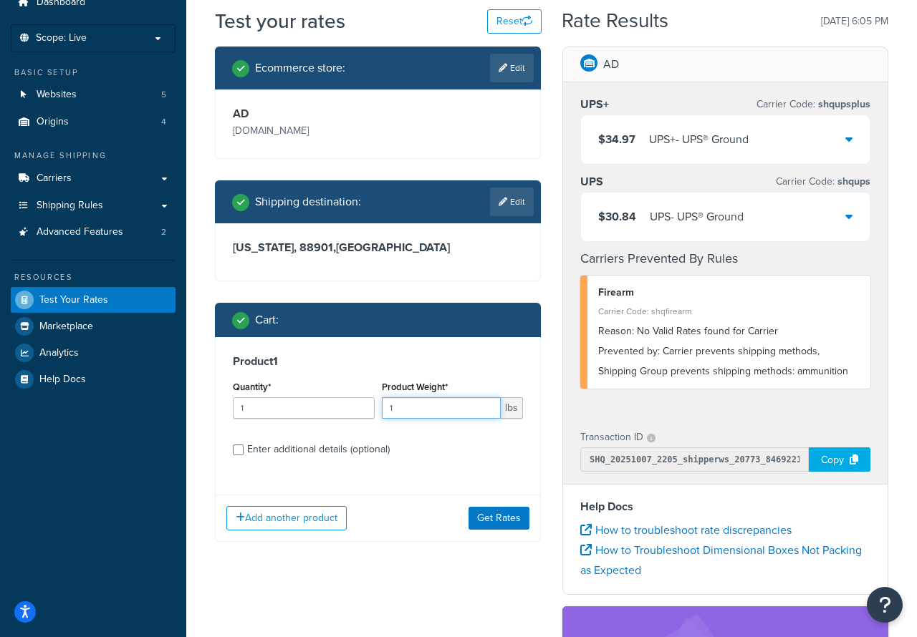
click at [407, 408] on input "1" at bounding box center [442, 407] width 120 height 21
type input "40"
click at [506, 512] on button "Get Rates" at bounding box center [498, 518] width 61 height 23
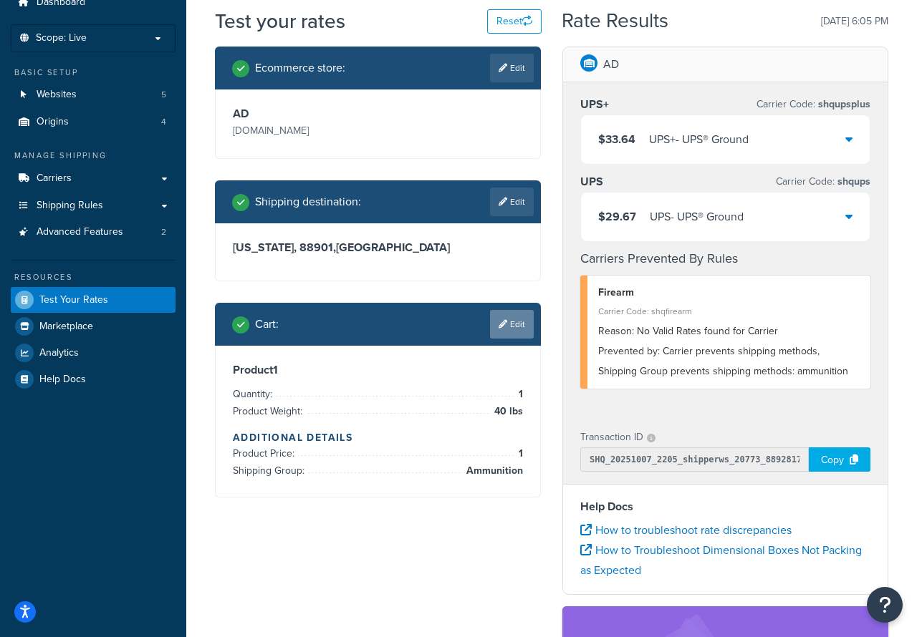
click at [513, 321] on link "Edit" at bounding box center [512, 324] width 44 height 29
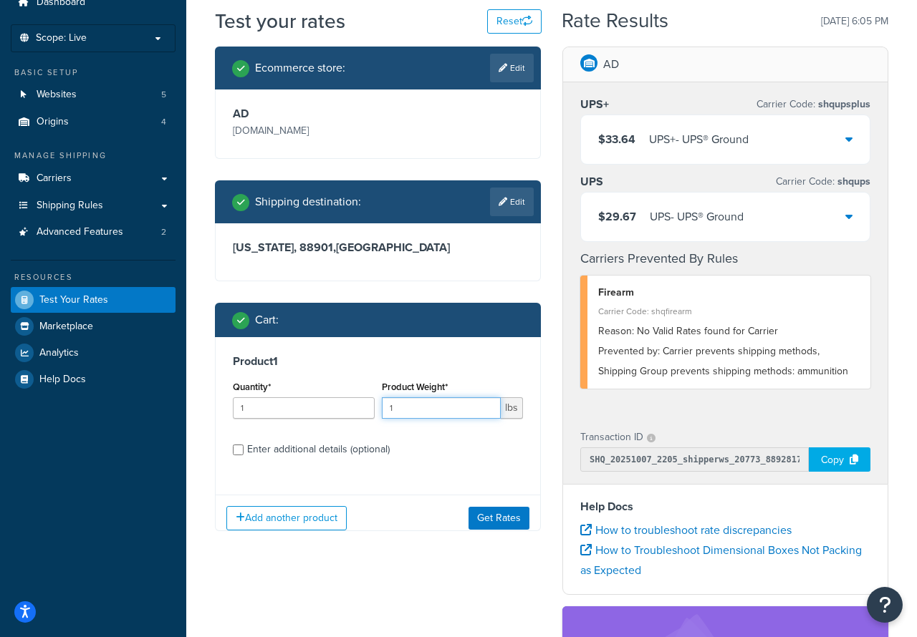
click at [452, 408] on input "1" at bounding box center [442, 407] width 120 height 21
type input "40.9"
click at [510, 514] on button "Get Rates" at bounding box center [498, 518] width 61 height 23
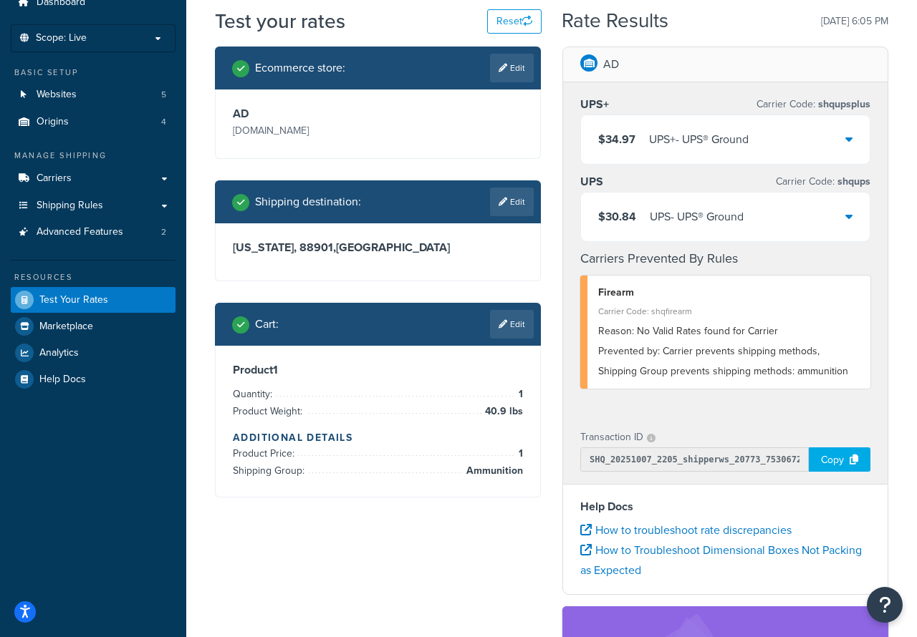
scroll to position [0, 0]
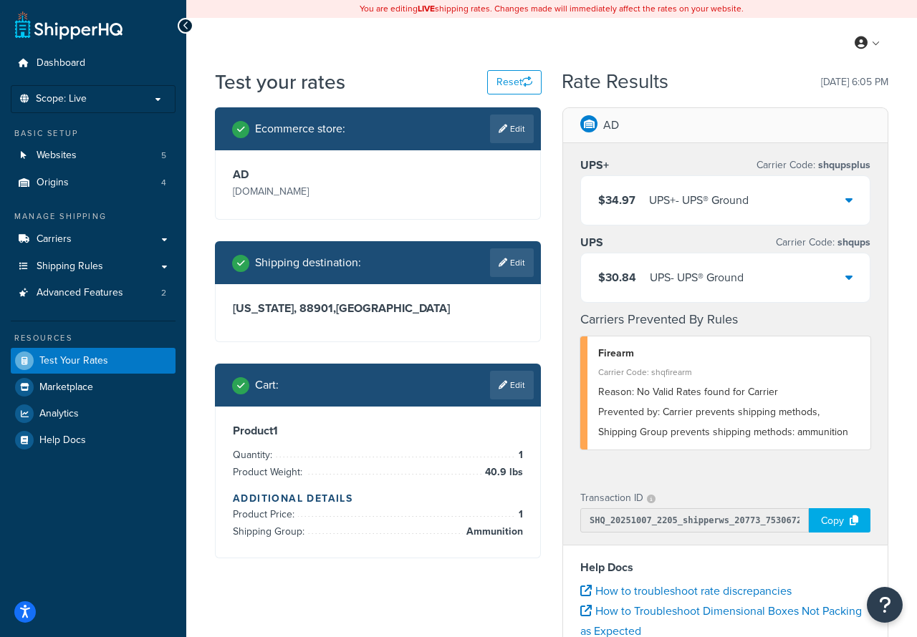
click at [332, 59] on div "My Profile Billing Global Settings Contact Us Logout" at bounding box center [551, 43] width 731 height 50
